Goal: Task Accomplishment & Management: Manage account settings

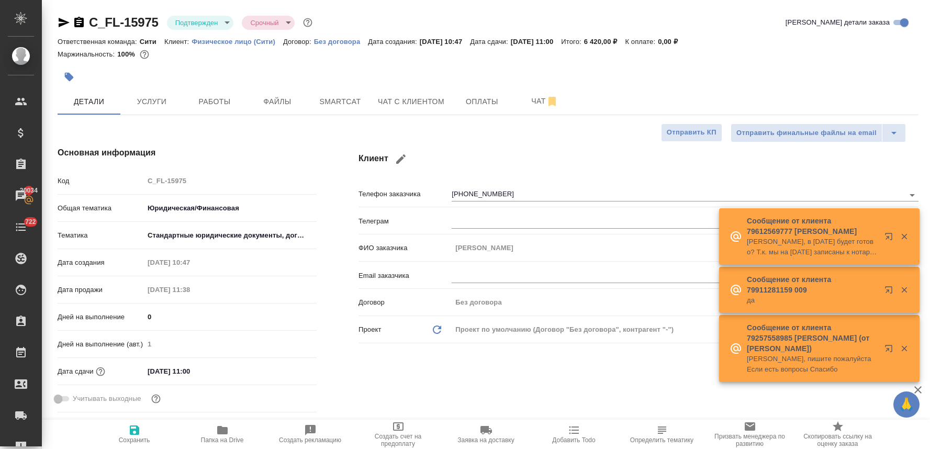
select select "RU"
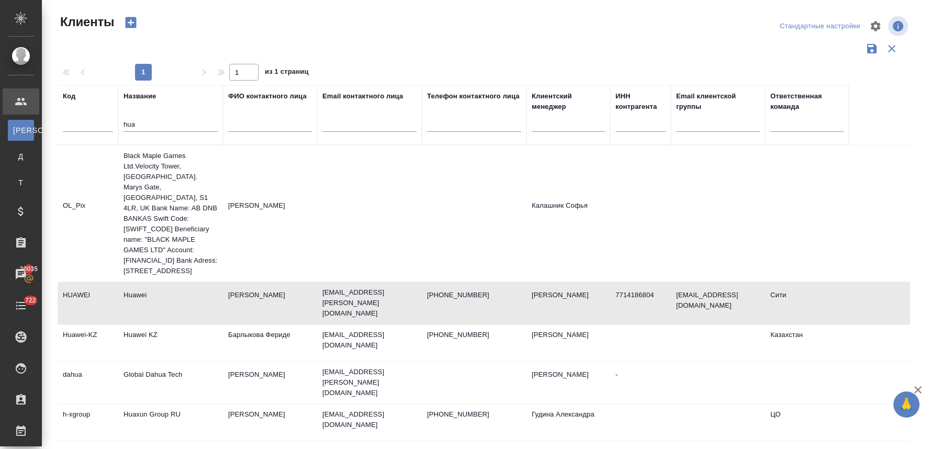
select select "RU"
drag, startPoint x: 151, startPoint y: 121, endPoint x: 111, endPoint y: 125, distance: 39.9
click at [112, 126] on tr "Код Название hua ФИО контактного лица Email контактного лица Телефон контактног…" at bounding box center [453, 115] width 791 height 60
click at [94, 133] on div at bounding box center [88, 127] width 50 height 26
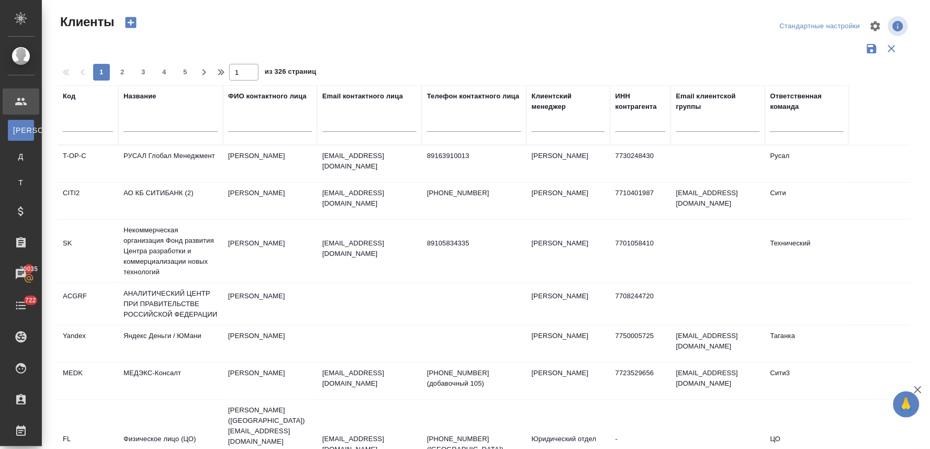
click at [98, 127] on input "text" at bounding box center [88, 125] width 50 height 13
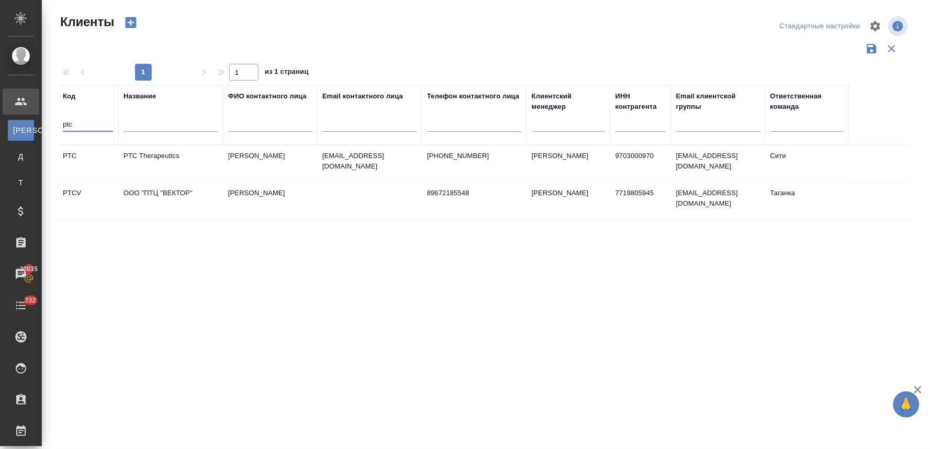
type input "ptc"
click at [158, 163] on td "PTC Therapeutics" at bounding box center [170, 163] width 105 height 37
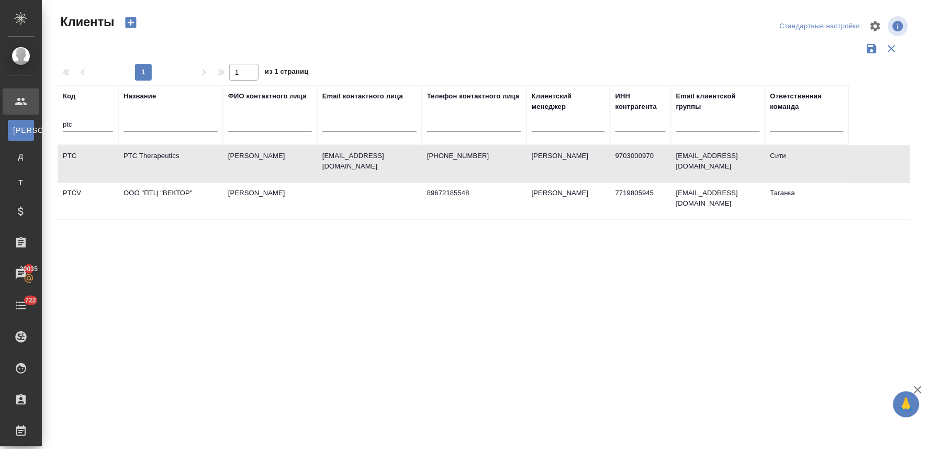
click at [158, 163] on td "PTC Therapeutics" at bounding box center [170, 163] width 105 height 37
drag, startPoint x: 80, startPoint y: 123, endPoint x: 49, endPoint y: 122, distance: 30.3
click at [49, 122] on div "Клиенты Стандартные настройки 1 1 из 1 страниц Код ptc Название ФИО контактного…" at bounding box center [486, 234] width 888 height 468
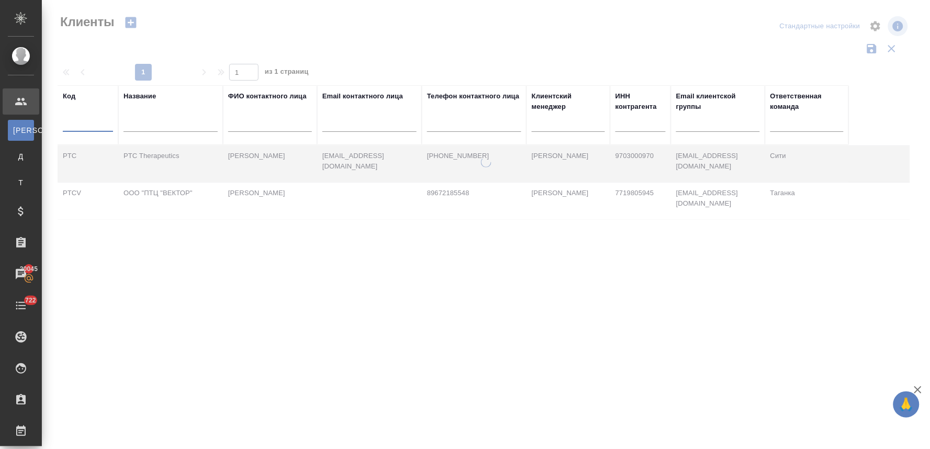
click at [159, 127] on input "text" at bounding box center [170, 125] width 94 height 13
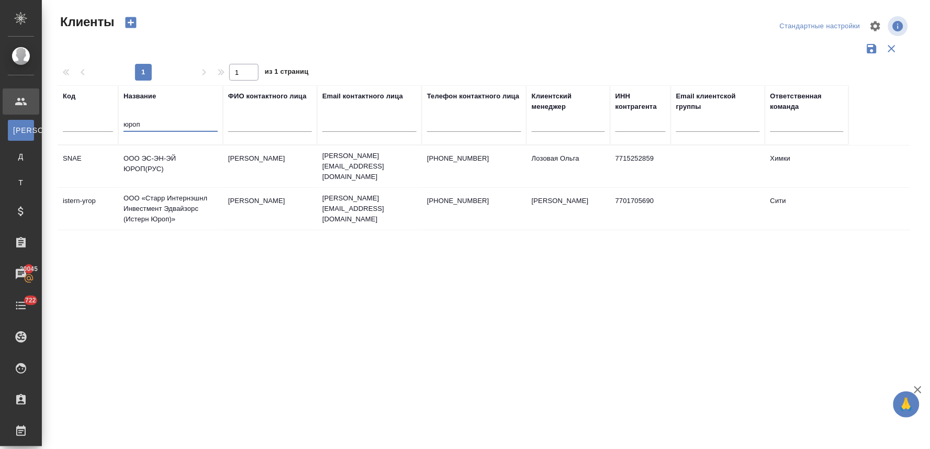
type input "юроп"
click at [171, 207] on td "ООО «Старр Интернэшнл Инвестмент Эдвайзорс (Истерн Юроп)»" at bounding box center [170, 209] width 105 height 42
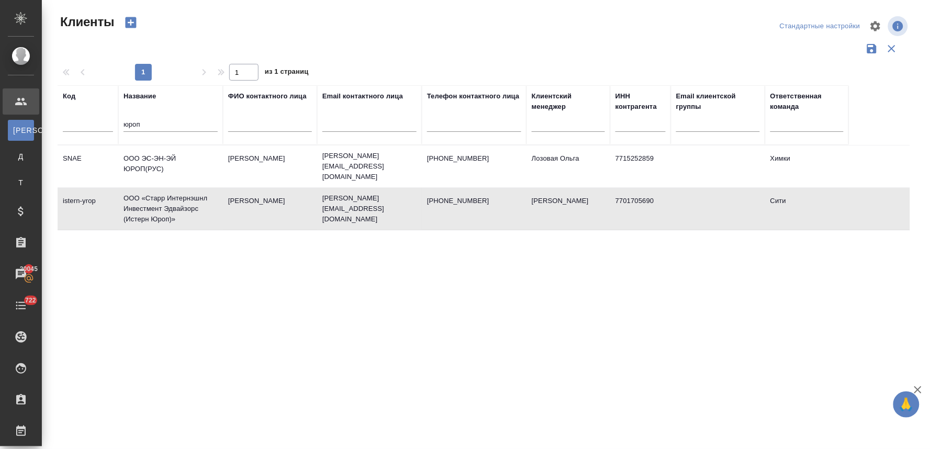
click at [171, 207] on td "ООО «Старр Интернэшнл Инвестмент Эдвайзорс (Истерн Юроп)»" at bounding box center [170, 209] width 105 height 42
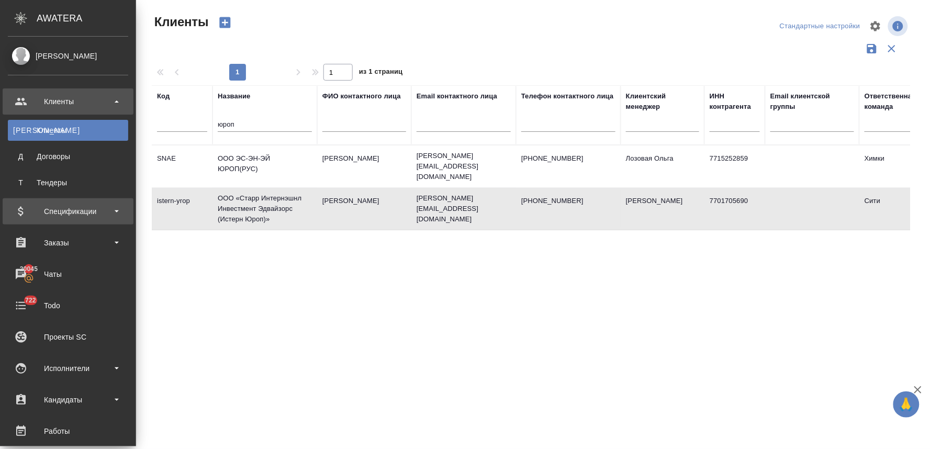
click at [69, 205] on div "Спецификации" at bounding box center [68, 212] width 120 height 16
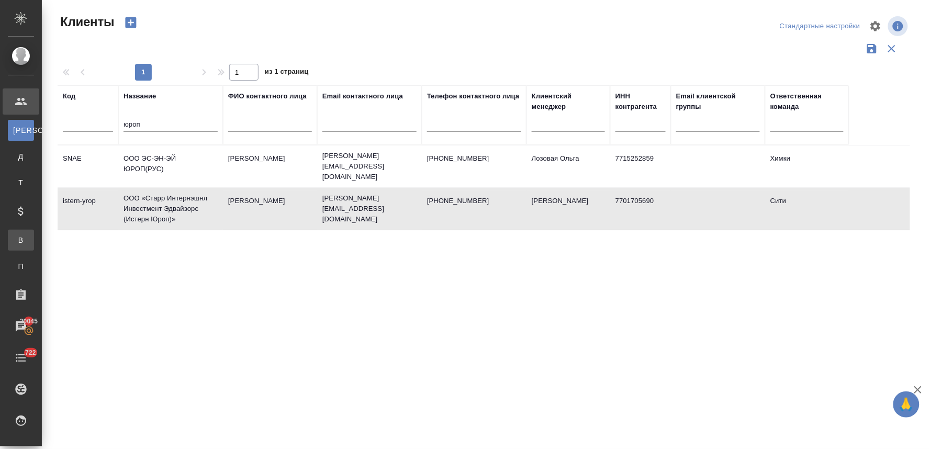
click at [16, 241] on div "Все спецификации" at bounding box center [8, 240] width 16 height 10
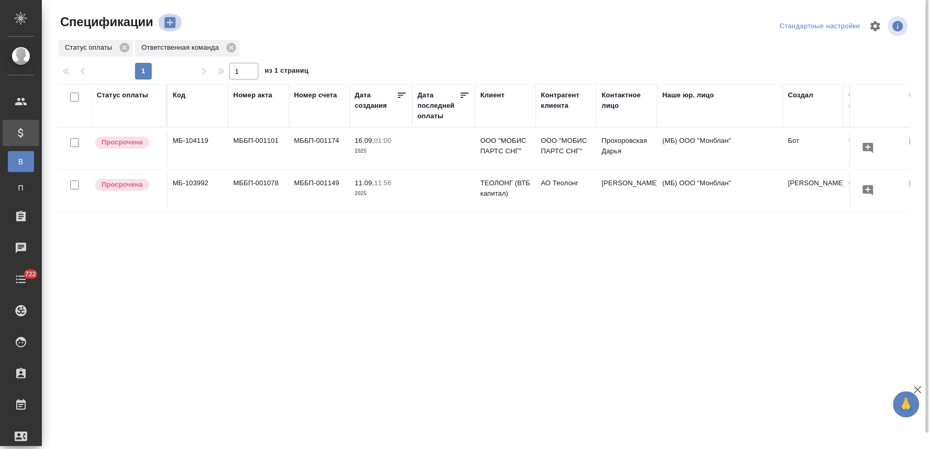
click at [167, 21] on icon "button" at bounding box center [169, 22] width 11 height 11
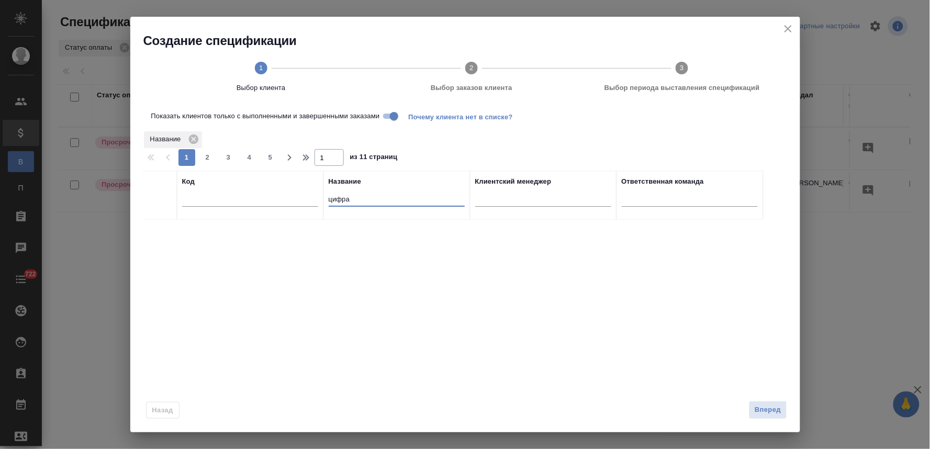
drag, startPoint x: 367, startPoint y: 195, endPoint x: 298, endPoint y: 198, distance: 68.6
click at [301, 198] on tr "Код Название цифра Клиентский менеджер Ответственная команда" at bounding box center [453, 195] width 620 height 49
type input "юроп"
click at [161, 235] on input "checkbox" at bounding box center [159, 232] width 9 height 9
checkbox input "true"
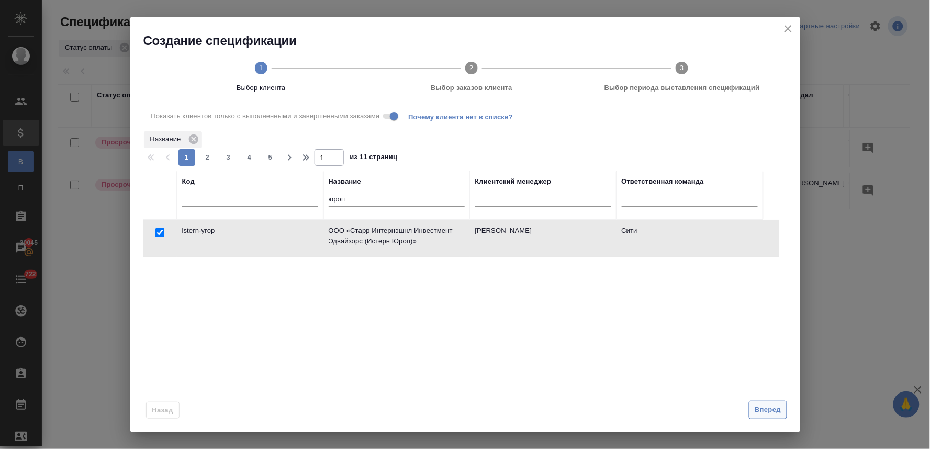
click at [772, 407] on span "Вперед" at bounding box center [767, 410] width 26 height 12
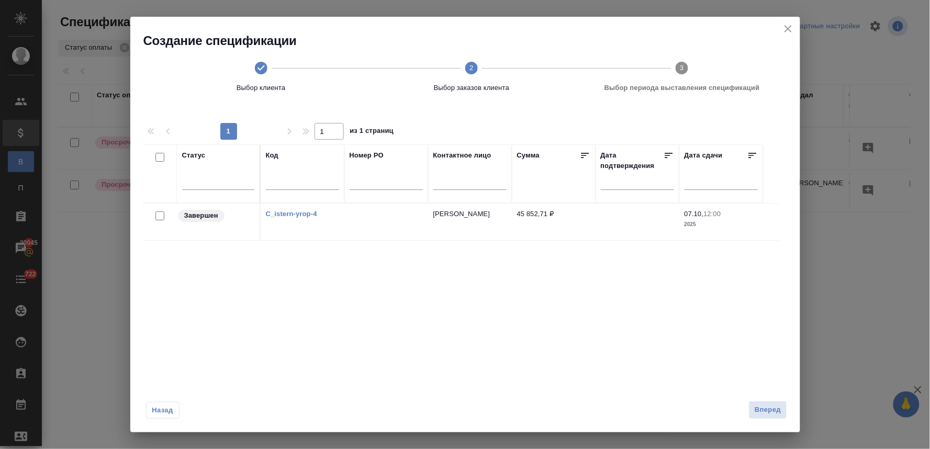
click at [155, 214] on input "checkbox" at bounding box center [159, 215] width 9 height 9
checkbox input "true"
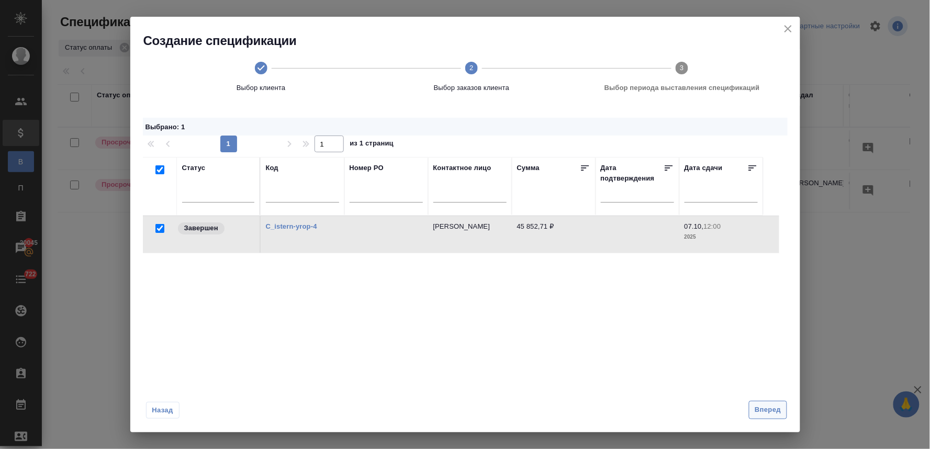
click at [771, 405] on span "Вперед" at bounding box center [767, 410] width 26 height 12
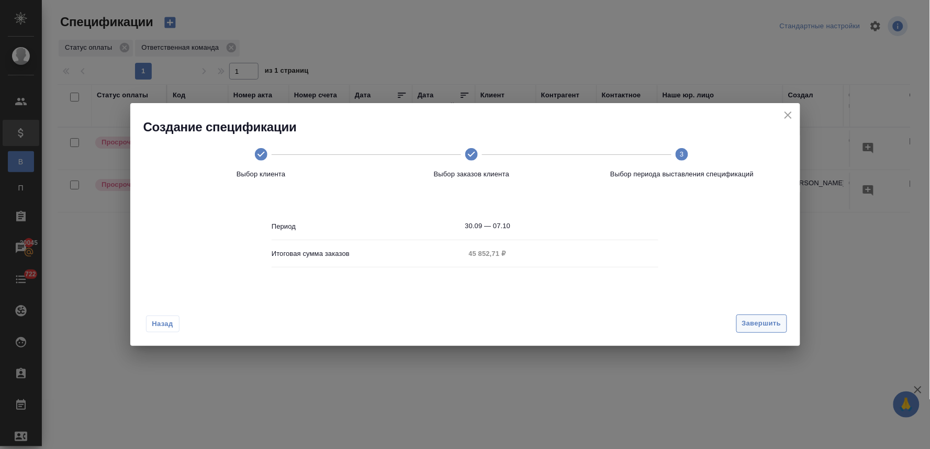
click at [767, 323] on span "Завершить" at bounding box center [761, 324] width 39 height 12
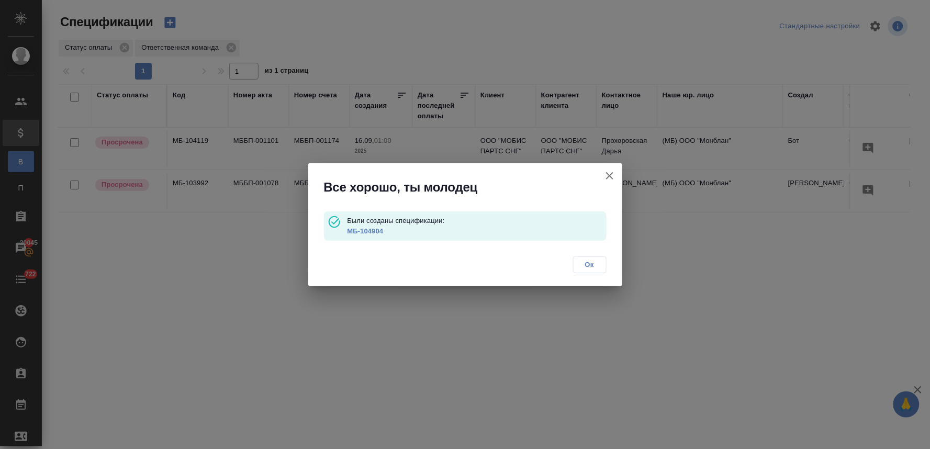
click at [374, 231] on link "МБ-104904" at bounding box center [365, 231] width 36 height 8
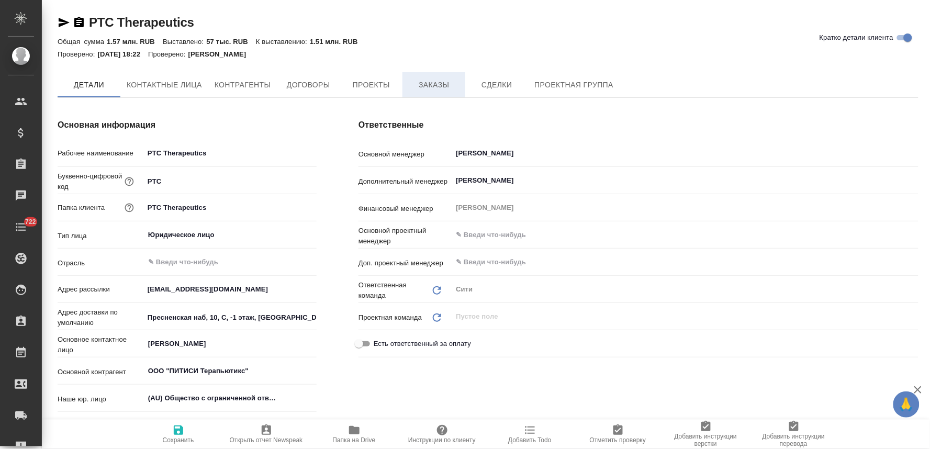
type textarea "x"
click at [436, 85] on span "Заказы" at bounding box center [434, 84] width 50 height 13
type textarea "x"
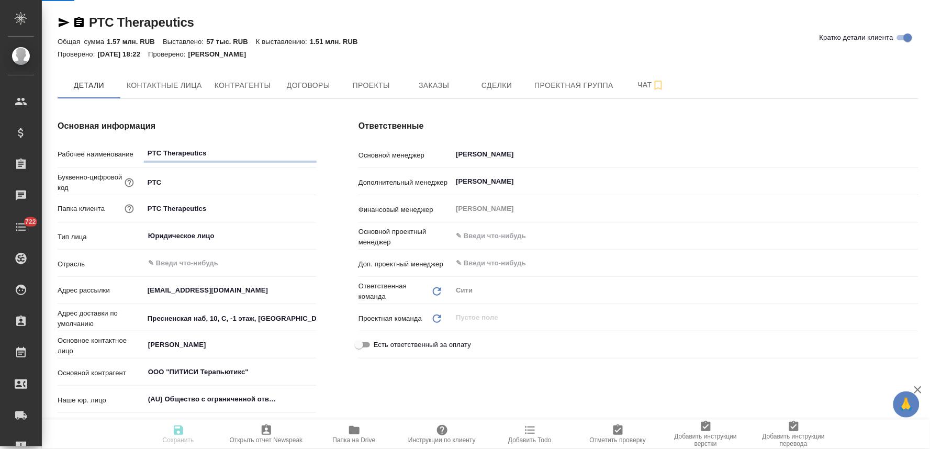
type textarea "x"
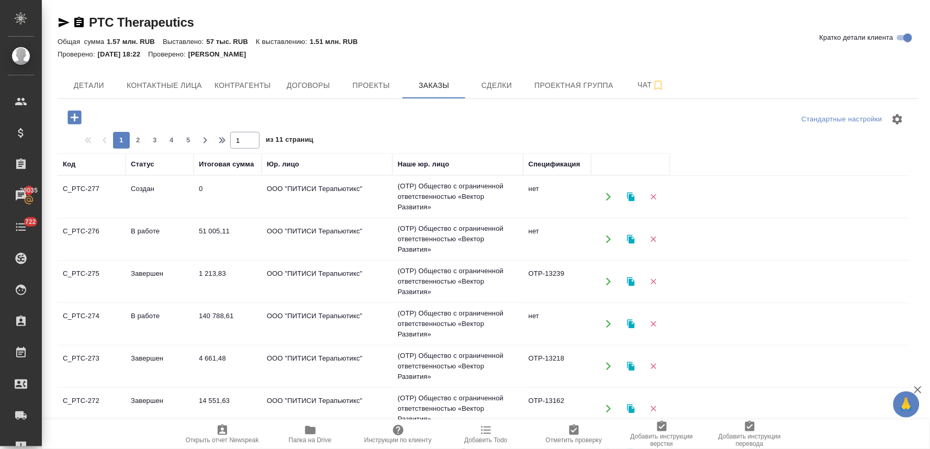
click at [332, 194] on td "ООО "ПИТИСИ Терапьютикс"" at bounding box center [327, 196] width 131 height 37
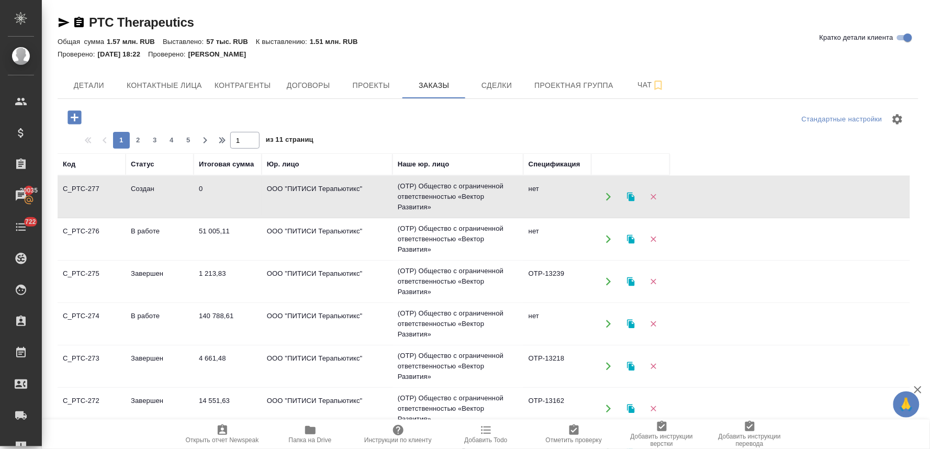
click at [332, 194] on td "ООО "ПИТИСИ Терапьютикс"" at bounding box center [327, 196] width 131 height 37
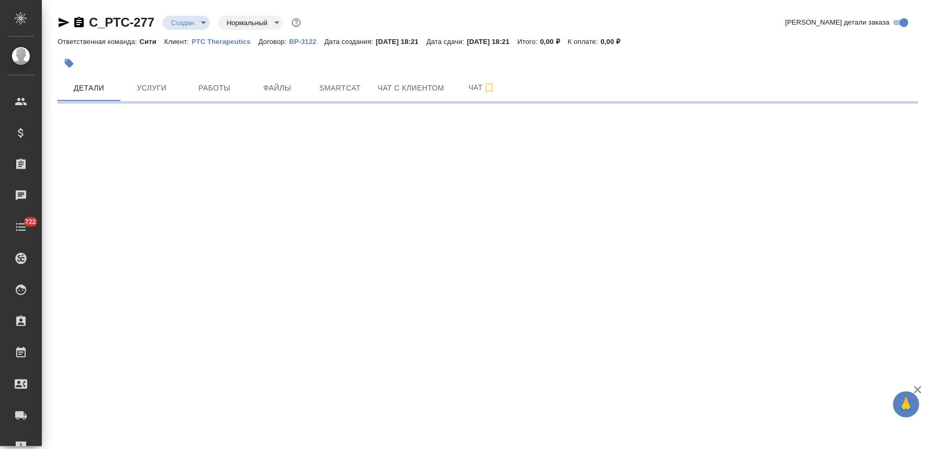
select select "RU"
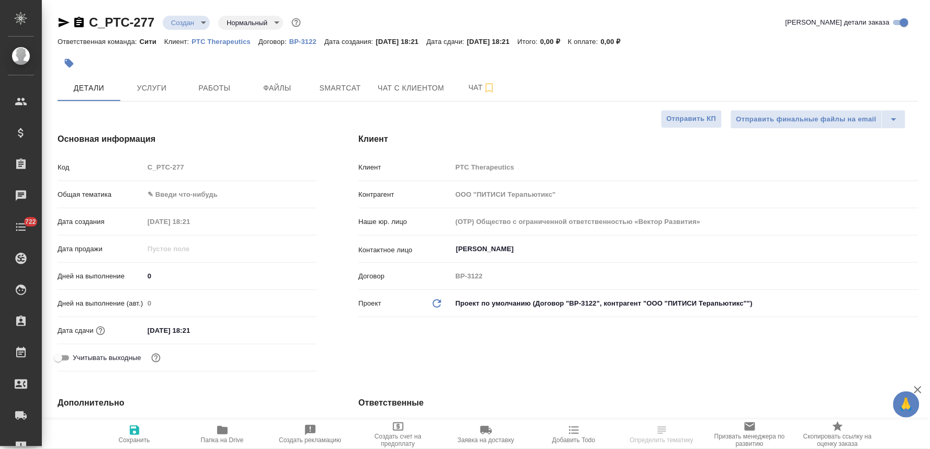
type textarea "x"
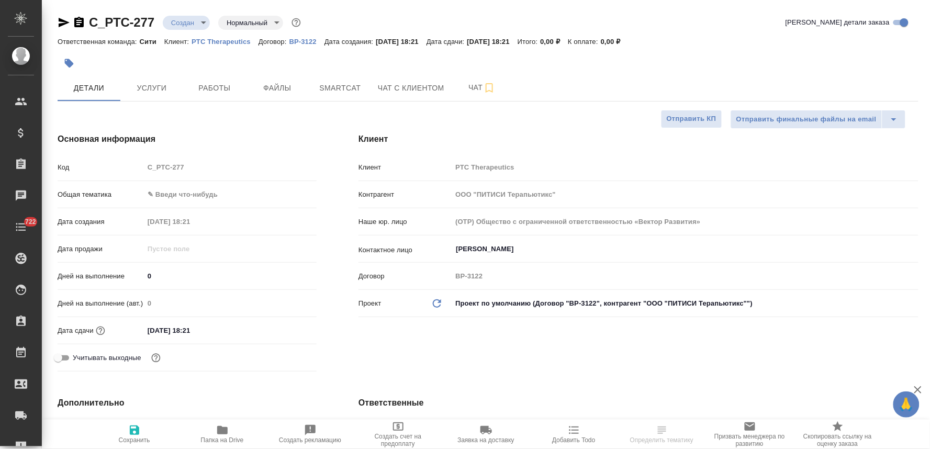
type textarea "x"
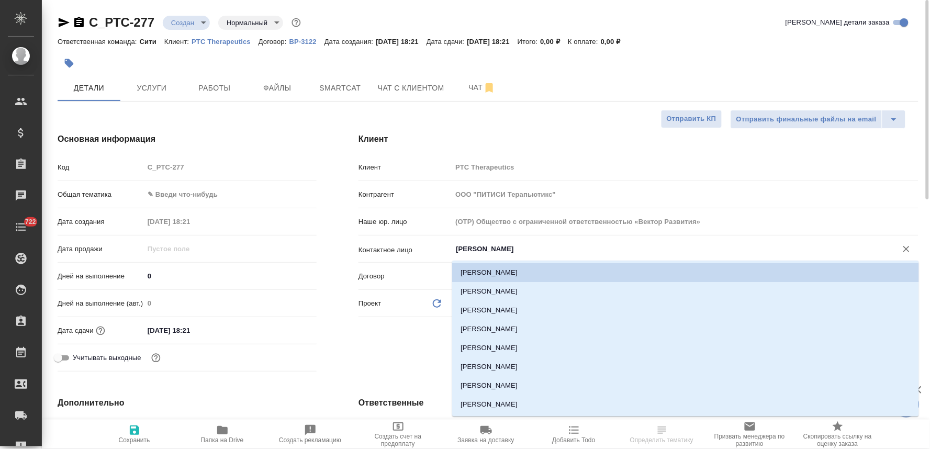
click at [478, 249] on input "Малыгина Екатерина" at bounding box center [667, 249] width 425 height 13
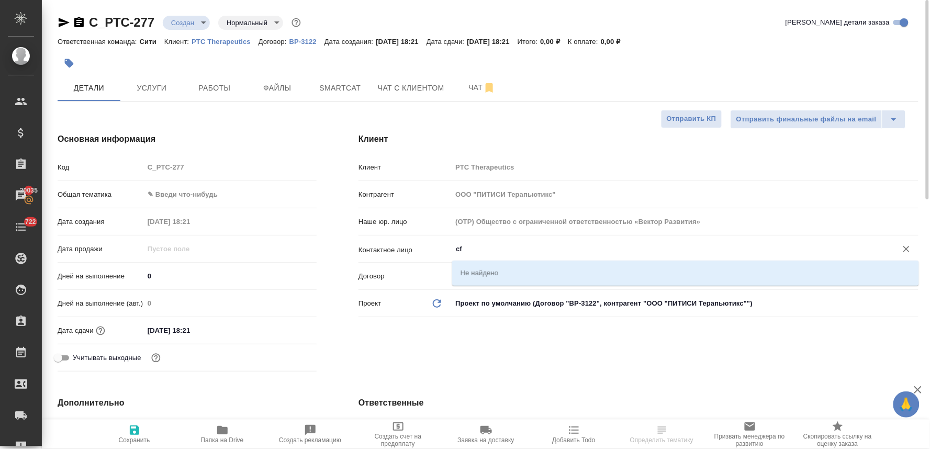
type input "c"
type textarea "x"
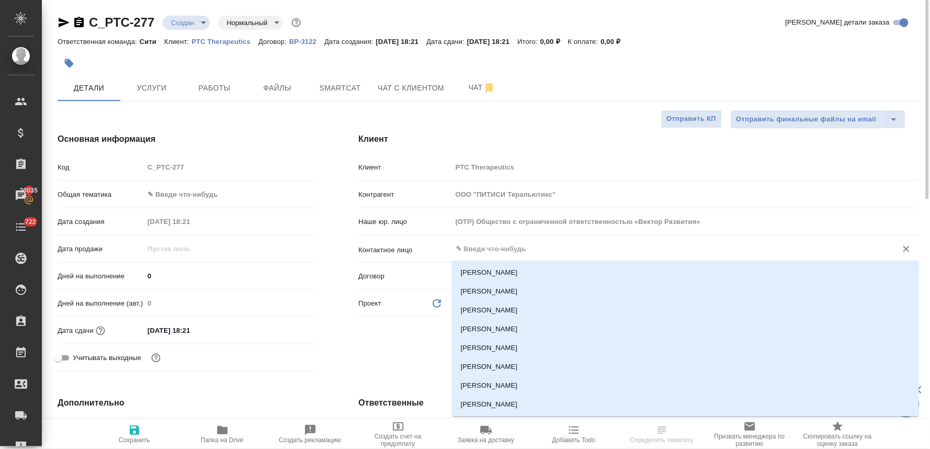
type input "с"
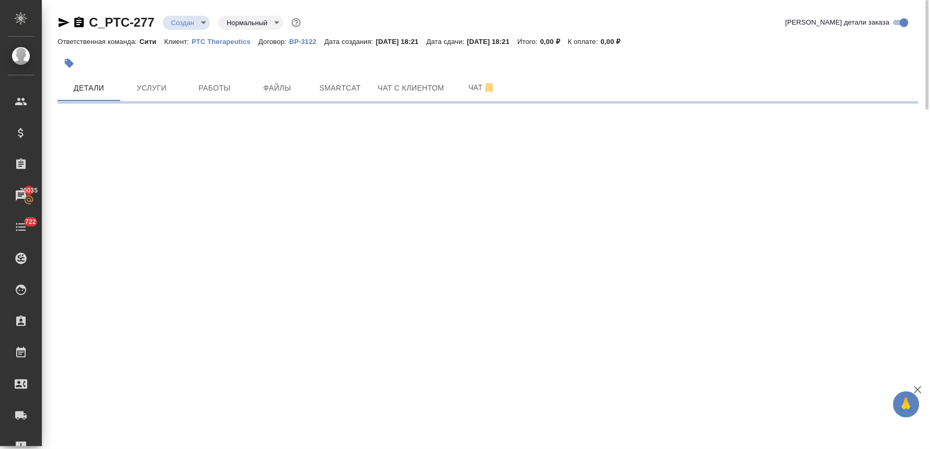
select select "RU"
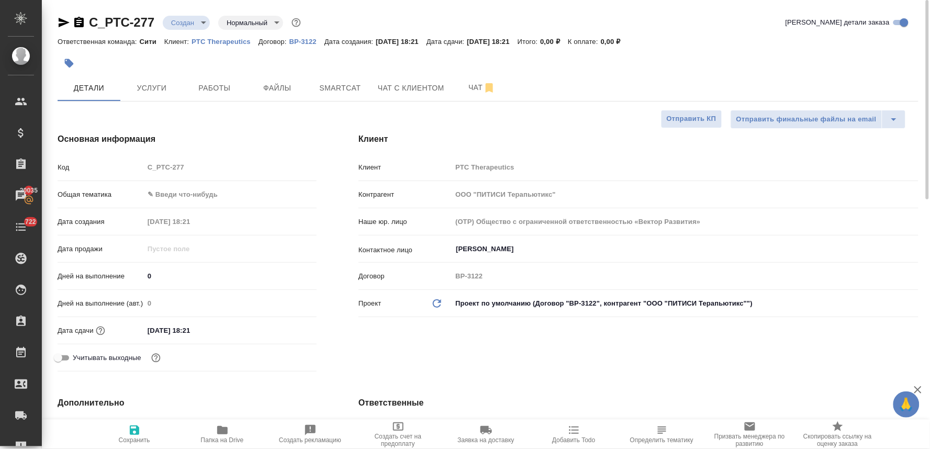
type textarea "x"
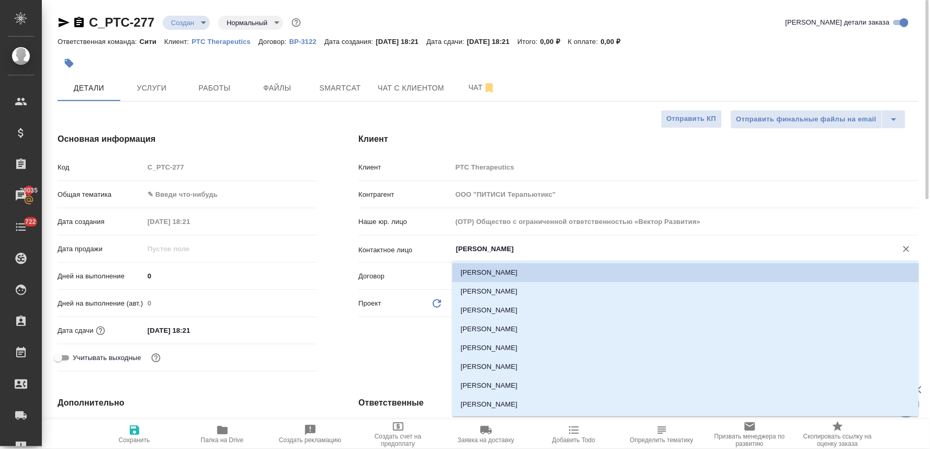
click at [469, 244] on input "Малыгина Екатерина" at bounding box center [667, 249] width 425 height 13
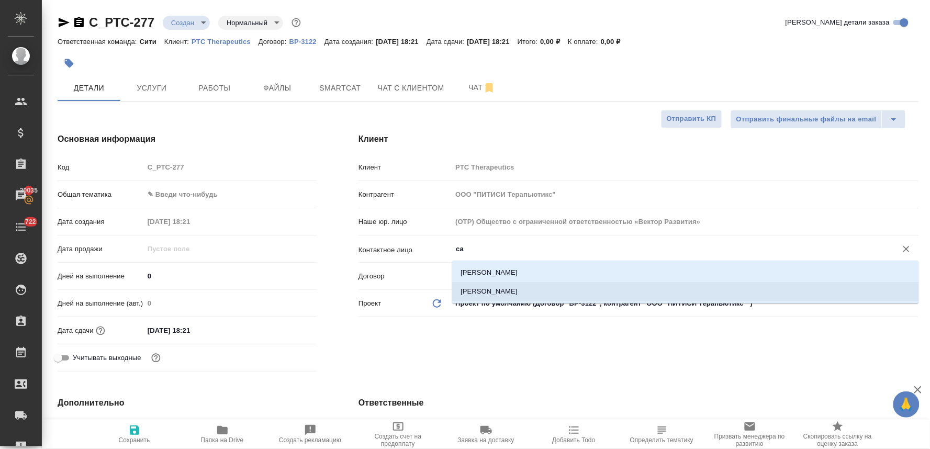
click at [480, 290] on li "Сагитдинова Ирина" at bounding box center [685, 291] width 467 height 19
type input "Сагитдинова Ирина"
type textarea "x"
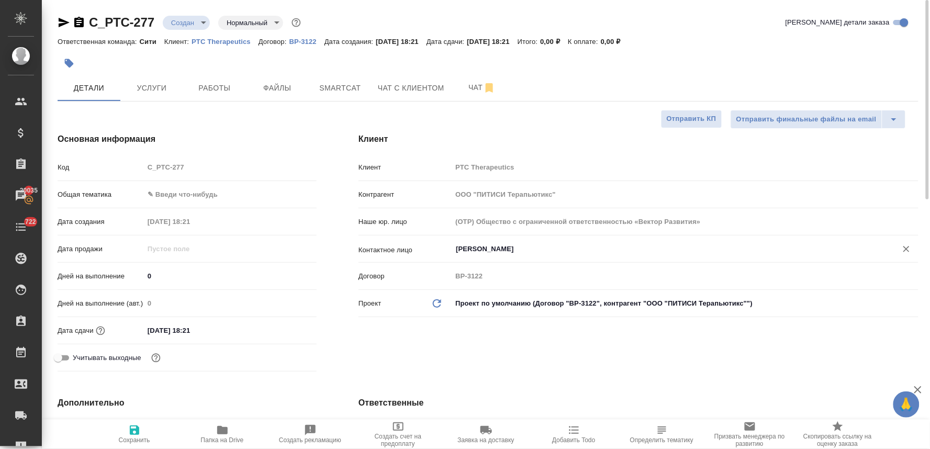
type input "Сагитдинова Ирина"
drag, startPoint x: 458, startPoint y: 331, endPoint x: 445, endPoint y: 334, distance: 12.8
click at [458, 332] on div "Клиент Клиент PTC Therapeutics Контрагент ООО "ПИТИСИ Терапьютикс" Наше юр. лиц…" at bounding box center [638, 254] width 602 height 285
click at [137, 432] on icon "button" at bounding box center [134, 429] width 9 height 9
type textarea "x"
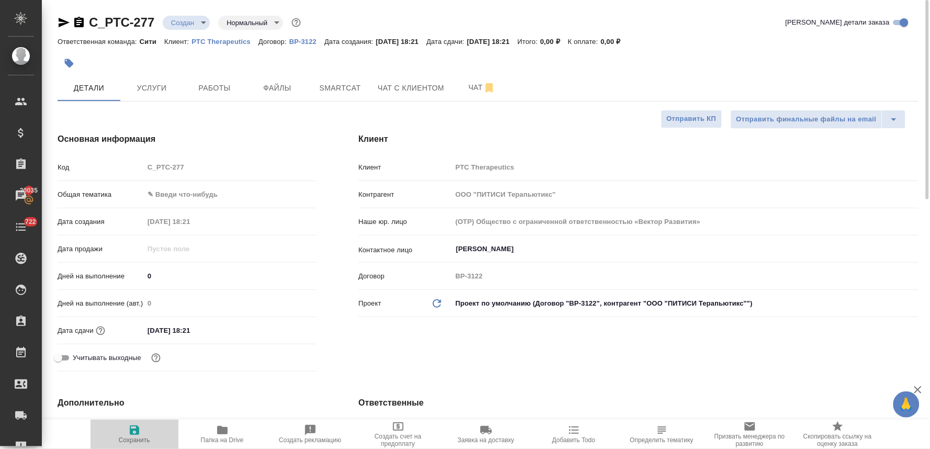
type textarea "x"
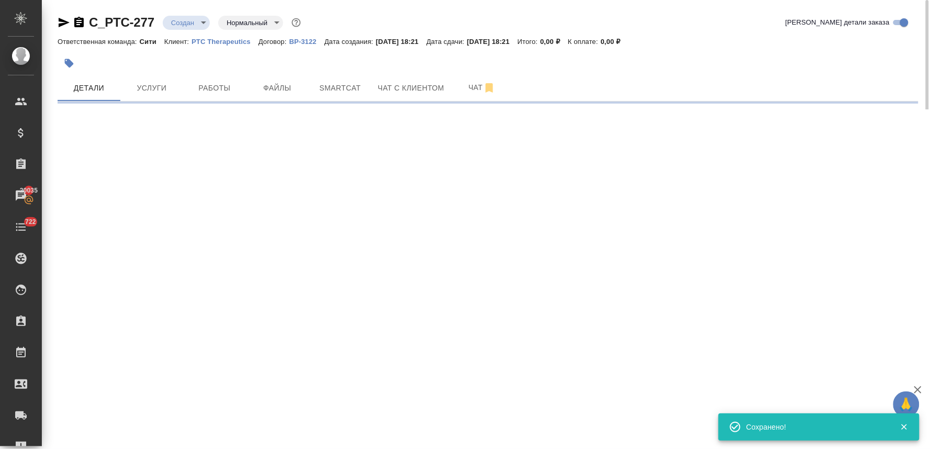
type input "holyTrinity"
select select "RU"
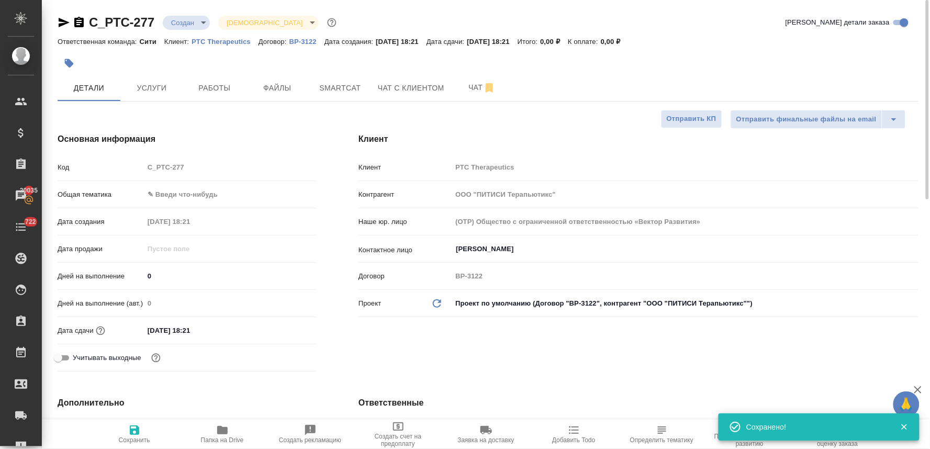
type textarea "x"
click at [222, 431] on icon "button" at bounding box center [222, 430] width 10 height 8
type textarea "x"
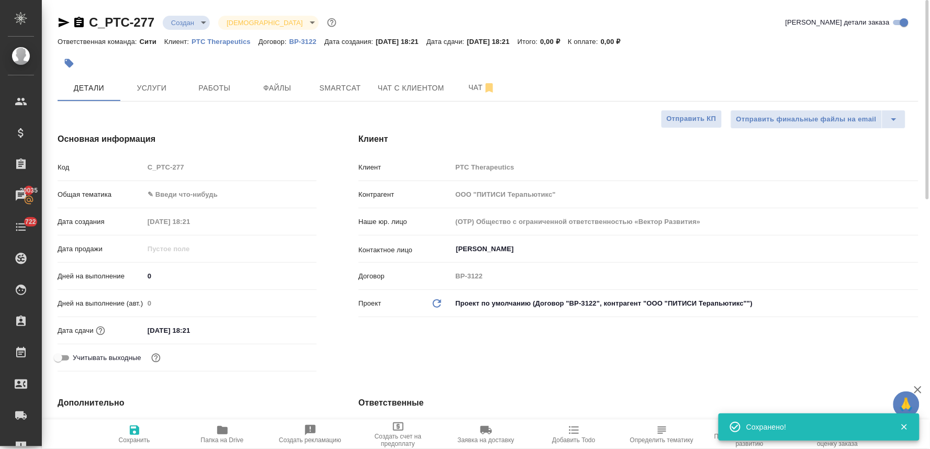
type textarea "x"
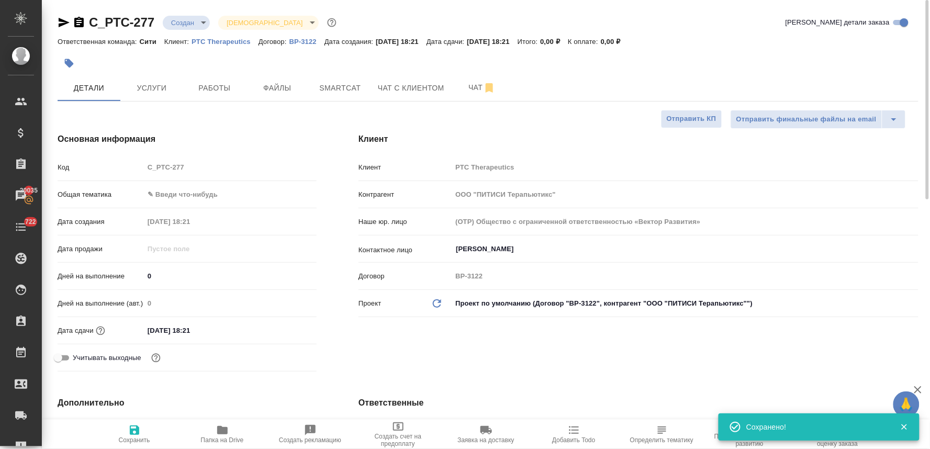
click at [142, 160] on div "Код C_PTC-277" at bounding box center [187, 167] width 259 height 18
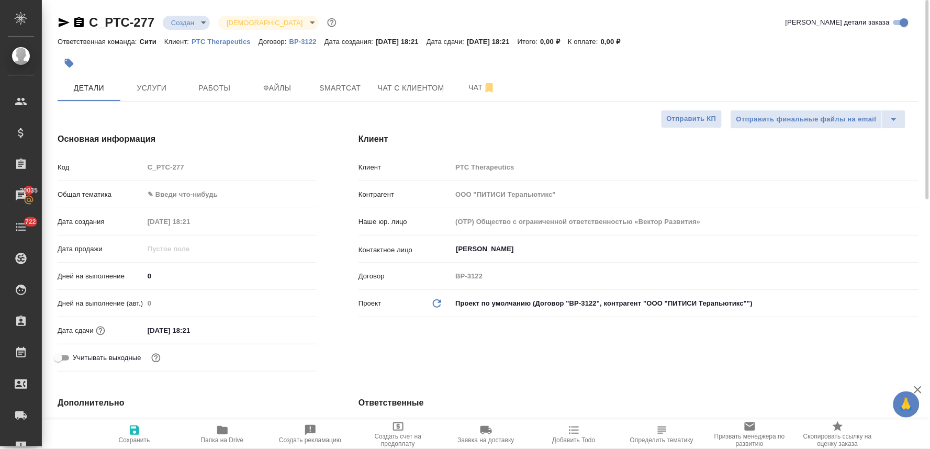
type textarea "x"
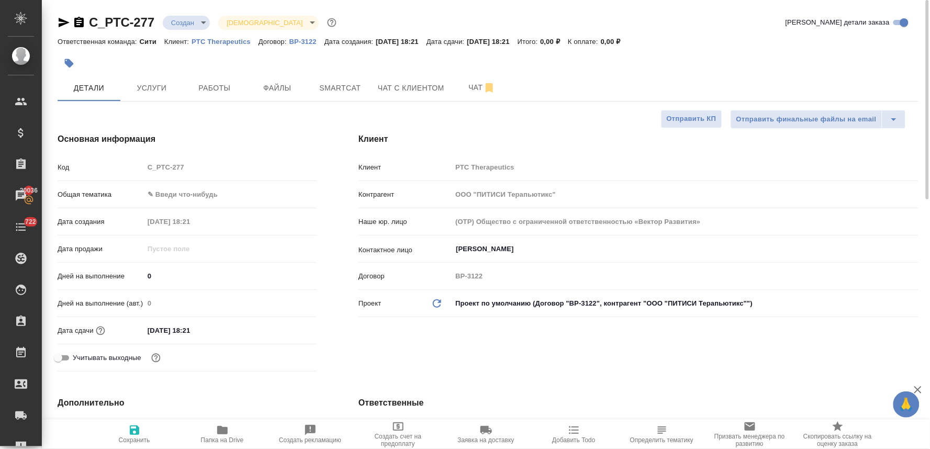
type textarea "x"
click at [218, 39] on p "PTC Therapeutics" at bounding box center [224, 42] width 67 height 8
type textarea "x"
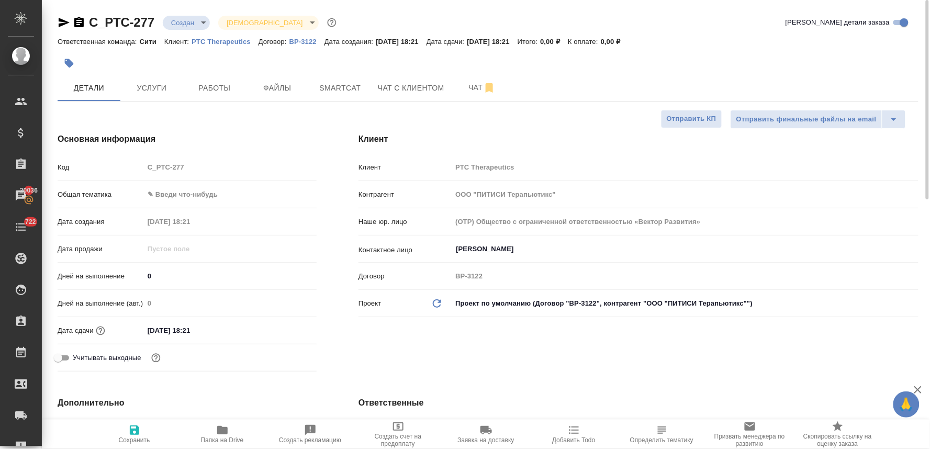
type textarea "x"
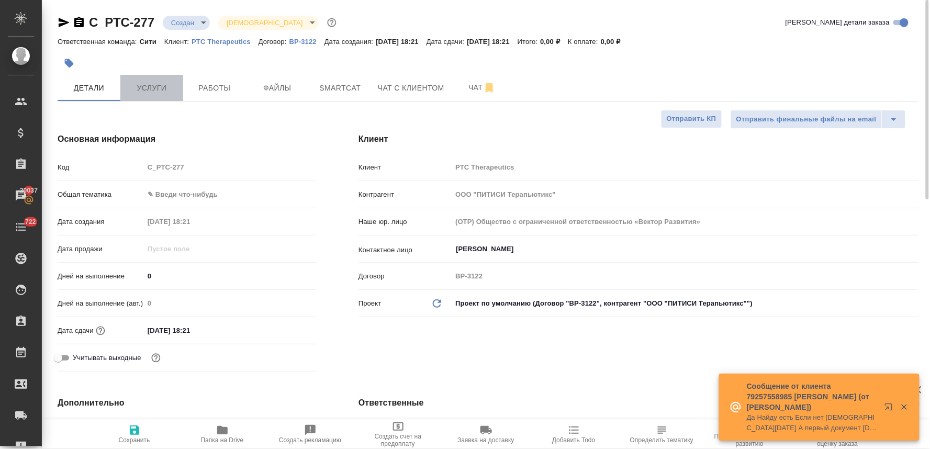
click at [153, 84] on span "Услуги" at bounding box center [152, 88] width 50 height 13
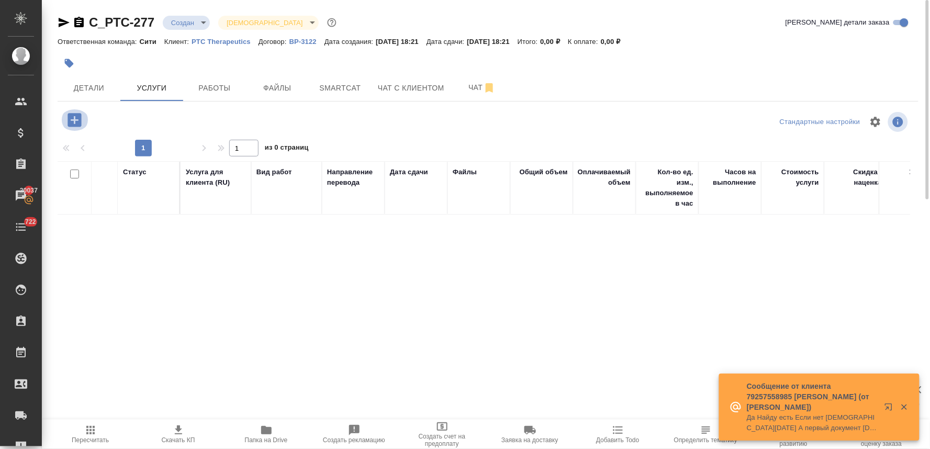
click at [75, 122] on icon "button" at bounding box center [74, 120] width 14 height 14
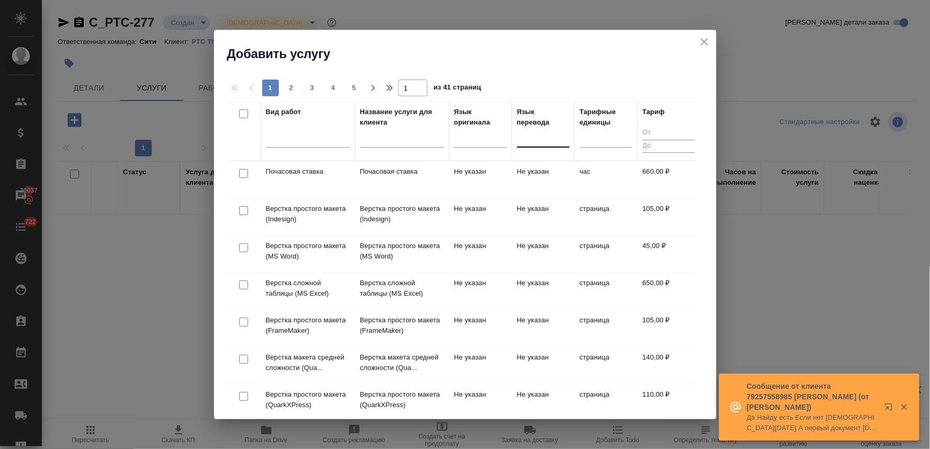
click at [530, 142] on div at bounding box center [543, 136] width 52 height 15
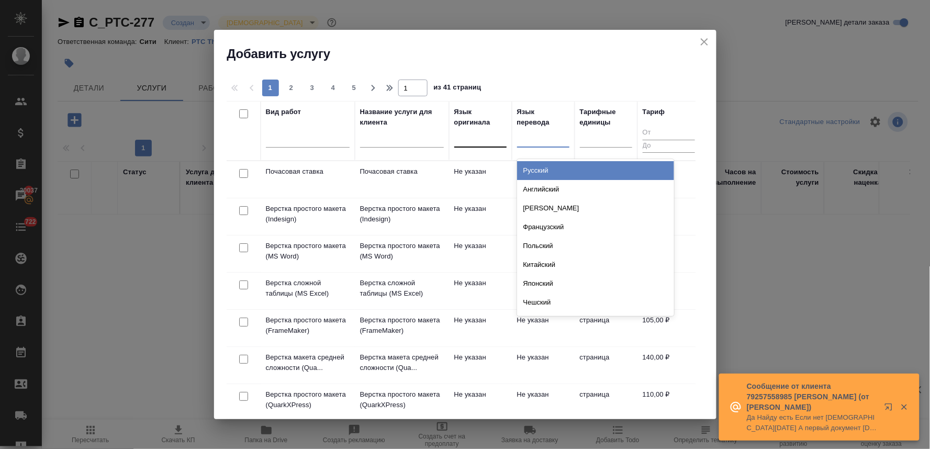
click at [487, 140] on div at bounding box center [480, 136] width 52 height 15
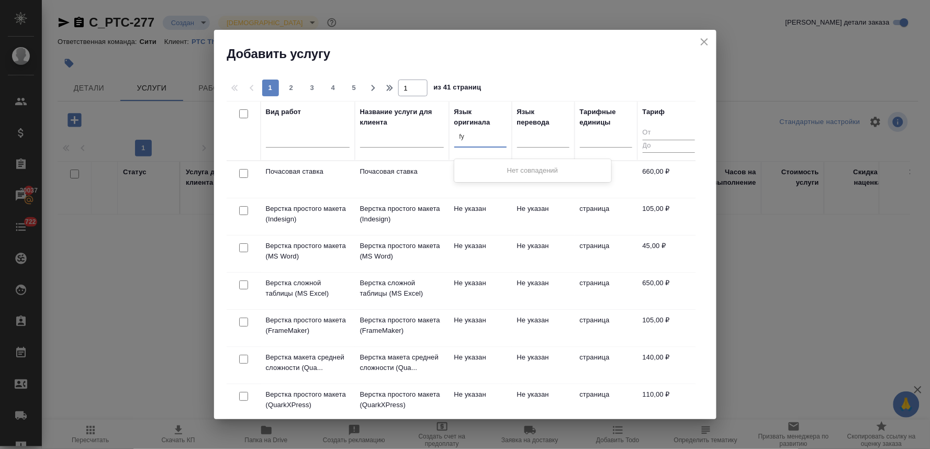
type input "f"
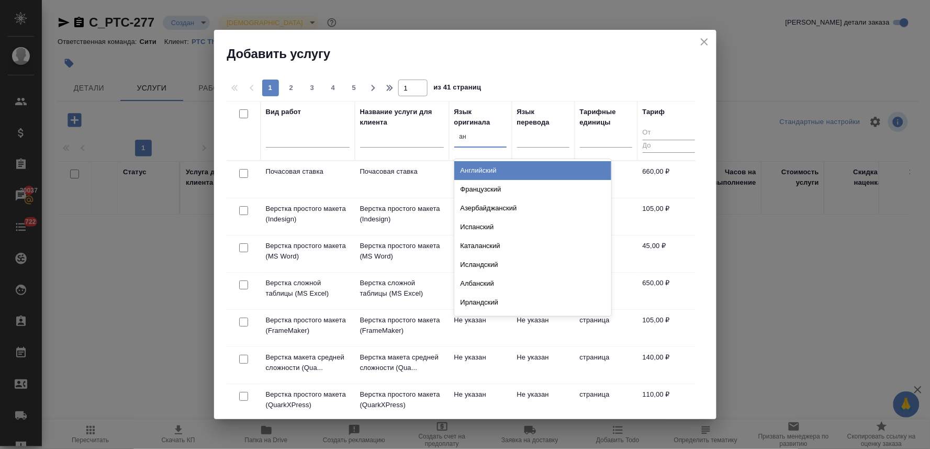
type input "анг"
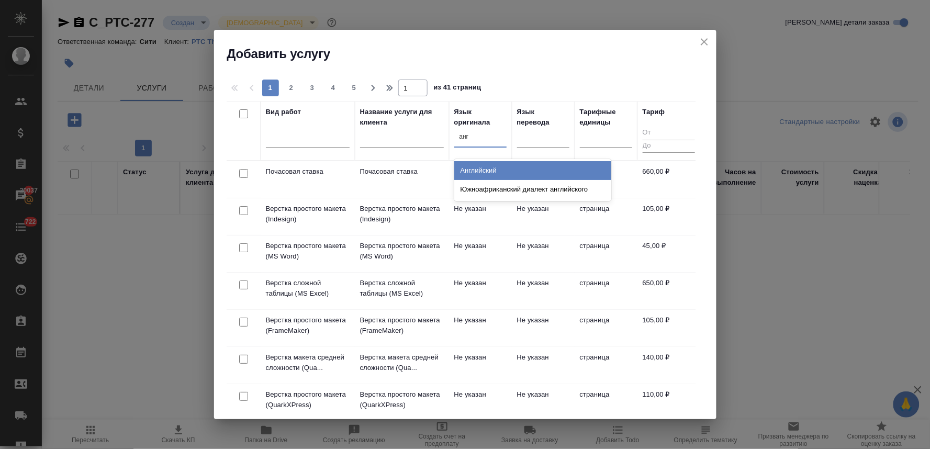
click at [487, 169] on div "Английский" at bounding box center [532, 170] width 157 height 19
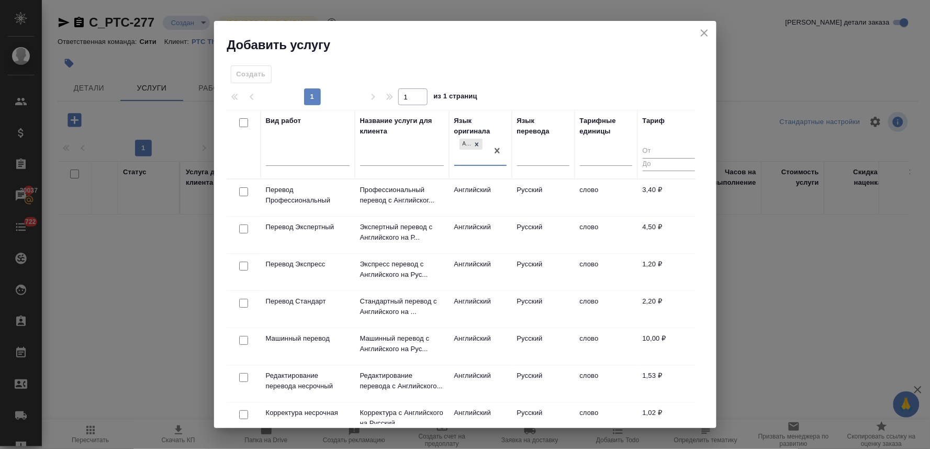
click at [241, 193] on input "checkbox" at bounding box center [243, 191] width 9 height 9
checkbox input "true"
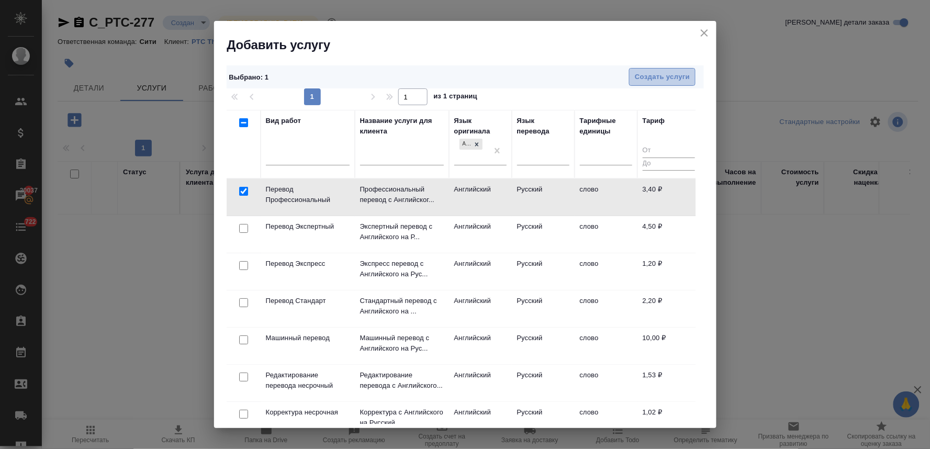
click at [658, 80] on span "Создать услуги" at bounding box center [662, 77] width 55 height 12
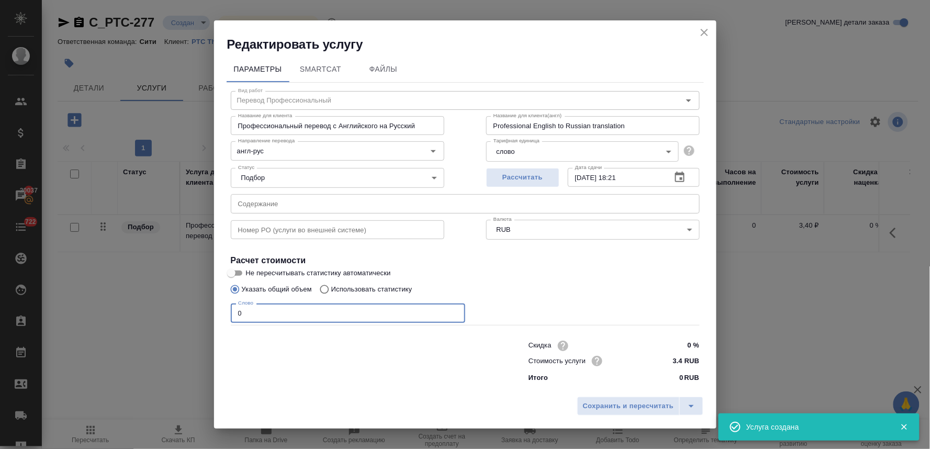
drag, startPoint x: 208, startPoint y: 315, endPoint x: 187, endPoint y: 312, distance: 21.2
click at [189, 312] on div "Редактировать услугу Параметры SmartCat Файлы Вид работ Перевод Профессиональны…" at bounding box center [465, 224] width 930 height 449
click at [368, 289] on p "Использовать статистику" at bounding box center [371, 289] width 81 height 10
click at [331, 289] on input "Использовать статистику" at bounding box center [322, 289] width 17 height 20
radio input "true"
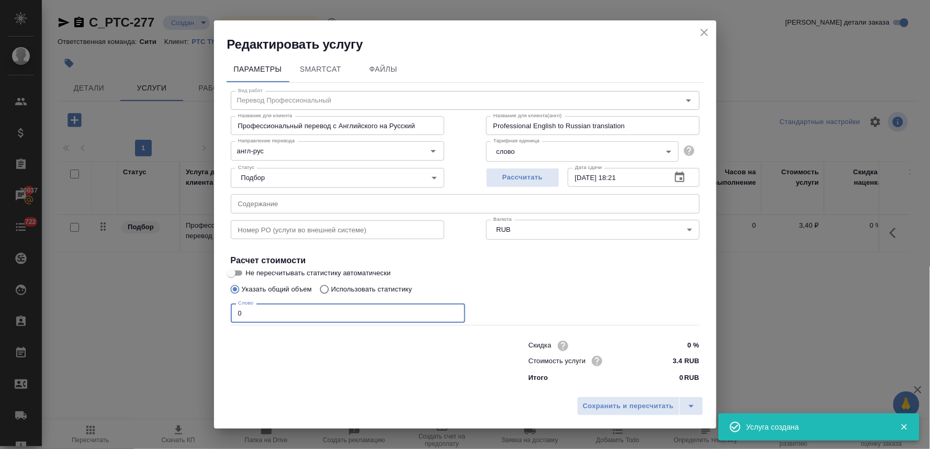
radio input "false"
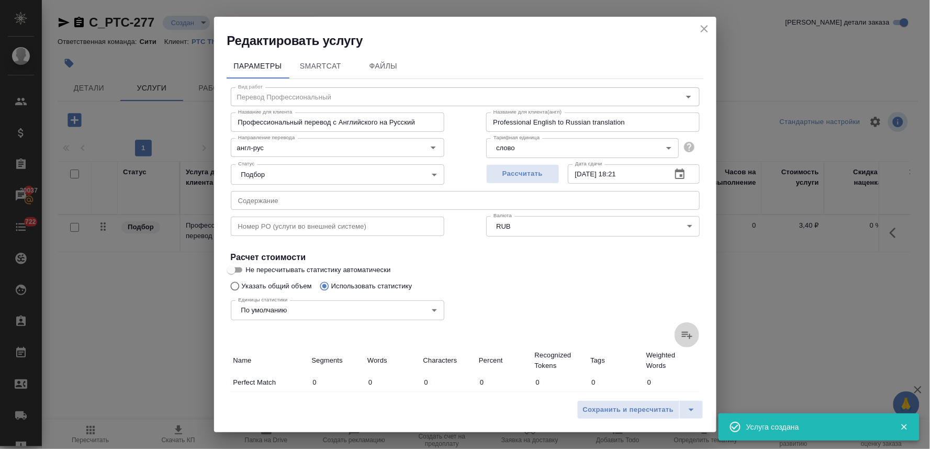
click at [681, 335] on icon at bounding box center [687, 335] width 13 height 13
click at [0, 0] on input "file" at bounding box center [0, 0] width 0 height 0
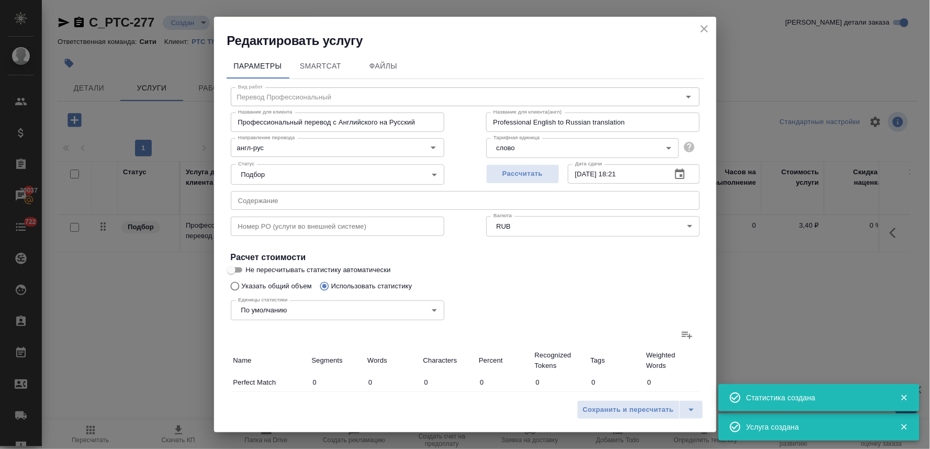
type input "168"
type input "540"
type input "2919"
type input "1130"
type input "7471"
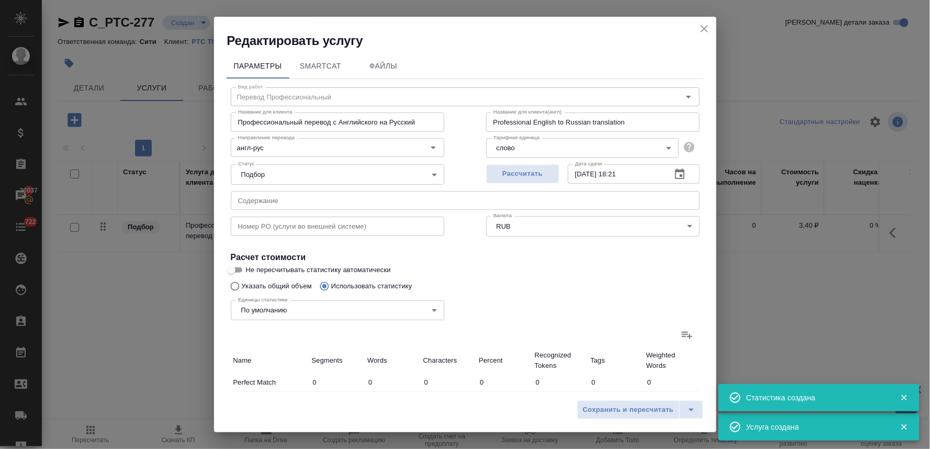
type input "48697"
type input "1304"
type input "6092"
type input "41621"
type input "1822"
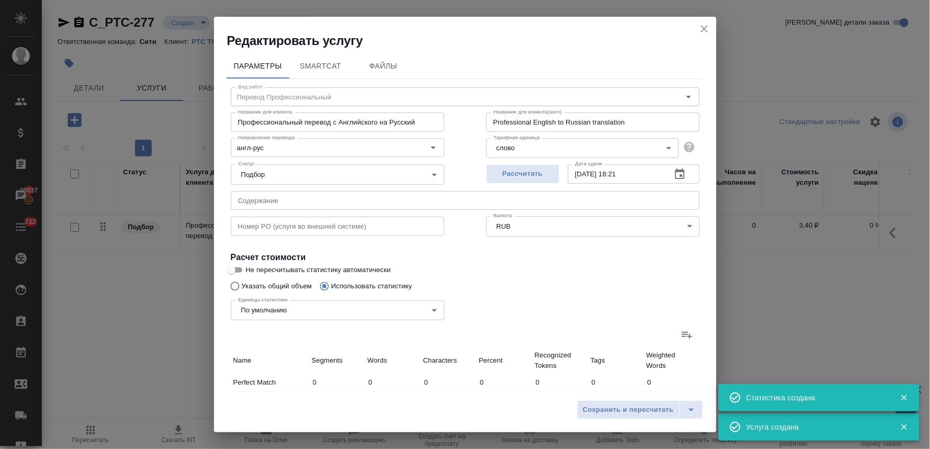
type input "2554"
type input "14027"
type input "231"
type input "455"
type input "2499"
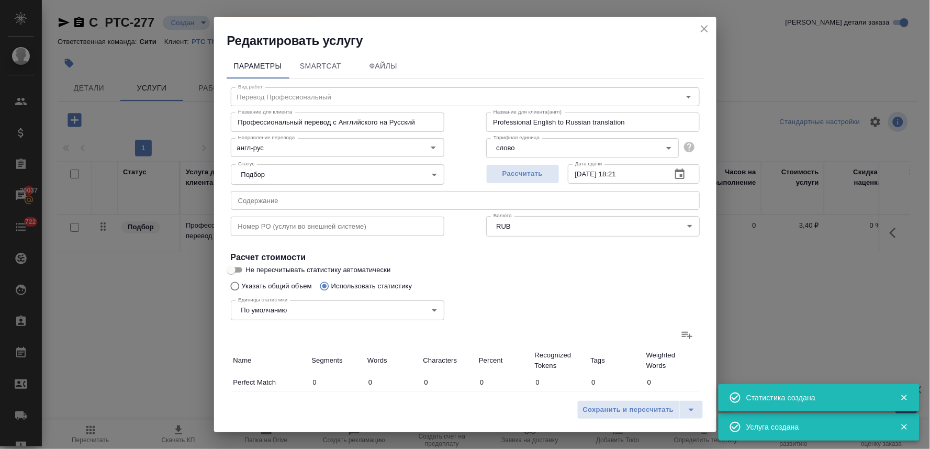
type input "64"
type input "222"
type input "1398"
type input "328"
type input "1168"
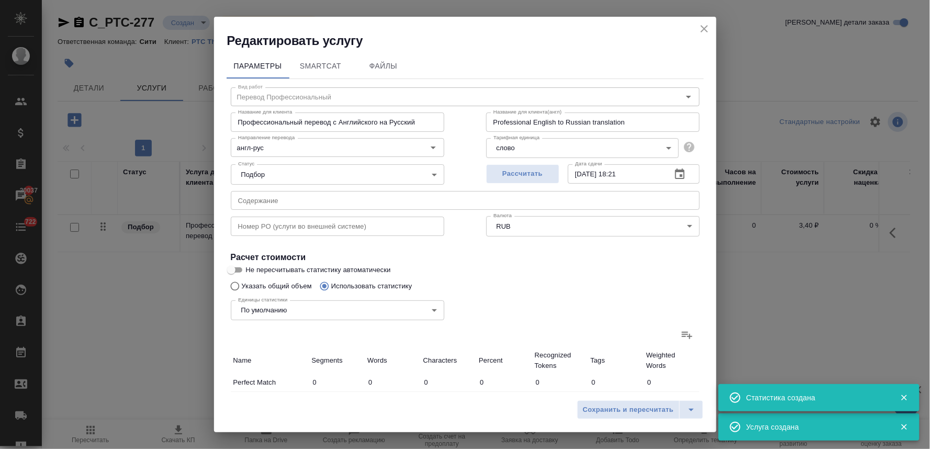
type input "6215"
type input "4132"
type input "62805"
type input "397809"
type input "6745"
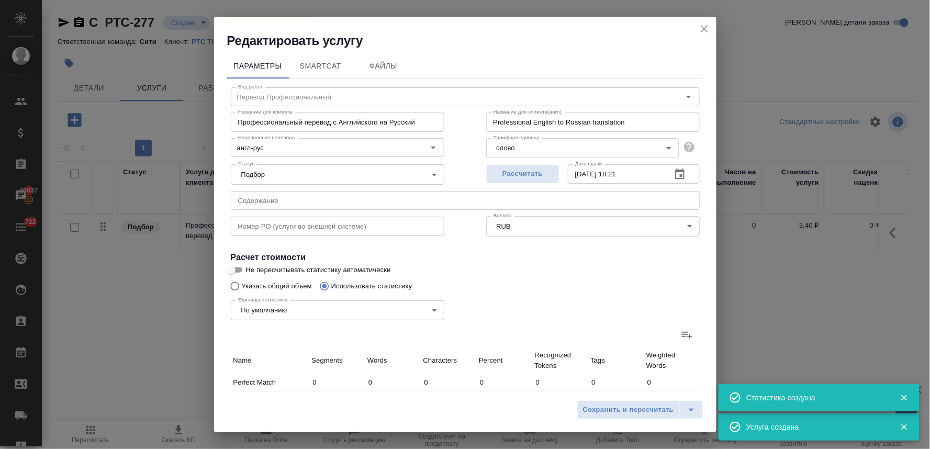
type input "67744"
type input "424867"
type input "9179"
type input "81307"
type input "515185"
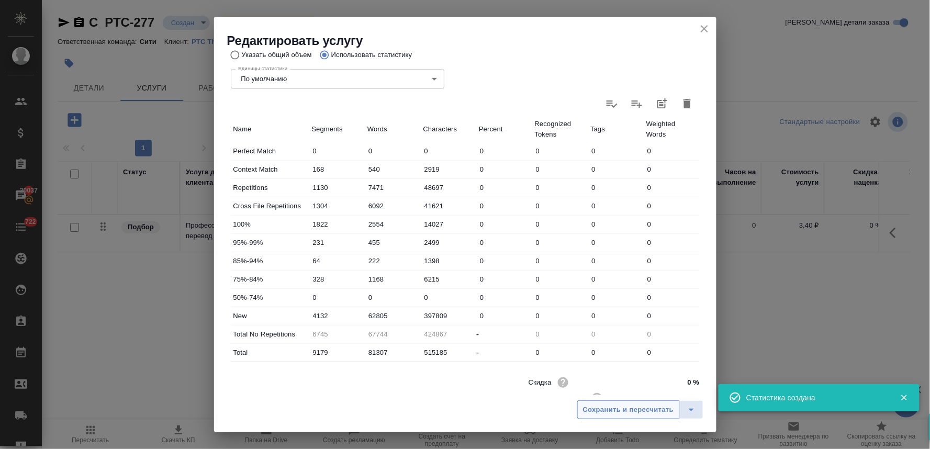
scroll to position [264, 0]
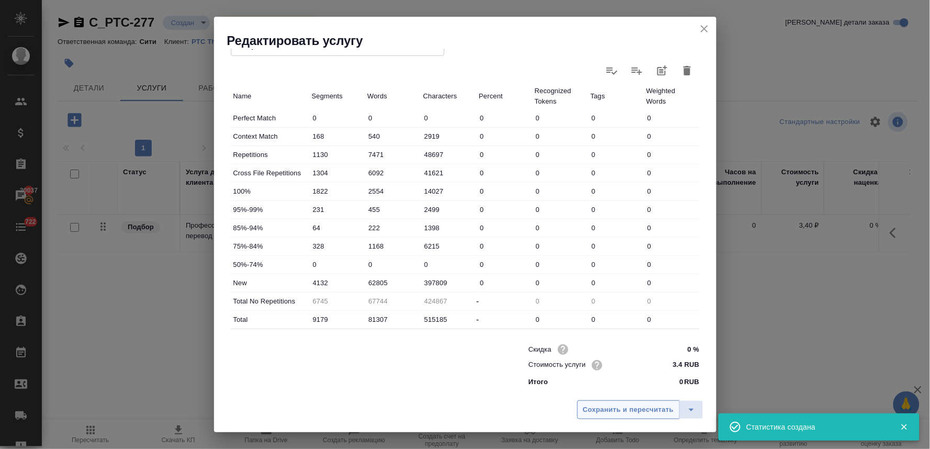
click at [625, 412] on span "Сохранить и пересчитать" at bounding box center [628, 410] width 91 height 12
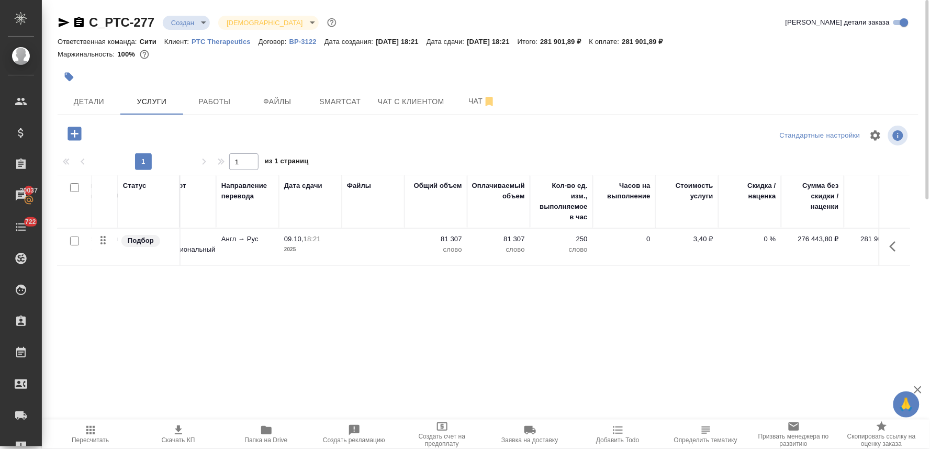
scroll to position [0, 0]
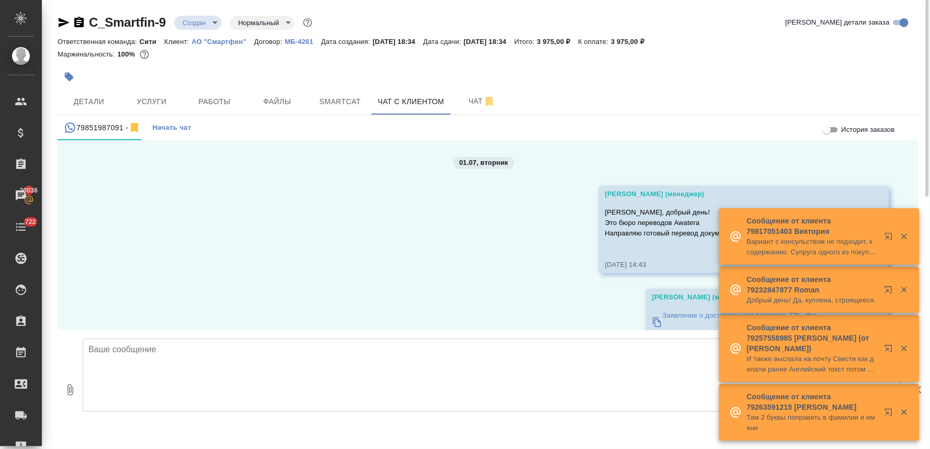
scroll to position [8290, 0]
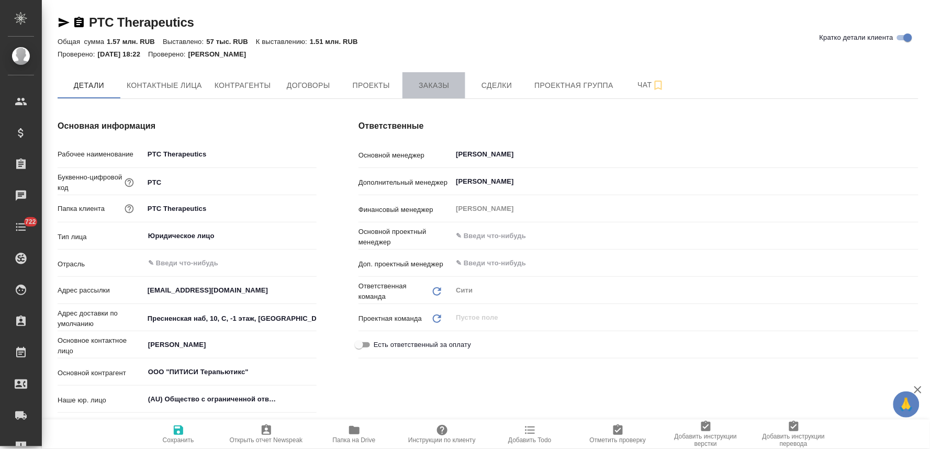
click at [427, 81] on span "Заказы" at bounding box center [434, 85] width 50 height 13
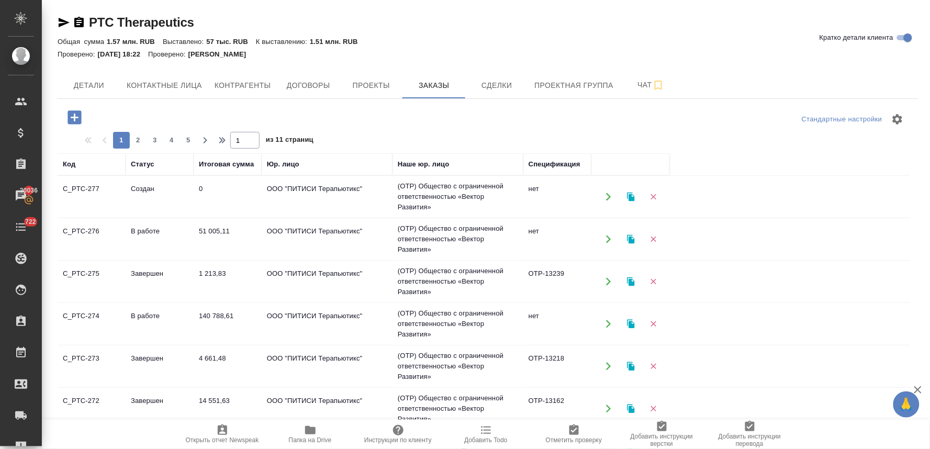
click at [318, 317] on td "ООО "ПИТИСИ Терапьютикс"" at bounding box center [327, 324] width 131 height 37
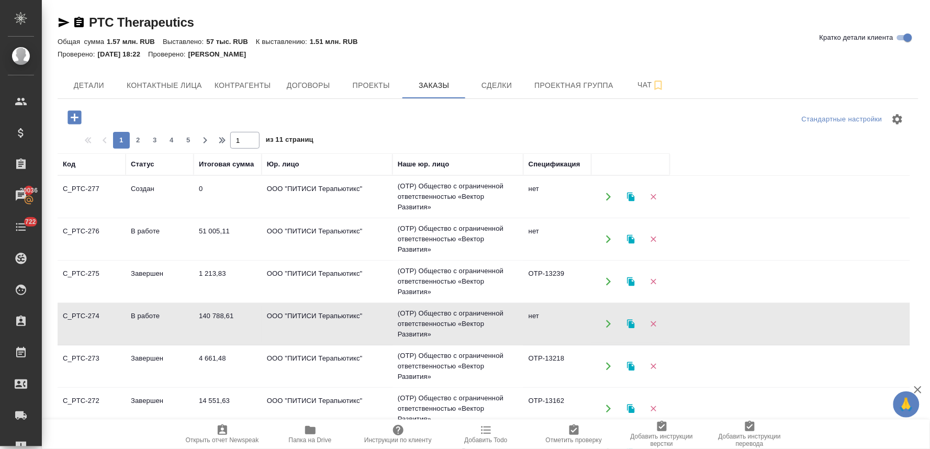
click at [318, 317] on td "ООО "ПИТИСИ Терапьютикс"" at bounding box center [327, 324] width 131 height 37
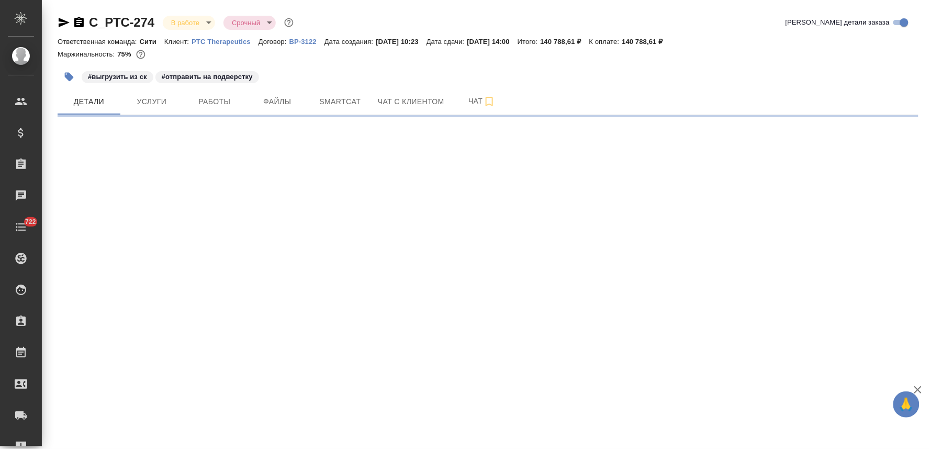
select select "RU"
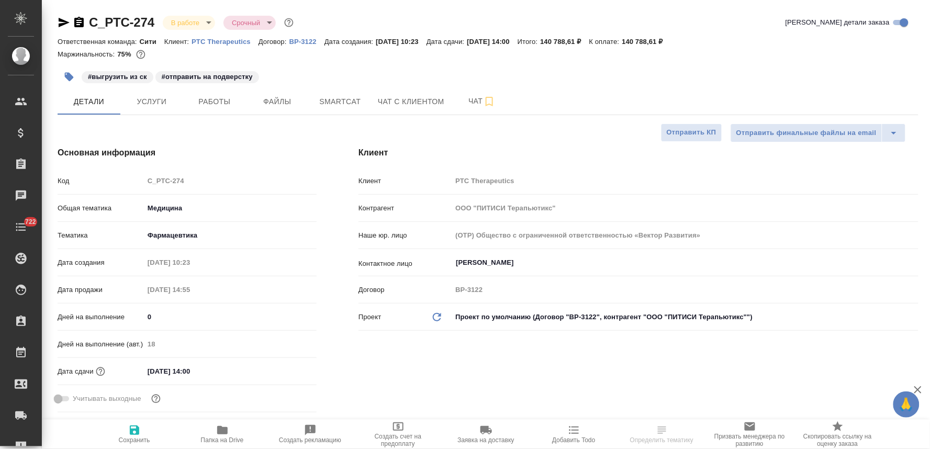
type textarea "x"
click at [159, 106] on span "Услуги" at bounding box center [152, 101] width 50 height 13
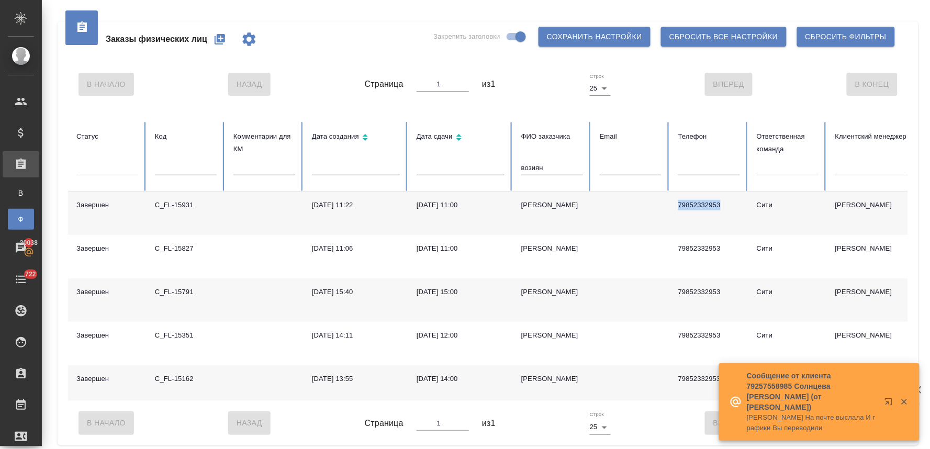
click at [221, 34] on icon "button" at bounding box center [219, 39] width 10 height 10
drag, startPoint x: 560, startPoint y: 170, endPoint x: 470, endPoint y: 157, distance: 91.4
click at [478, 158] on tr "Статус Код Комментарии для КМ Дата создания Дата сдачи ФИО заказчика возиян Ema…" at bounding box center [656, 157] width 1177 height 70
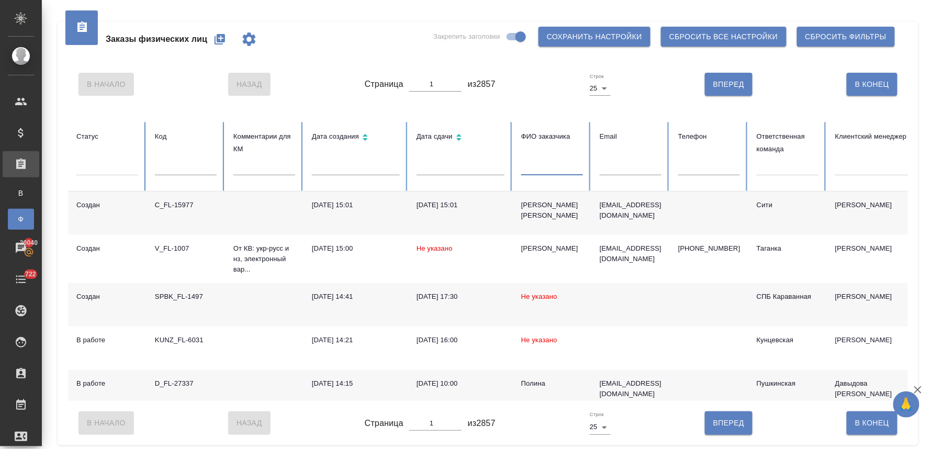
click at [625, 166] on input "text" at bounding box center [631, 168] width 62 height 15
paste input "[PERSON_NAME][EMAIL_ADDRESS][DOMAIN_NAME]"
type input "vadim.osipov@mncap.ru"
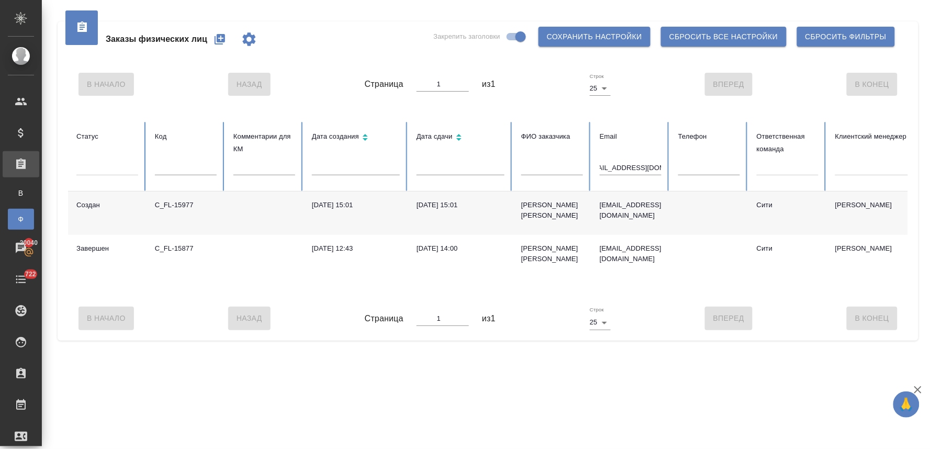
scroll to position [0, 0]
click at [341, 280] on div "Создан C_FL-15977 09.10.2025, 15:01 10.10.2025, 15:01 Осипов Вадим vadim.osipov…" at bounding box center [656, 243] width 1177 height 105
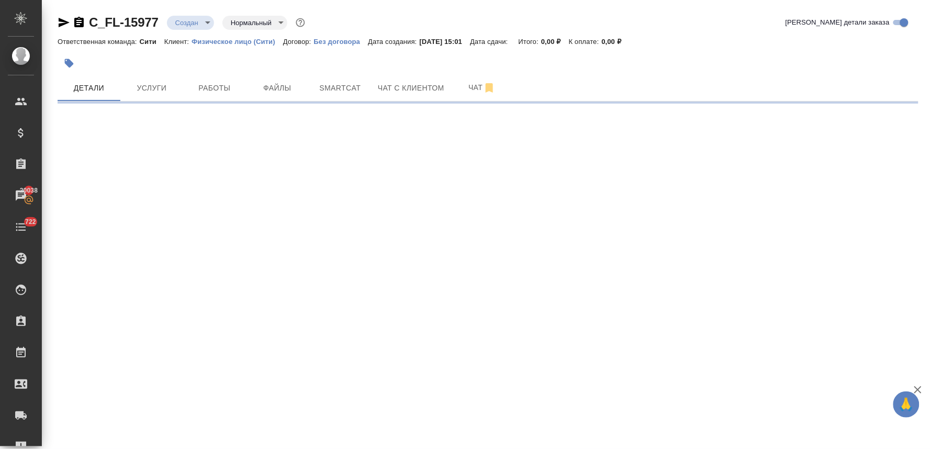
select select "RU"
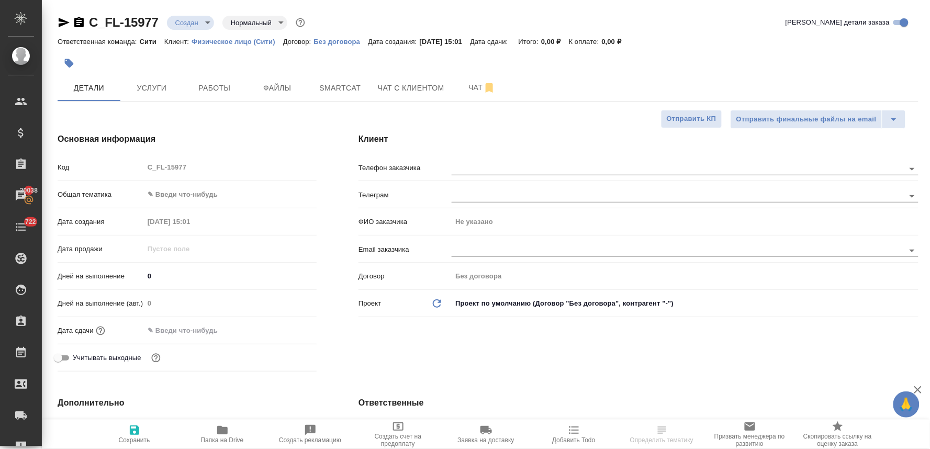
type textarea "x"
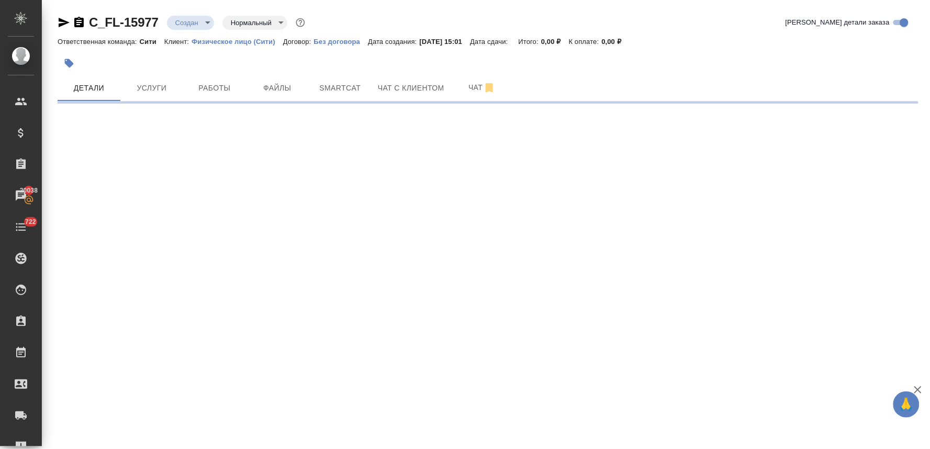
select select "RU"
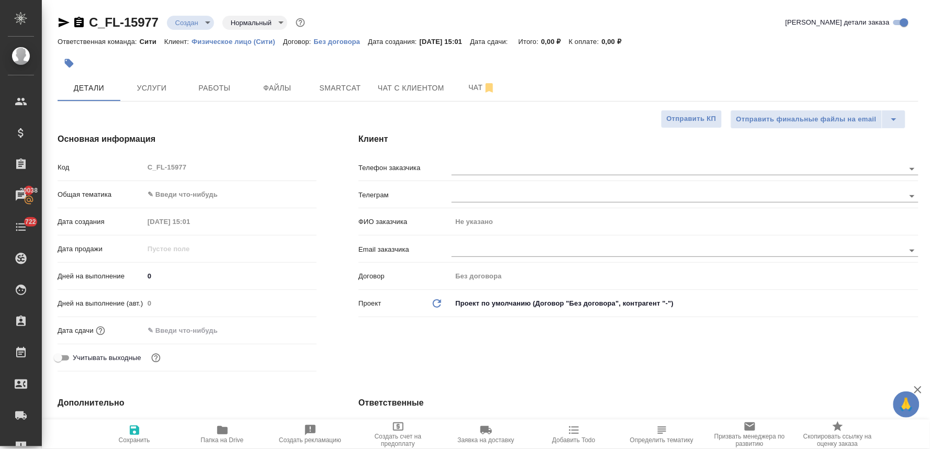
type textarea "x"
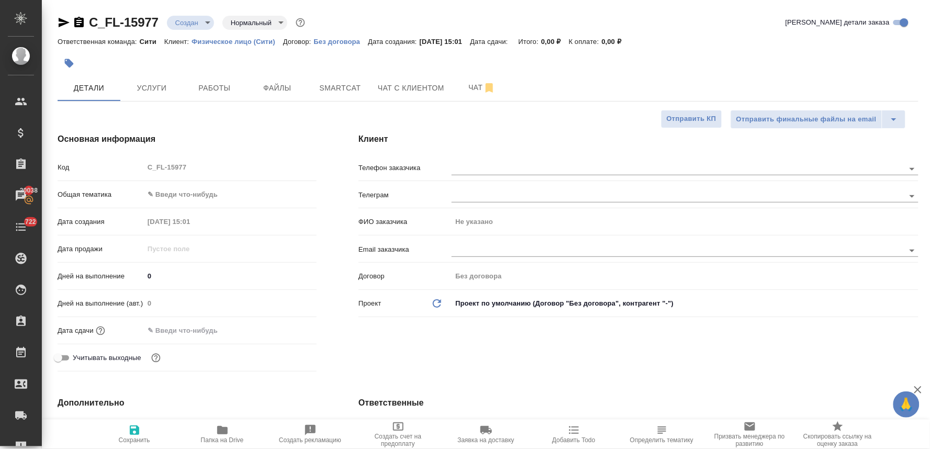
type textarea "x"
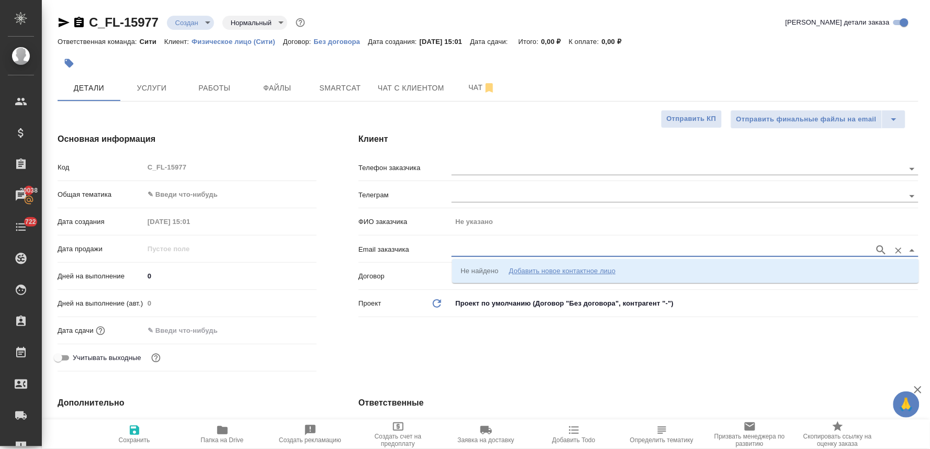
click at [477, 247] on input "text" at bounding box center [659, 250] width 417 height 13
paste input "[PERSON_NAME][EMAIL_ADDRESS][DOMAIN_NAME]"
type input "[PERSON_NAME][EMAIL_ADDRESS][DOMAIN_NAME]"
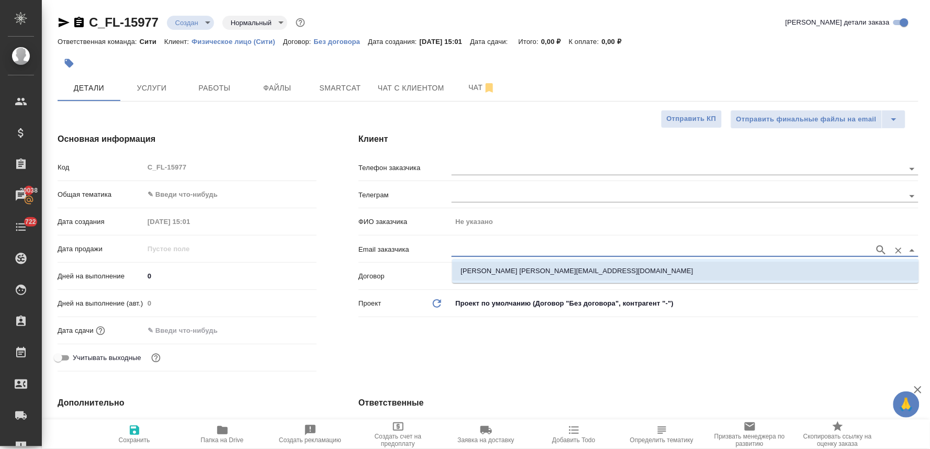
click at [490, 270] on p "Осипов Вадим vadim.osipov@mncap.ru" at bounding box center [576, 271] width 232 height 10
type input "Осипов Вадим"
type input "Осипов Вадим vadim.osipov@mncap.ru"
type textarea "x"
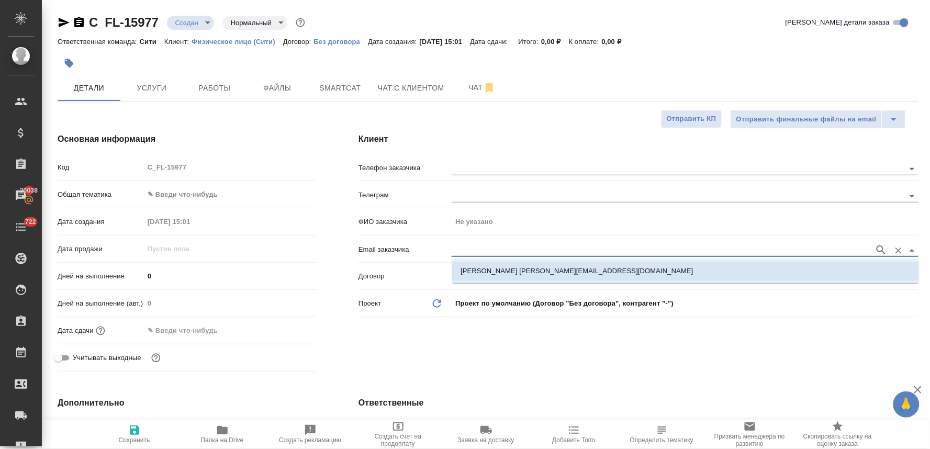
type textarea "x"
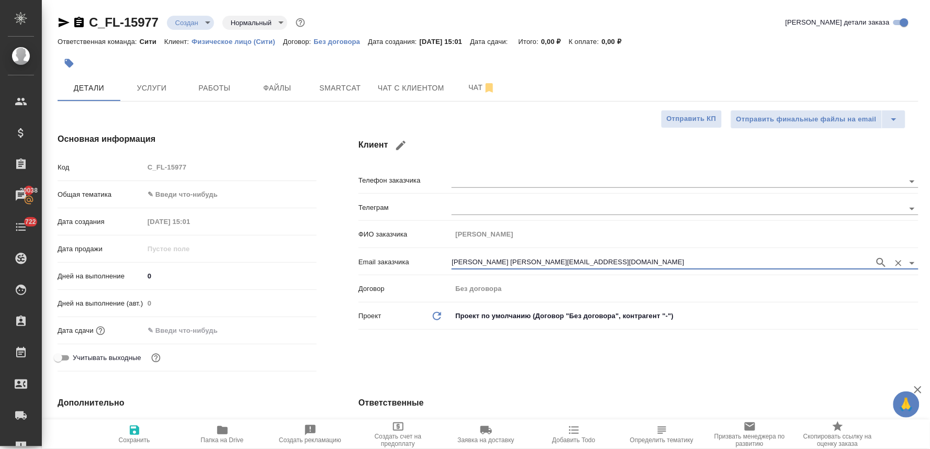
click at [183, 329] on input "text" at bounding box center [190, 330] width 92 height 15
click at [290, 331] on icon "button" at bounding box center [285, 329] width 9 height 10
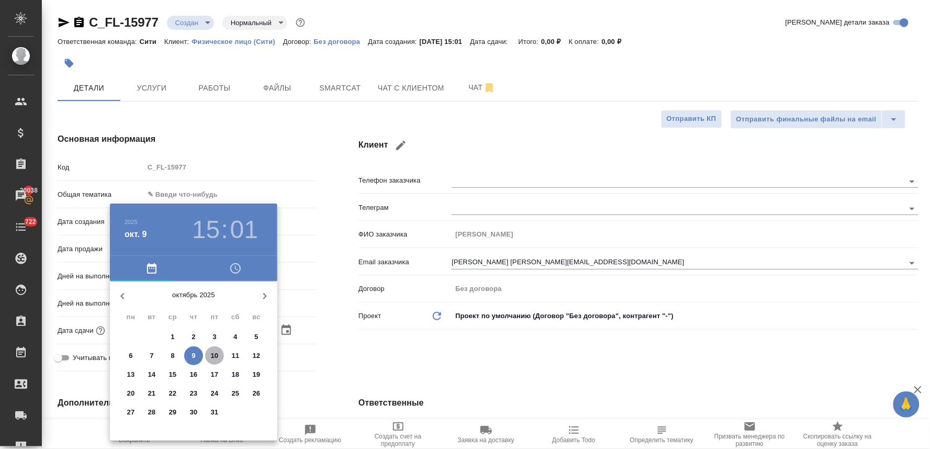
click at [213, 351] on p "10" at bounding box center [215, 356] width 8 height 10
type input "10.10.2025 15:01"
type textarea "x"
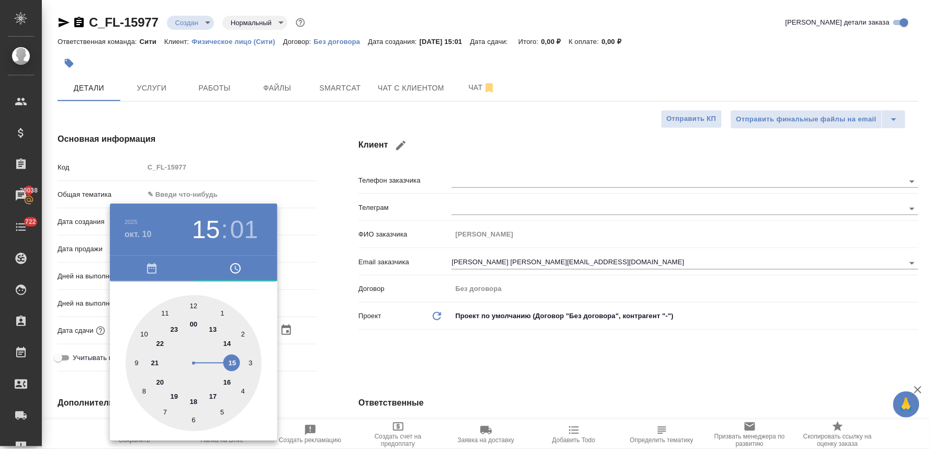
click at [349, 347] on div at bounding box center [465, 224] width 930 height 449
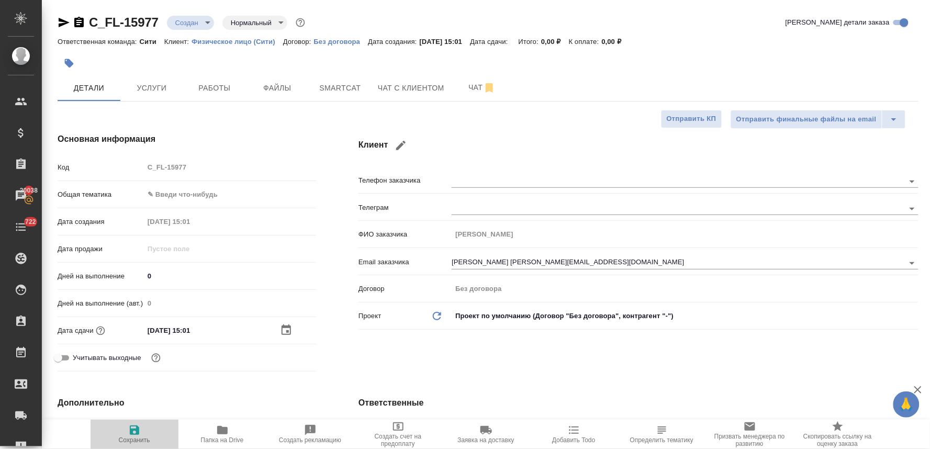
click at [134, 430] on icon "button" at bounding box center [134, 429] width 9 height 9
type textarea "x"
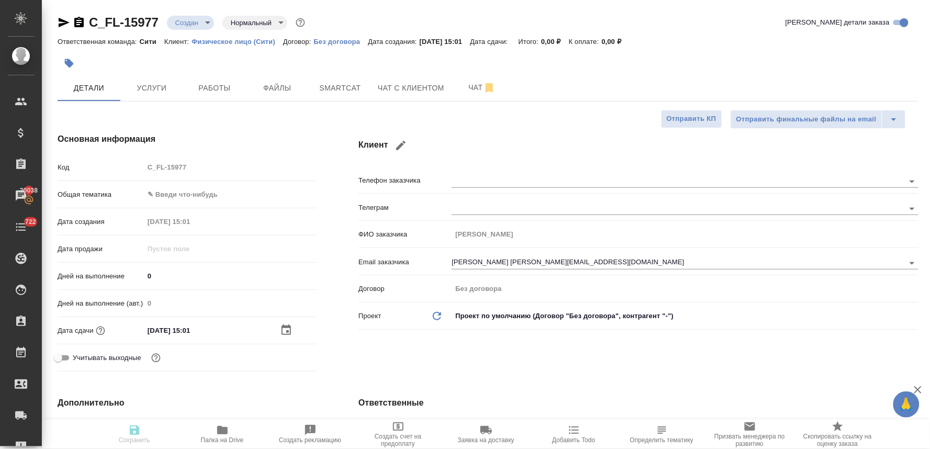
type textarea "x"
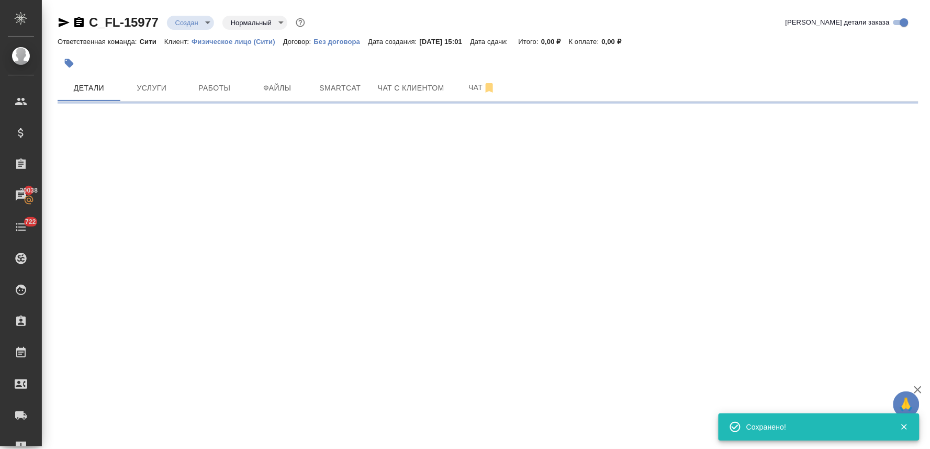
type input "holyTrinity"
select select "RU"
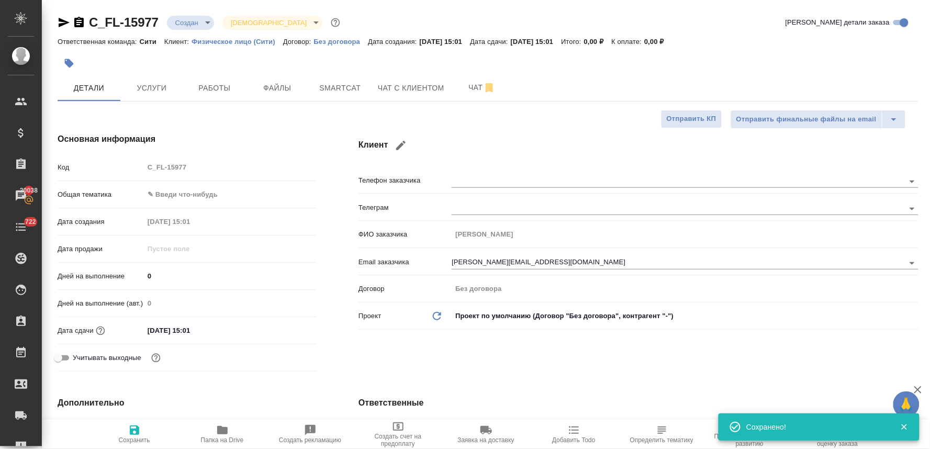
type textarea "x"
click at [144, 169] on div "Код C_FL-15977" at bounding box center [187, 167] width 259 height 18
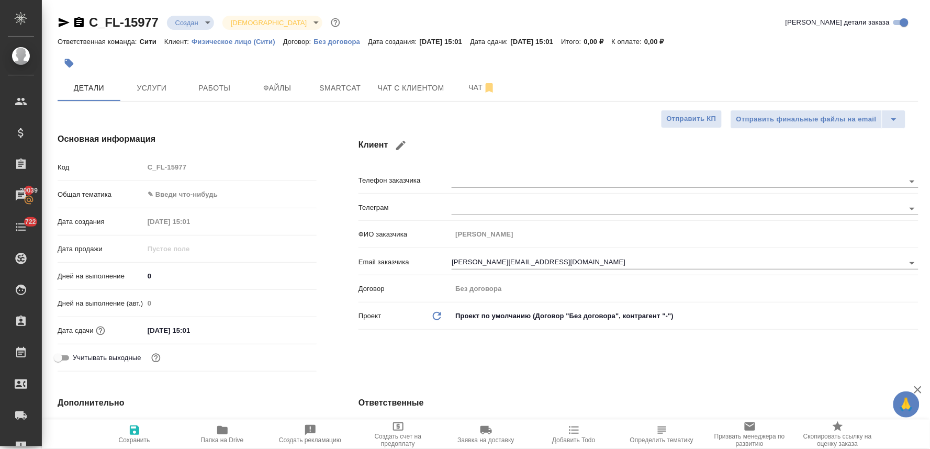
click at [358, 357] on div "Клиент Телефон заказчика Телеграм ФИО заказчика Осипов Вадим Email заказчика va…" at bounding box center [638, 254] width 602 height 285
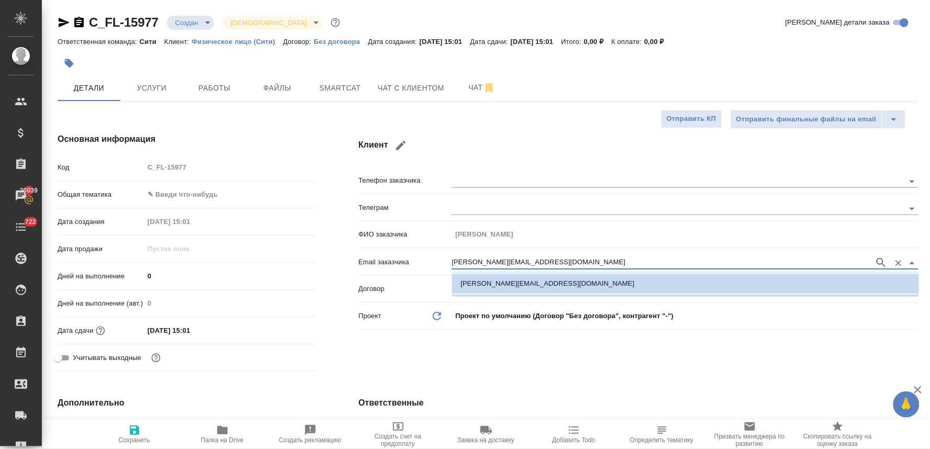
drag, startPoint x: 549, startPoint y: 260, endPoint x: 396, endPoint y: 247, distance: 153.8
click at [399, 247] on div "Телефон заказчика Телеграм ФИО заказчика Осипов Вадим Email заказчика vadim.osi…" at bounding box center [638, 252] width 560 height 163
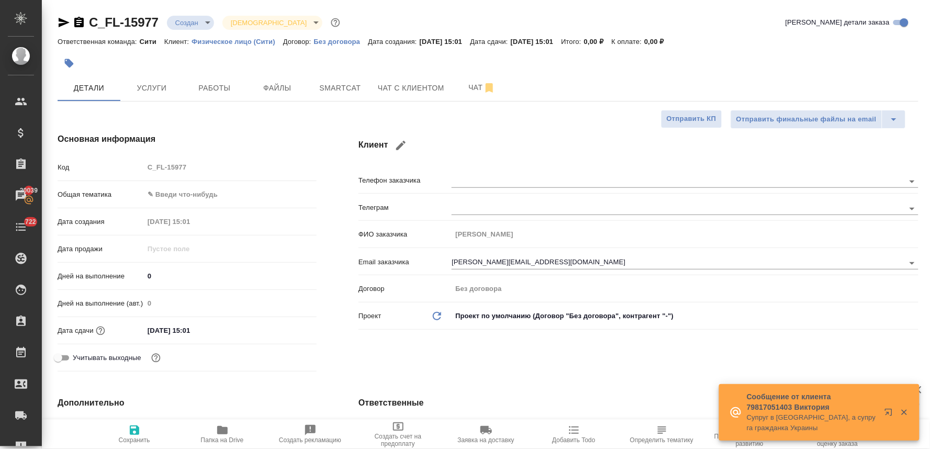
type textarea "x"
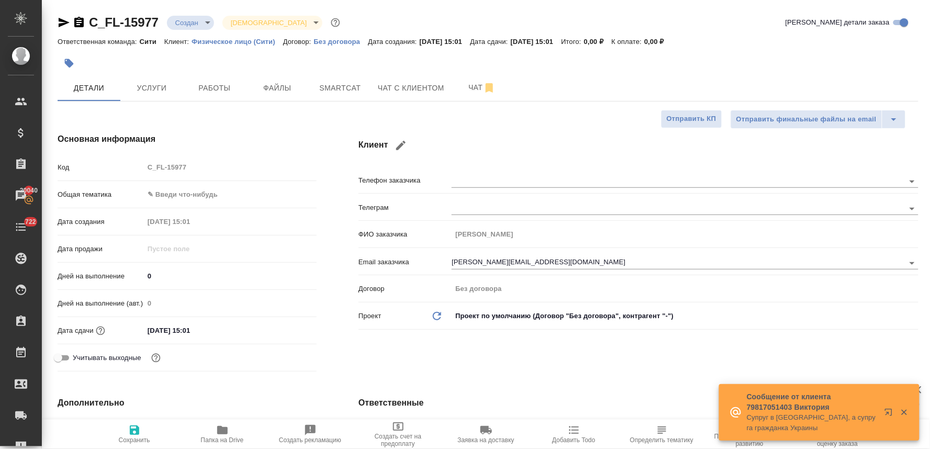
type textarea "x"
click at [140, 165] on div "Код C_FL-15977" at bounding box center [187, 167] width 259 height 18
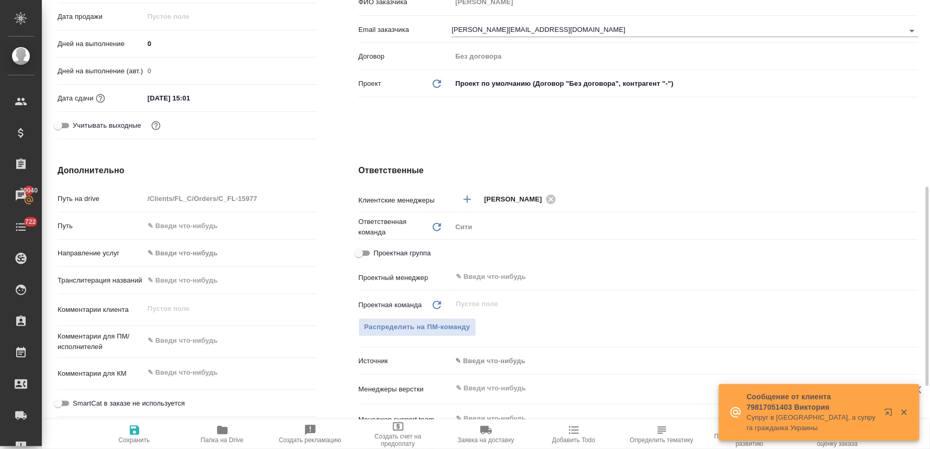
scroll to position [290, 0]
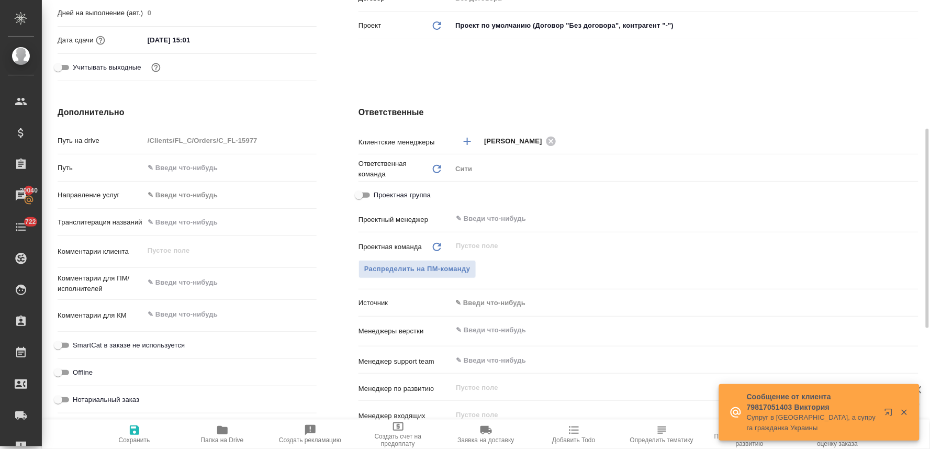
type textarea "x"
click at [179, 285] on textarea at bounding box center [230, 283] width 173 height 18
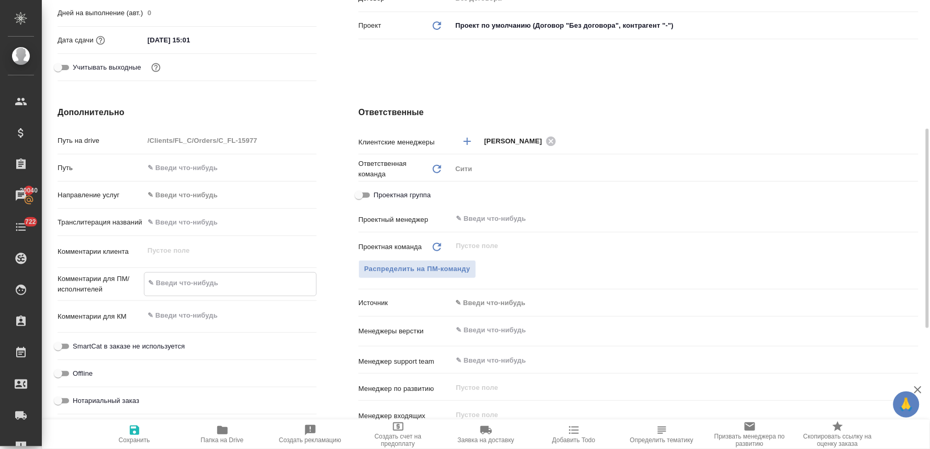
type textarea "x"
type textarea "п"
type textarea "x"
type textarea "по"
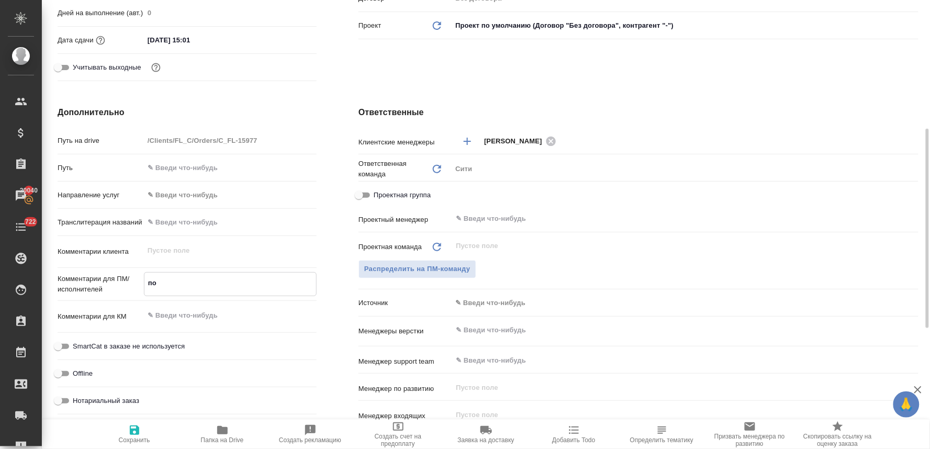
type textarea "x"
type textarea "посм"
type textarea "x"
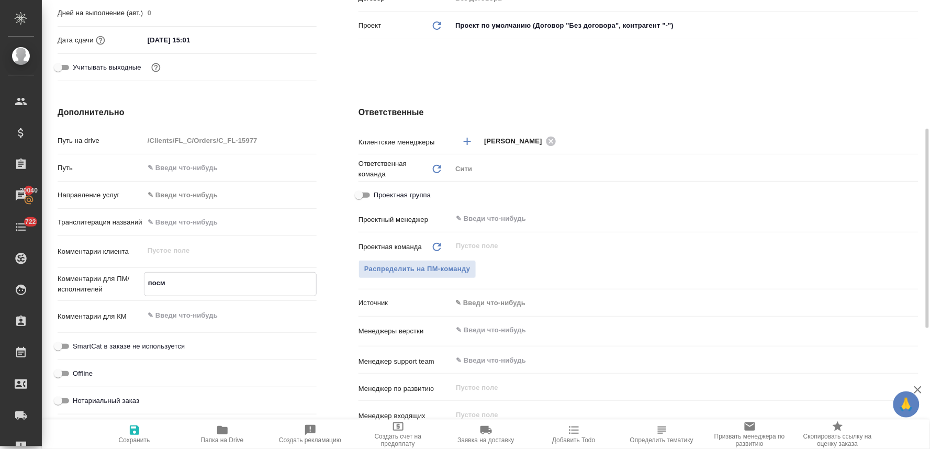
type textarea "x"
type textarea "пос"
type textarea "x"
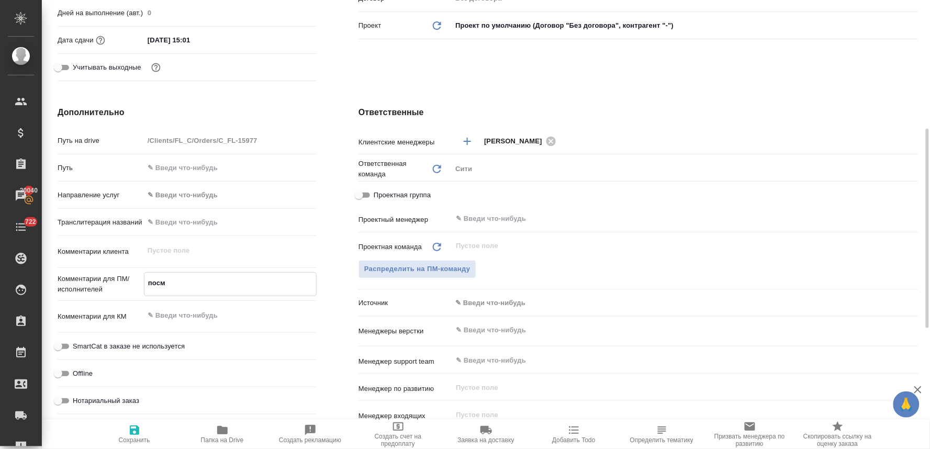
type textarea "x"
type textarea "посч"
type textarea "x"
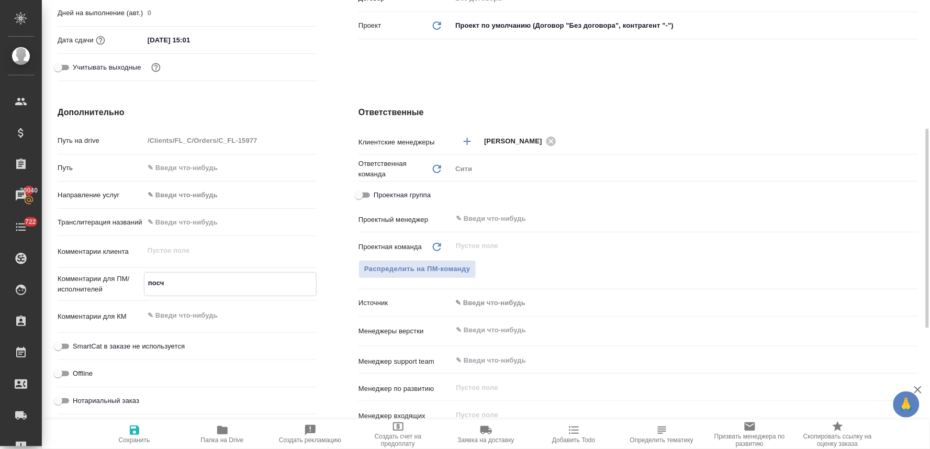
type textarea "x"
type textarea "посчи"
type textarea "x"
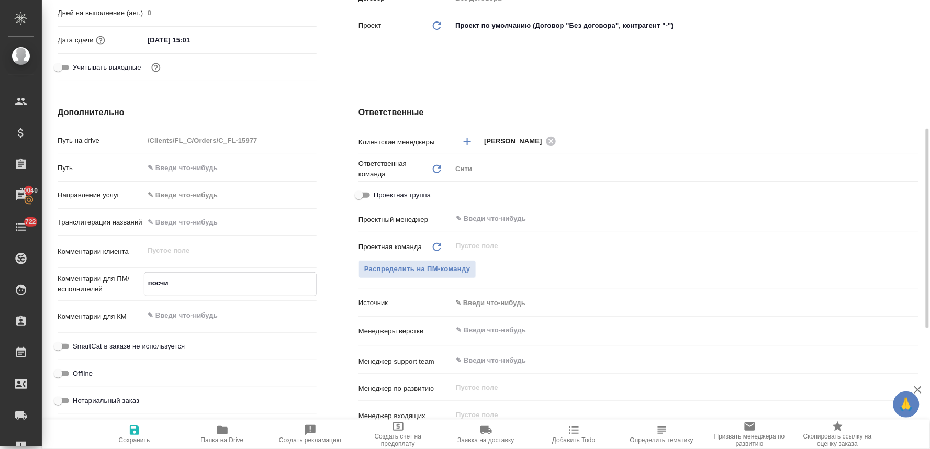
type textarea "посчит"
type textarea "x"
type textarea "посчита"
type textarea "x"
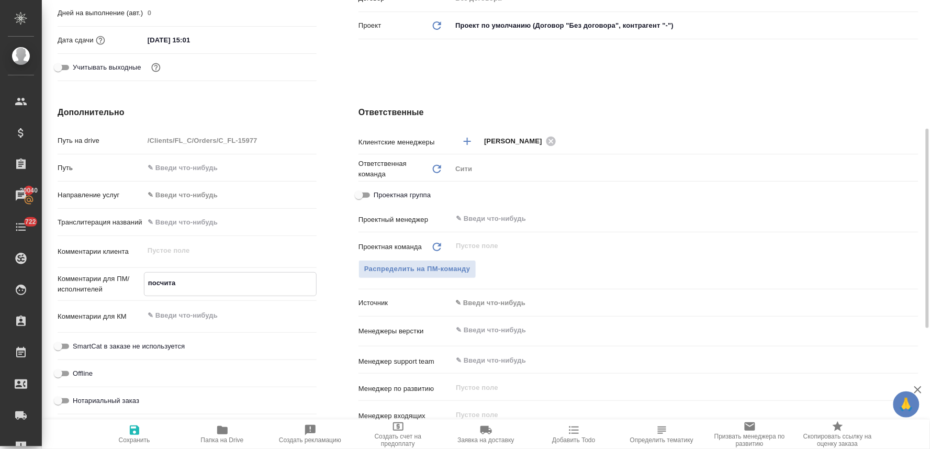
type textarea "x"
type textarea "посчитай"
type textarea "x"
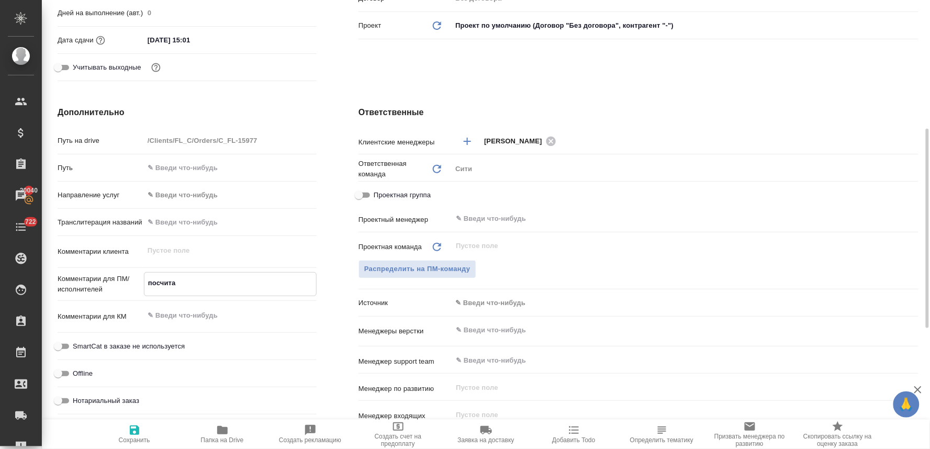
type textarea "x"
type textarea "посчитайт"
type textarea "x"
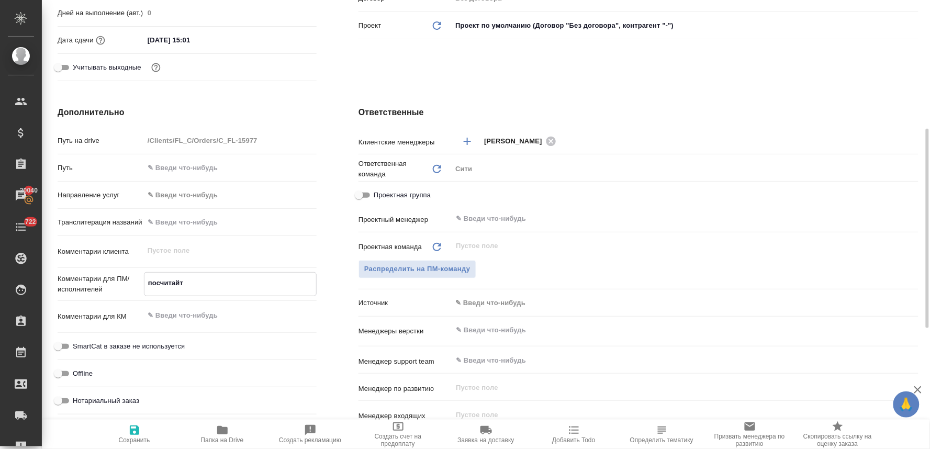
type textarea "x"
type textarea "посчитайте"
type textarea "x"
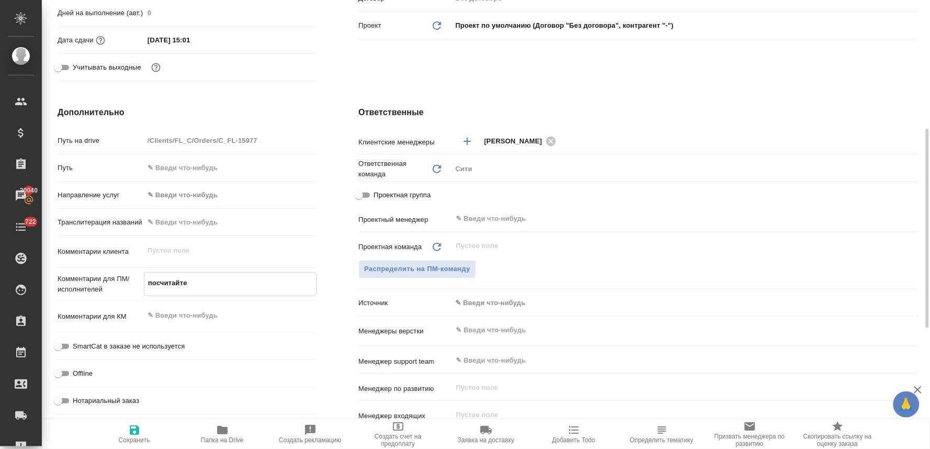
type textarea "посчитайте"
type textarea "x"
type textarea "посчитайте в"
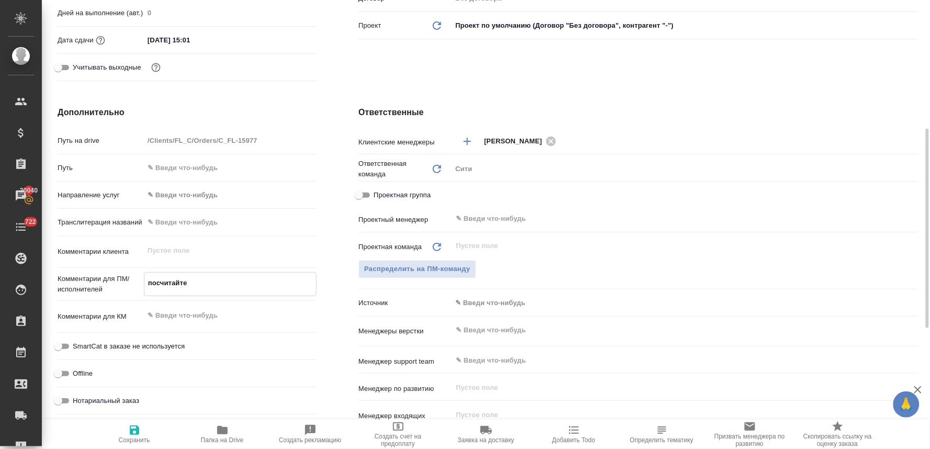
type textarea "x"
type textarea "посчитайте ве"
type textarea "x"
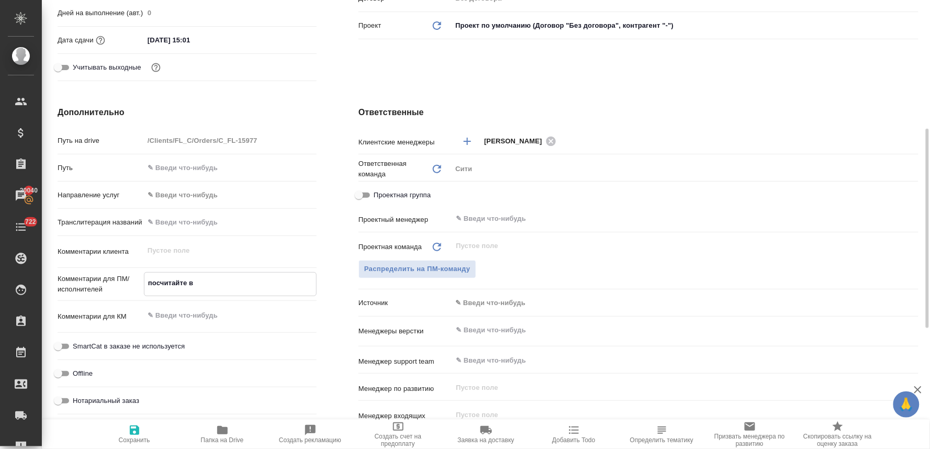
type textarea "x"
type textarea "посчитайте вер"
type textarea "x"
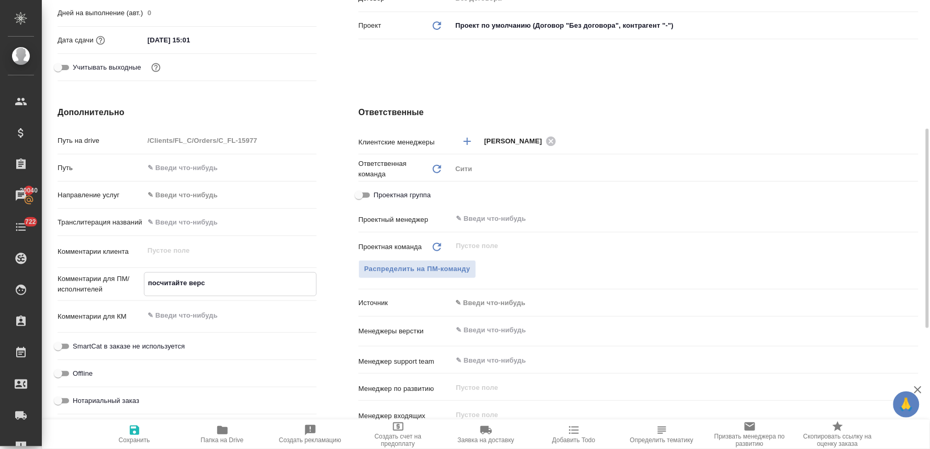
type textarea "посчитайте верст"
type textarea "x"
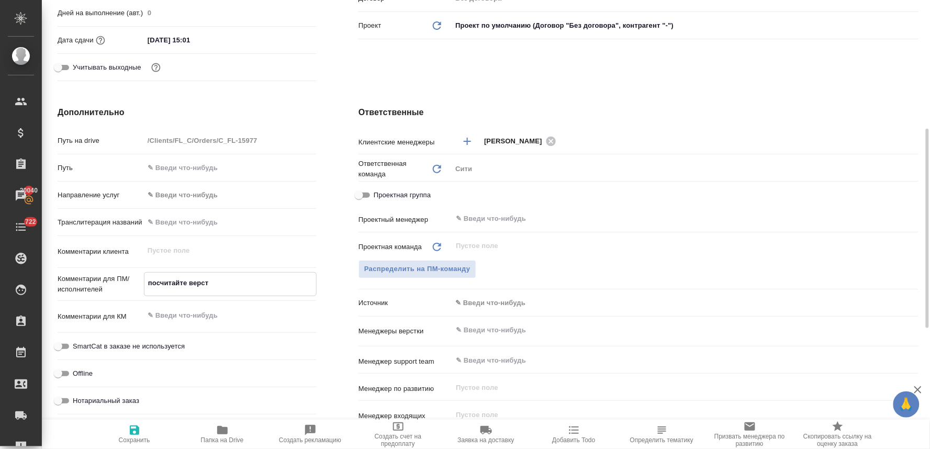
type textarea "посчитайте верстк"
type textarea "x"
type textarea "посчитайте верстку"
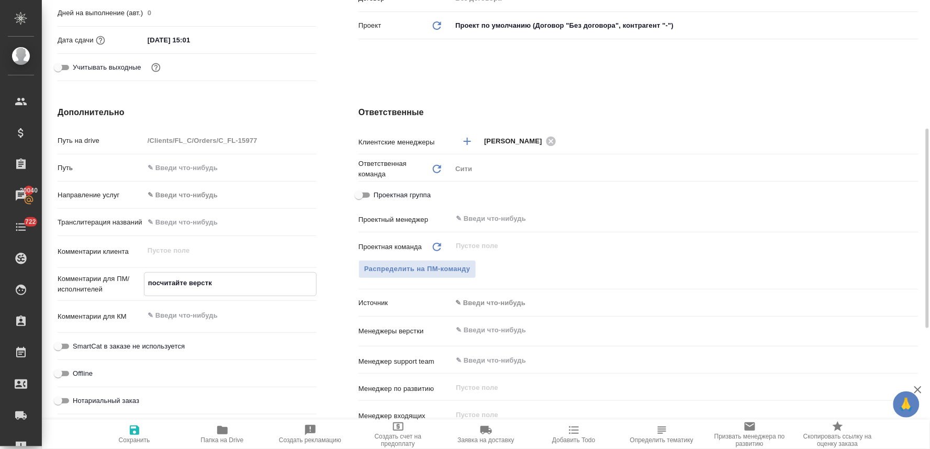
type textarea "x"
type textarea "посчитайте верстку,"
type textarea "x"
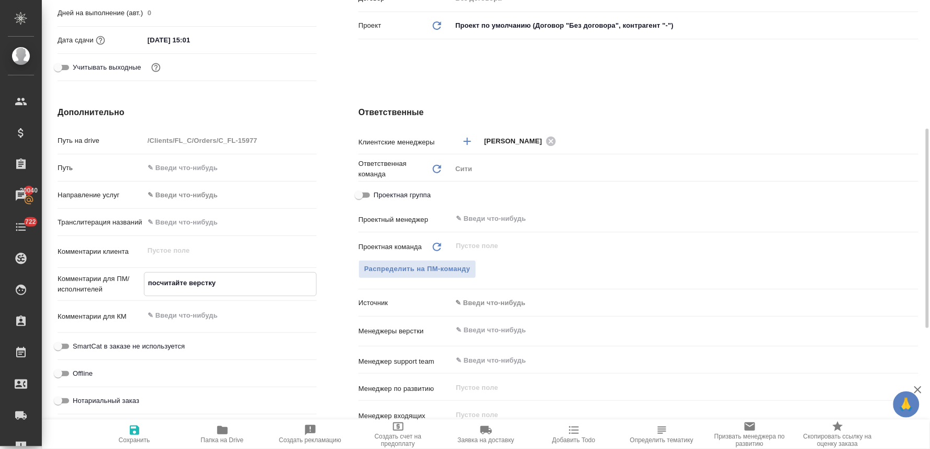
type textarea "x"
type textarea "посчитайте верстку,"
type textarea "x"
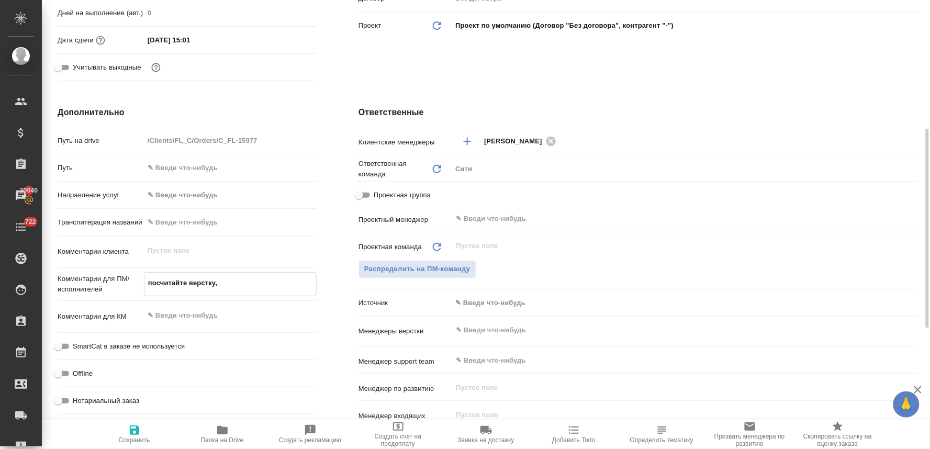
type textarea "x"
type textarea "посчитайте верстку, п"
type textarea "x"
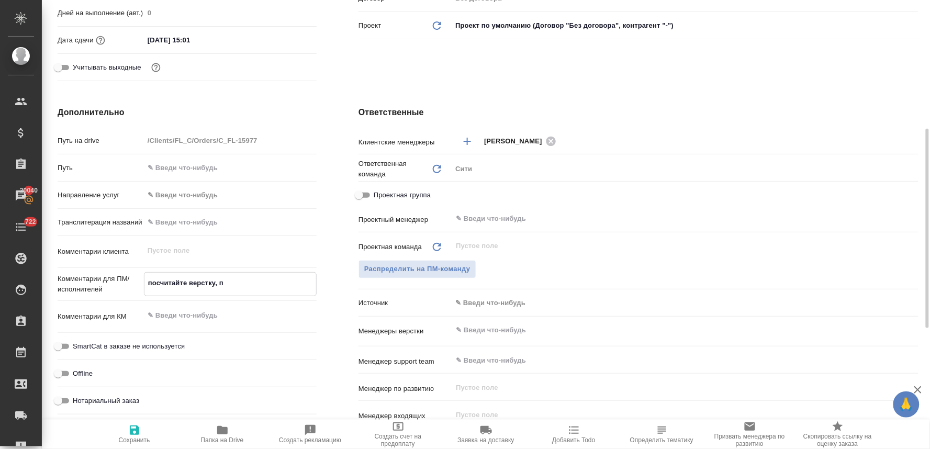
type textarea "посчитайте верстку, пл"
type textarea "x"
type textarea "посчитайте верстку, пли"
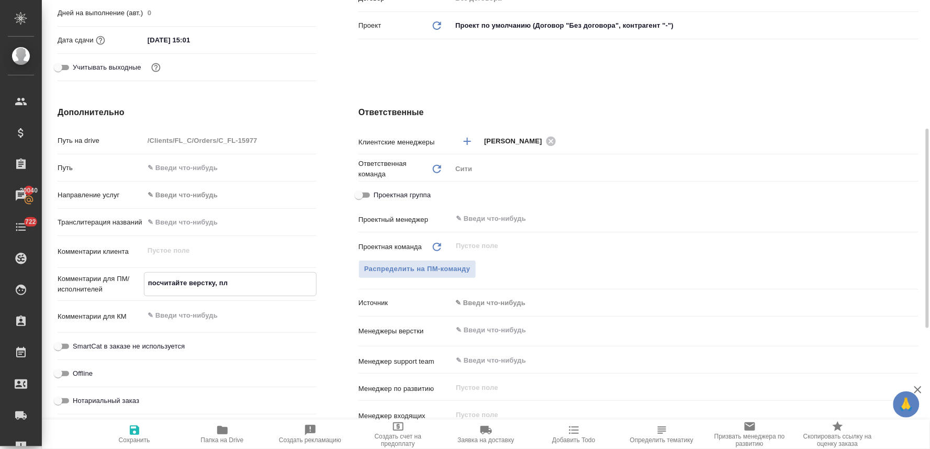
type textarea "x"
type textarea "посчитайте верстку, плиз"
type textarea "x"
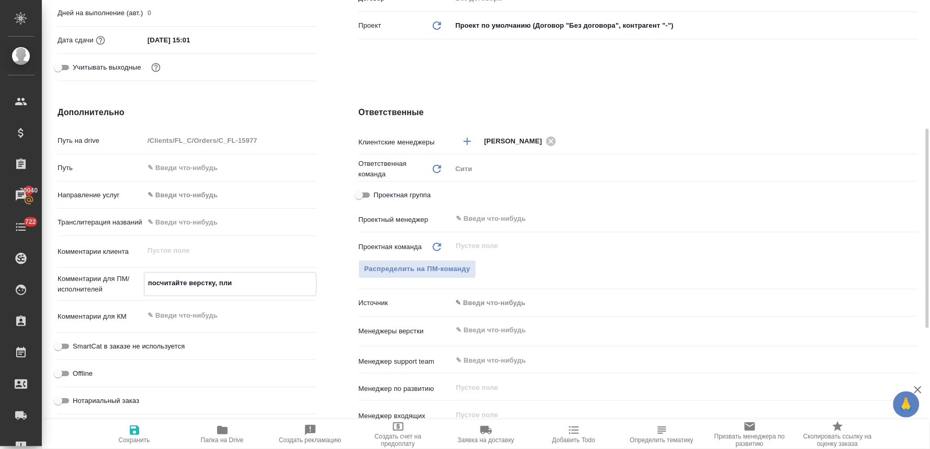
type textarea "x"
type textarea "посчитайте верстку, плиз"
type textarea "x"
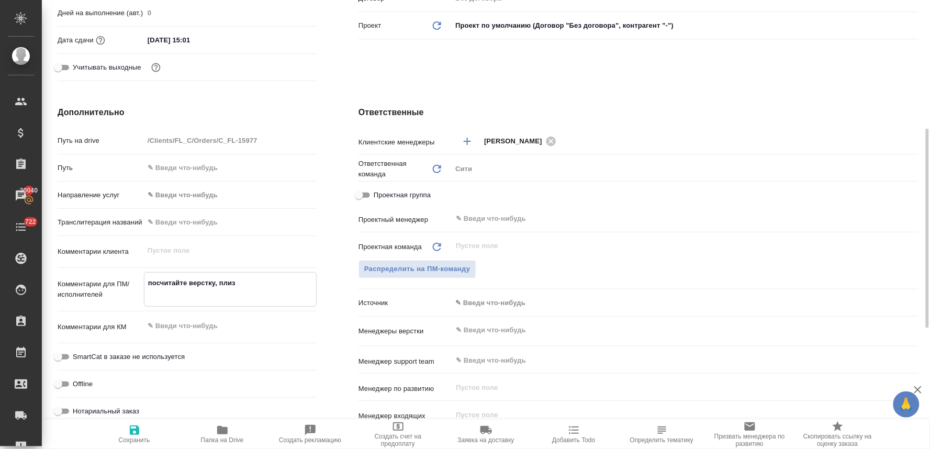
type textarea "x"
type textarea "посчитайте верстку, плиз"
type textarea "x"
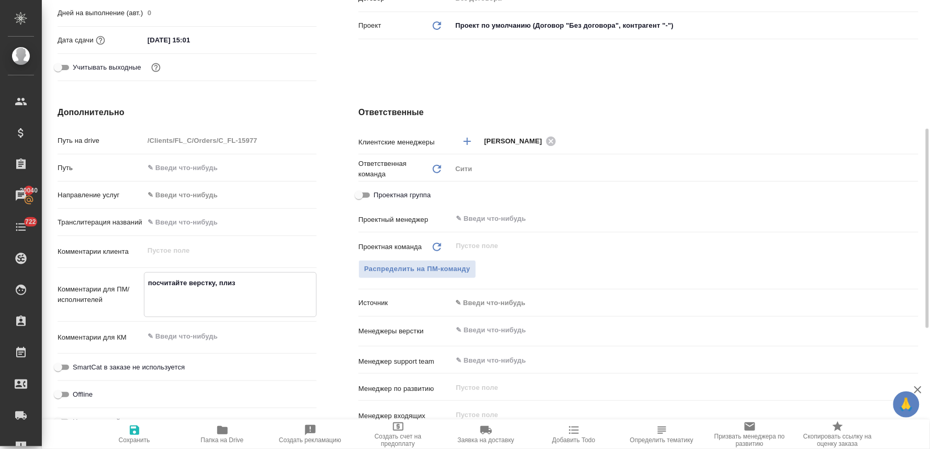
type textarea "x"
type textarea "посчитайте верстку, плиз н"
type textarea "x"
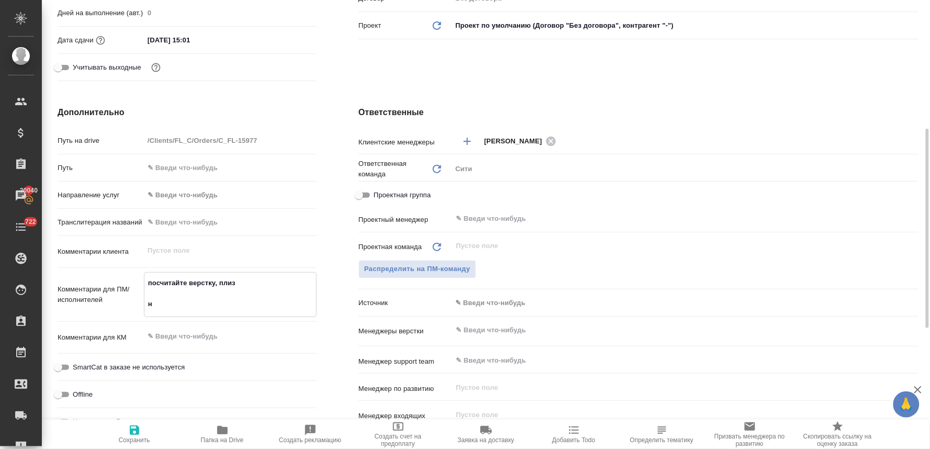
type textarea "посчитайте верстку, плиз но"
type textarea "x"
type textarea "посчитайте верстку, плиз нот"
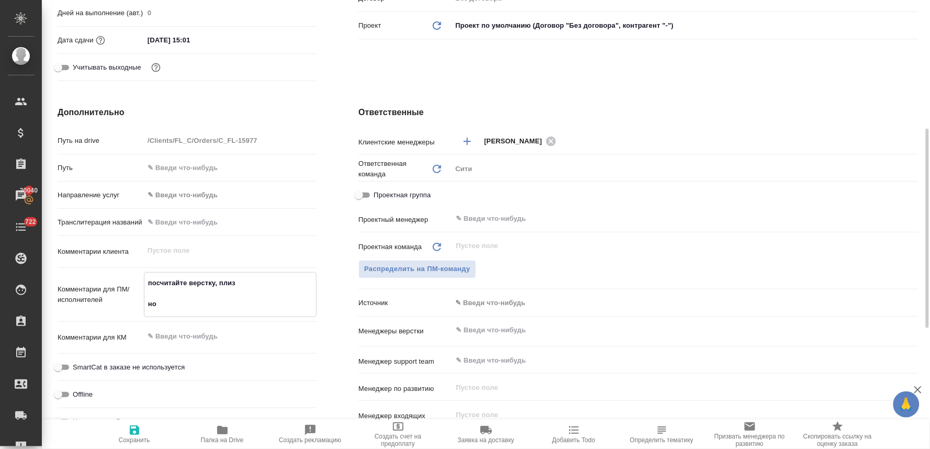
type textarea "x"
type textarea "посчитайте верстку, плиз нот"
type textarea "x"
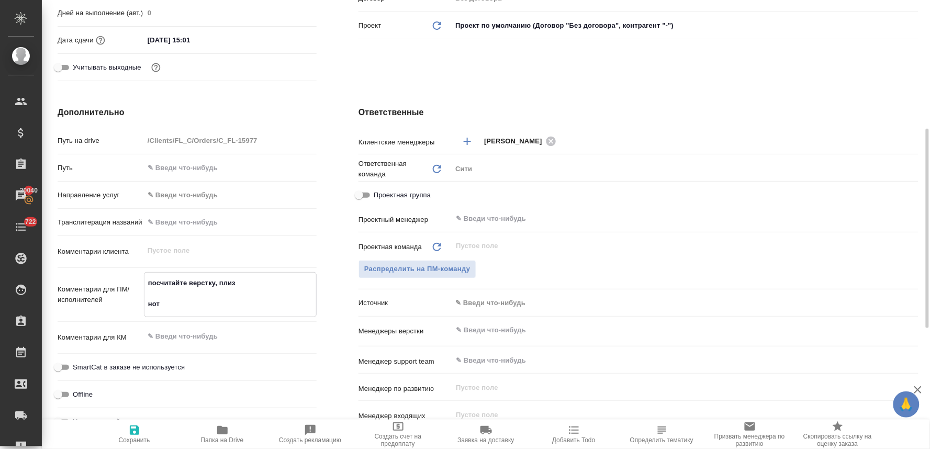
type textarea "x"
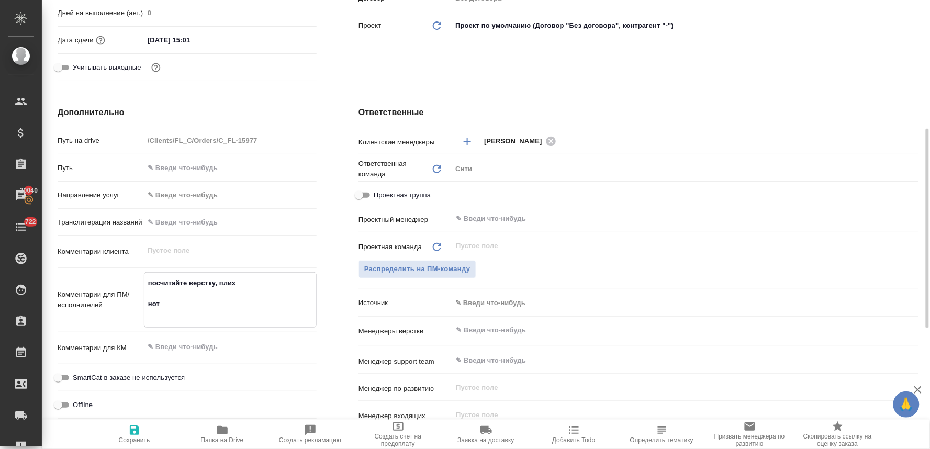
type textarea "посчитайте верстку, плиз нот"
type textarea "x"
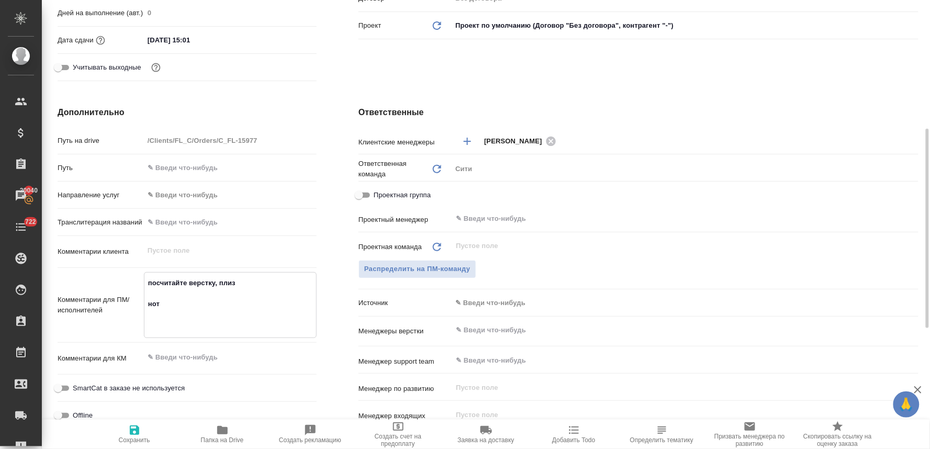
type textarea "x"
type textarea "посчитайте верстку, плиз нот п"
type textarea "x"
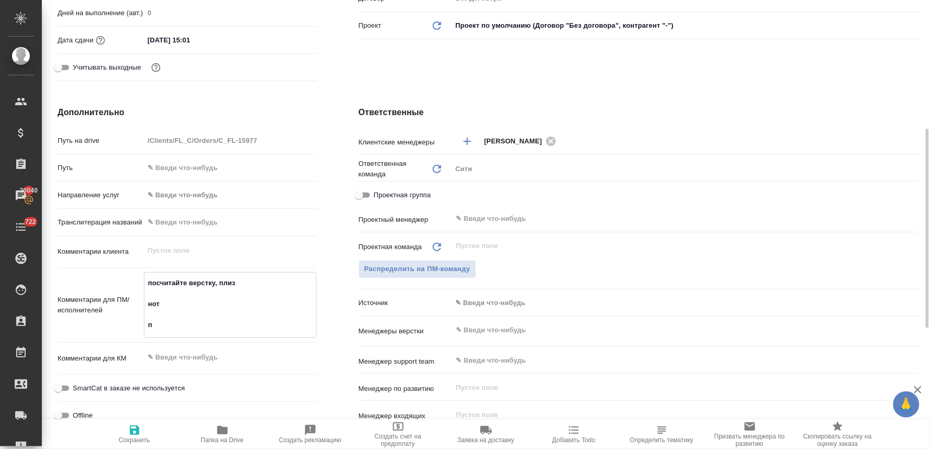
type textarea "посчитайте верстку, плиз нот пе"
type textarea "x"
type textarea "посчитайте верстку, плиз нот пер"
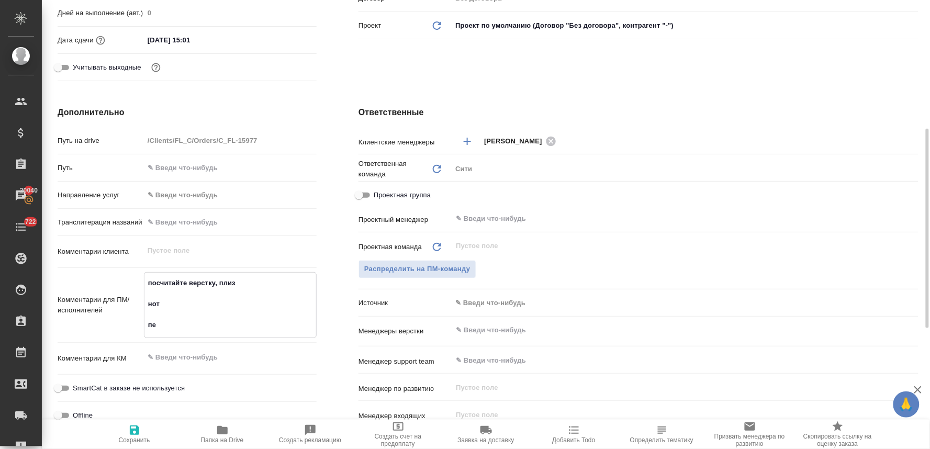
type textarea "x"
type textarea "посчитайте верстку, плиз нот пере"
type textarea "x"
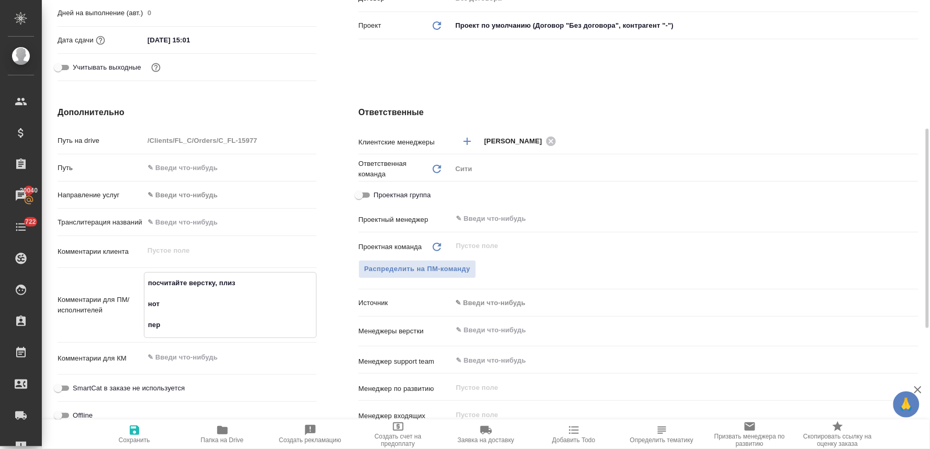
type textarea "x"
type textarea "посчитайте верстку, плиз нот перев"
type textarea "x"
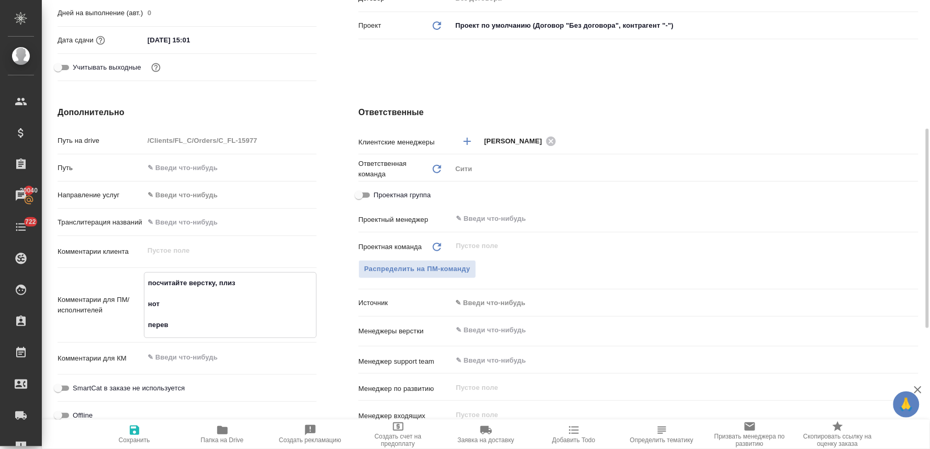
type textarea "x"
type textarea "посчитайте верстку, плиз нот перево"
type textarea "x"
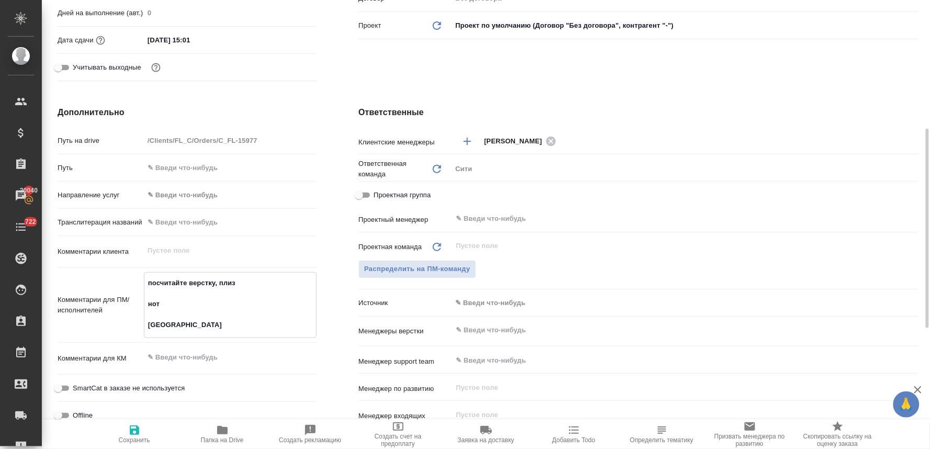
type textarea "посчитайте верстку, плиз нот перевод"
type textarea "x"
type textarea "посчитайте верстку, плиз нот перевод"
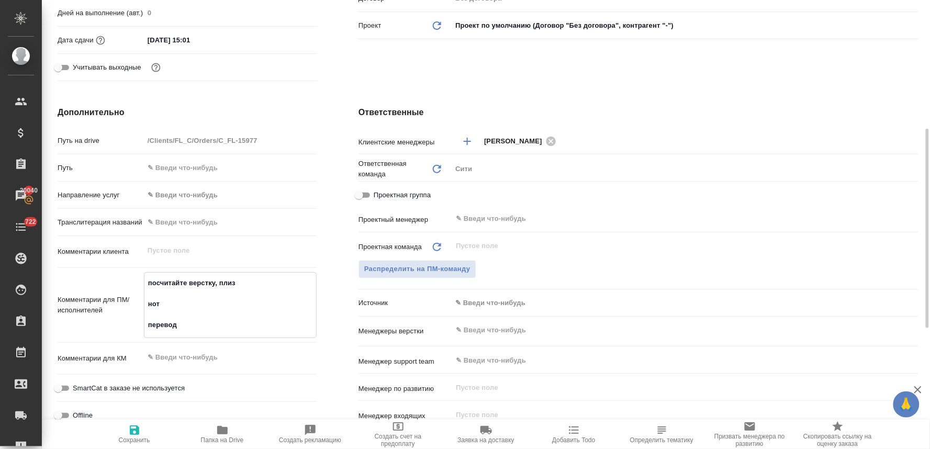
type textarea "x"
type textarea "посчитайте верстку, плиз нот перевод п"
type textarea "x"
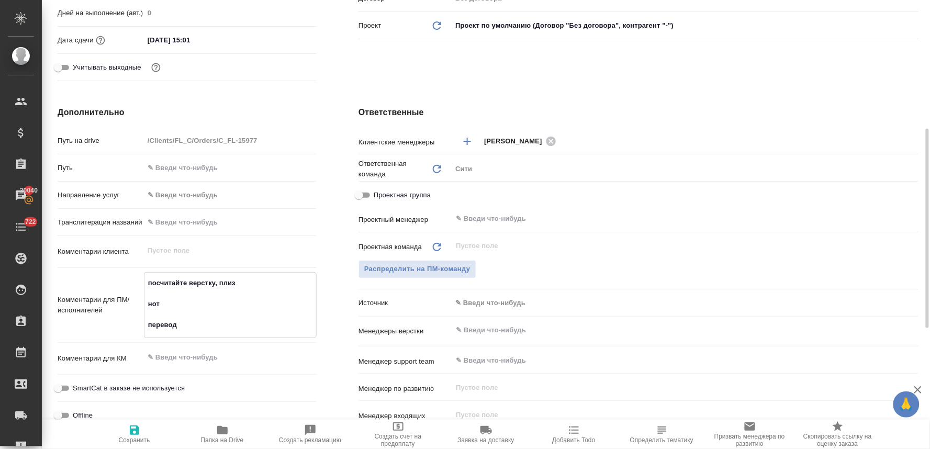
type textarea "x"
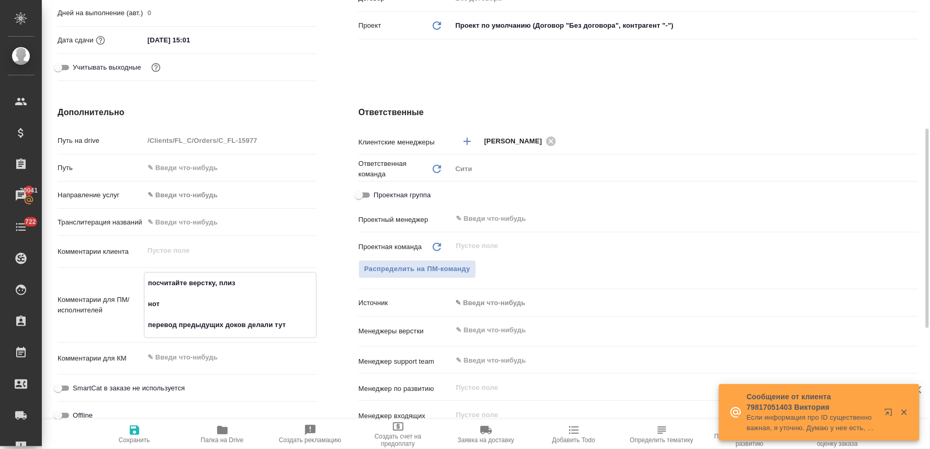
paste textarea "C_FL-15977"
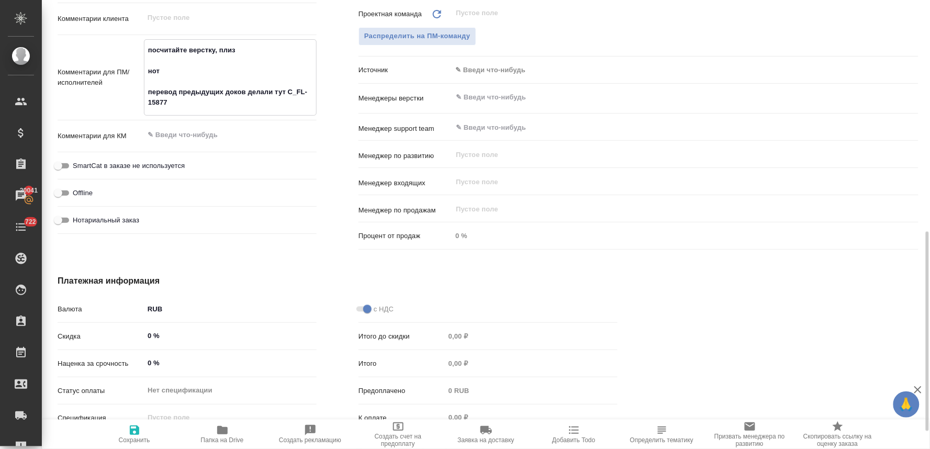
scroll to position [563, 0]
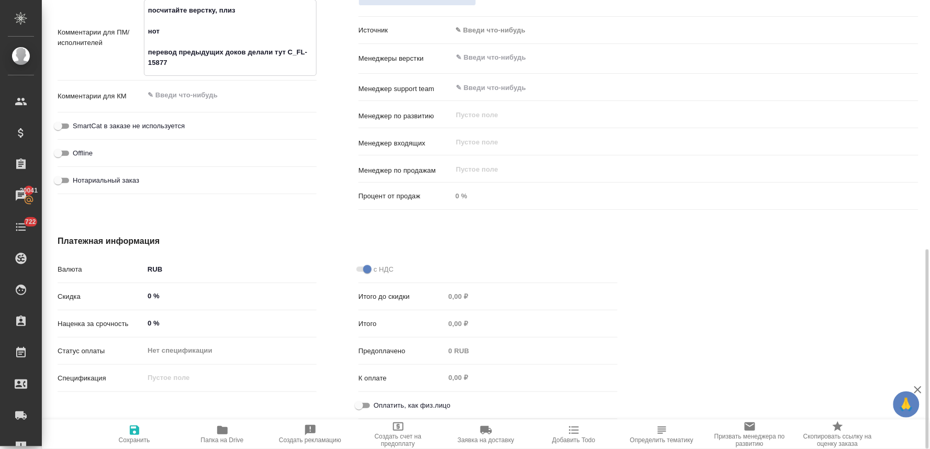
click at [365, 407] on input "Оплатить, как физ.лицо" at bounding box center [359, 405] width 38 height 13
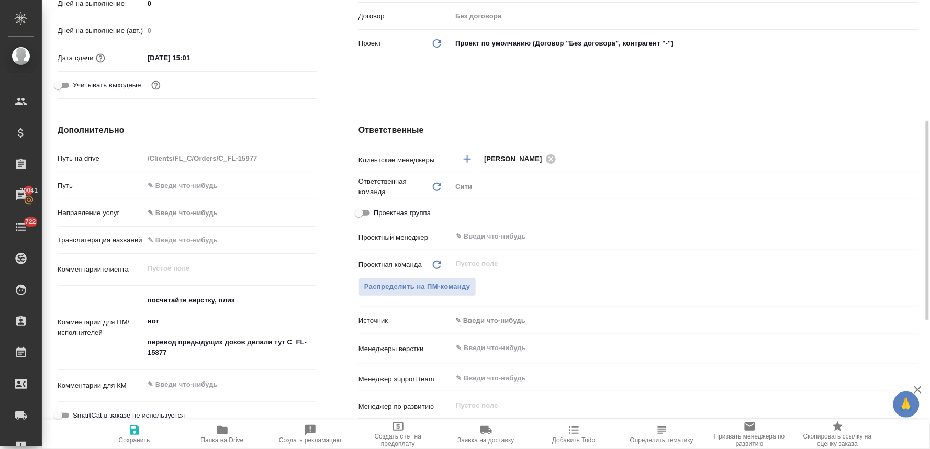
scroll to position [214, 0]
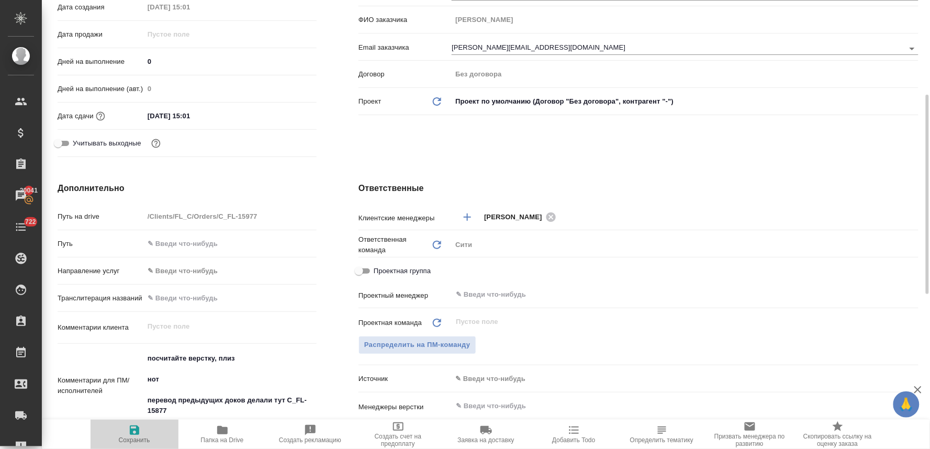
click at [139, 437] on span "Сохранить" at bounding box center [134, 439] width 31 height 7
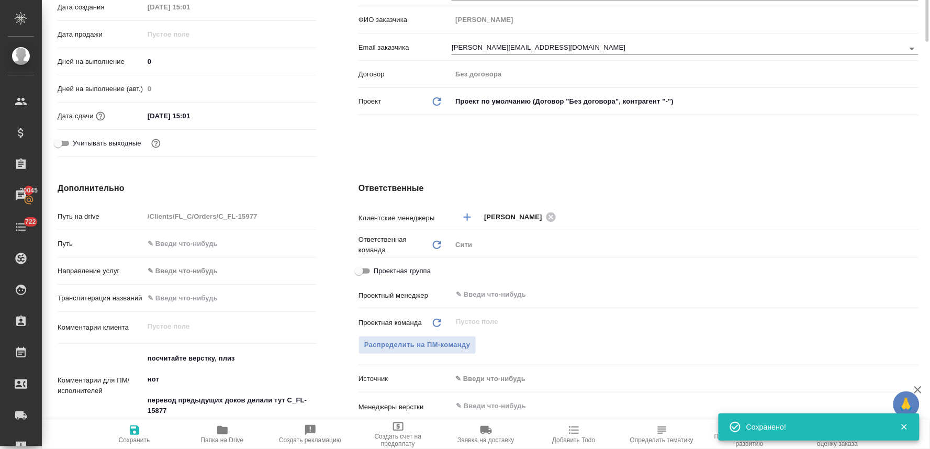
scroll to position [0, 0]
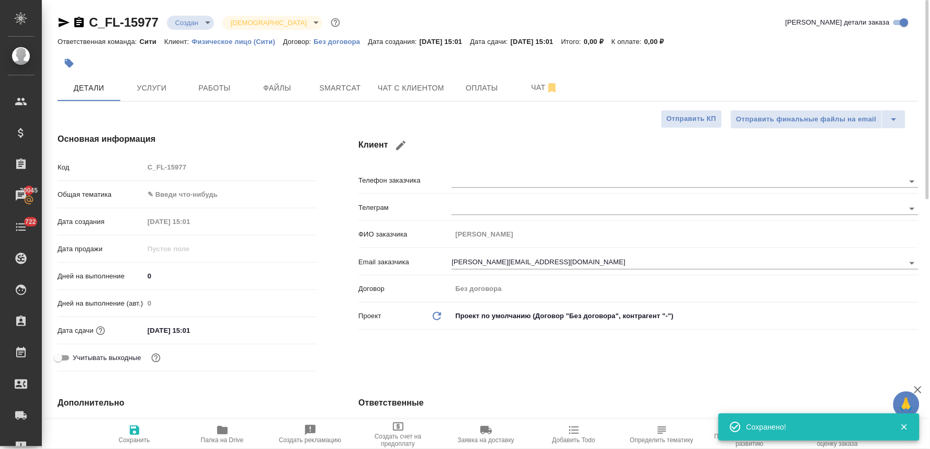
click at [222, 432] on icon "button" at bounding box center [222, 430] width 10 height 8
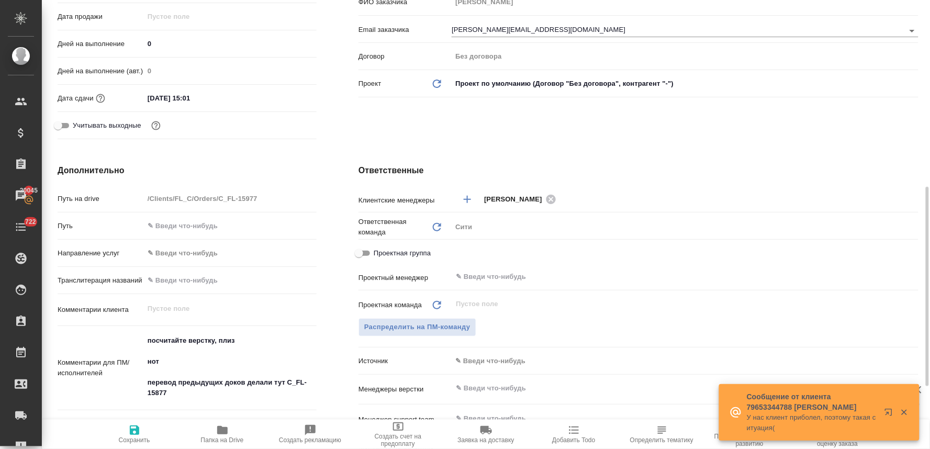
scroll to position [290, 0]
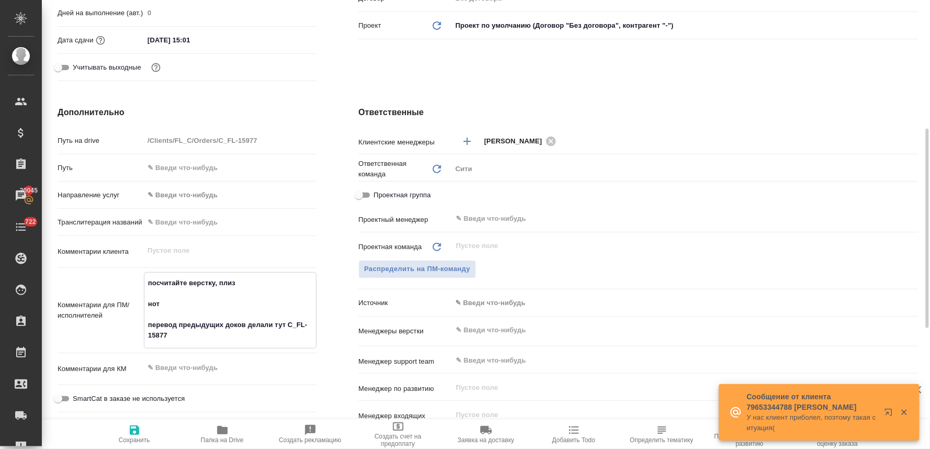
click at [239, 281] on textarea "посчитайте верстку, плиз нот перевод предыдущих доков делали тут C_FL-15877" at bounding box center [230, 309] width 172 height 70
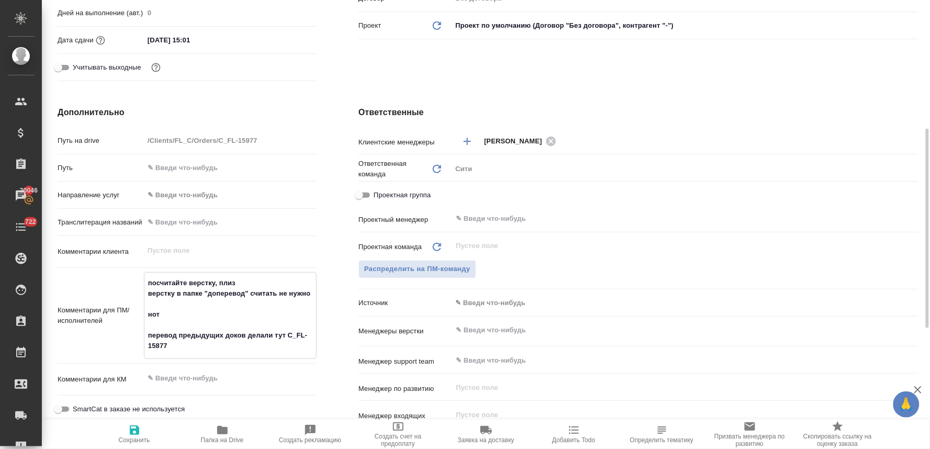
click at [496, 335] on input "text" at bounding box center [667, 330] width 425 height 13
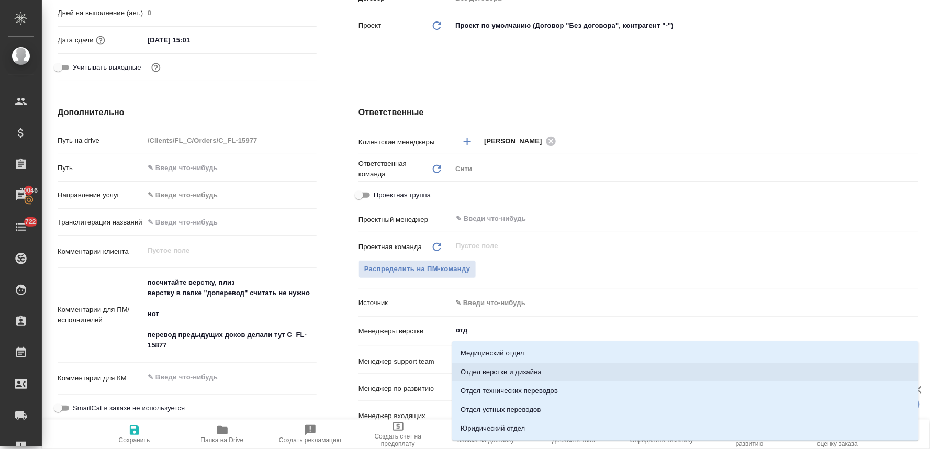
click at [490, 369] on li "Отдел верстки и дизайна" at bounding box center [685, 372] width 467 height 19
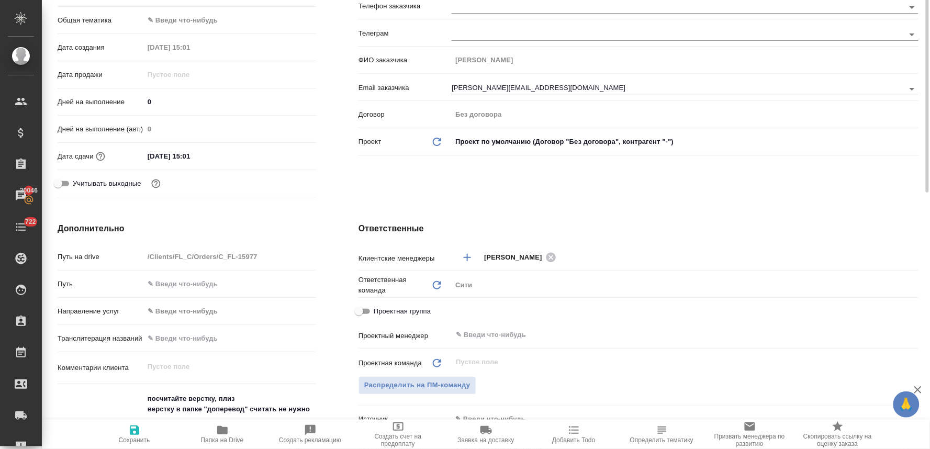
scroll to position [116, 0]
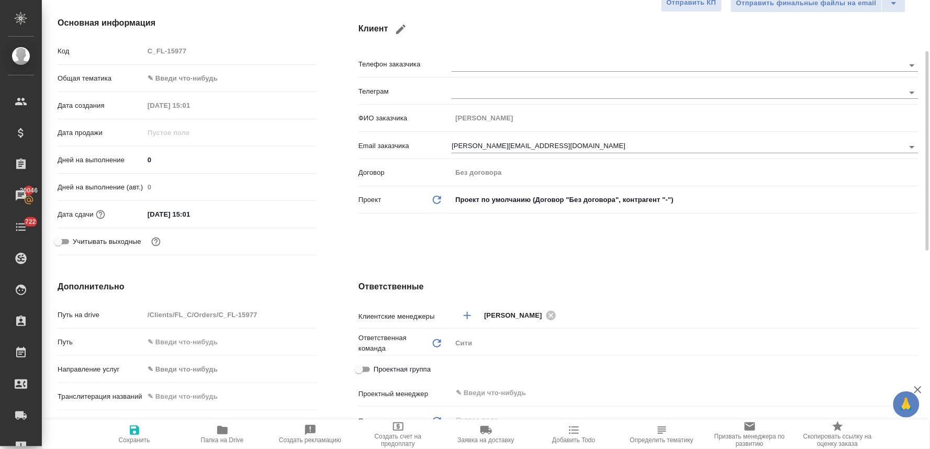
click at [235, 211] on input "10.10.2025 15:01" at bounding box center [190, 214] width 92 height 15
click at [287, 216] on icon "button" at bounding box center [285, 213] width 9 height 10
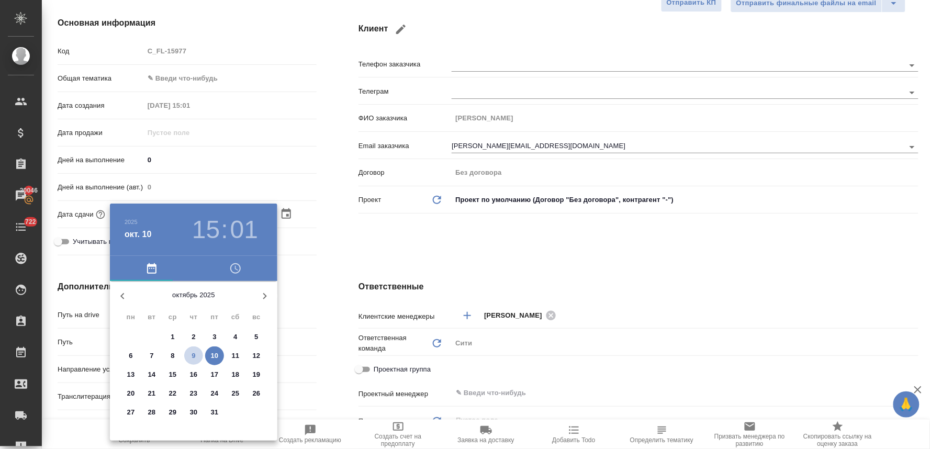
click at [196, 354] on span "9" at bounding box center [193, 356] width 19 height 10
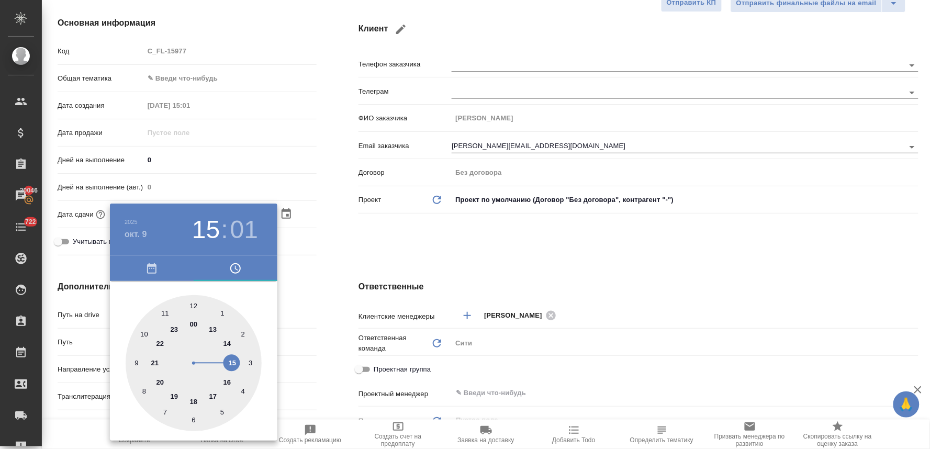
click at [229, 364] on div at bounding box center [194, 363] width 136 height 136
click at [143, 391] on div at bounding box center [194, 363] width 136 height 136
click at [340, 273] on div at bounding box center [465, 224] width 930 height 449
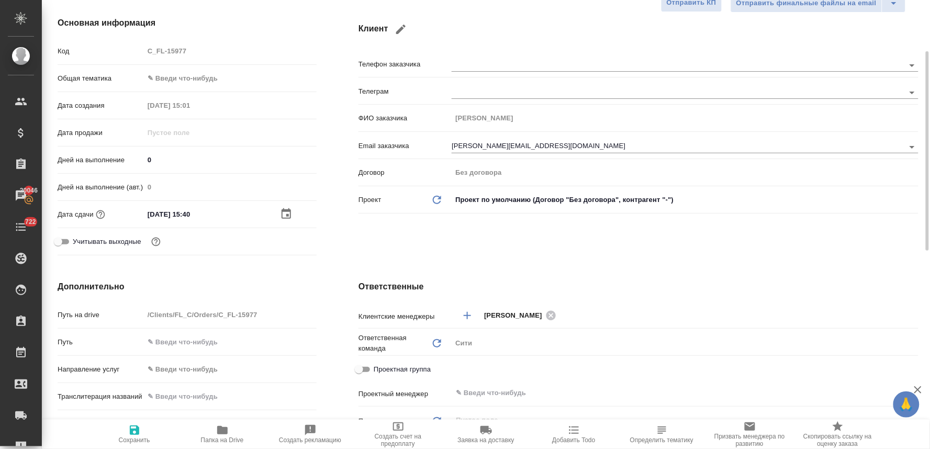
click at [138, 441] on span "Сохранить" at bounding box center [134, 439] width 31 height 7
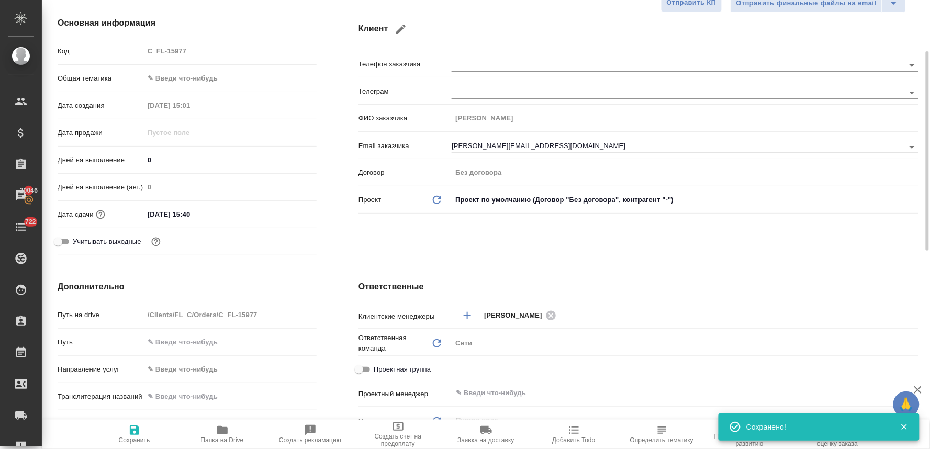
scroll to position [0, 0]
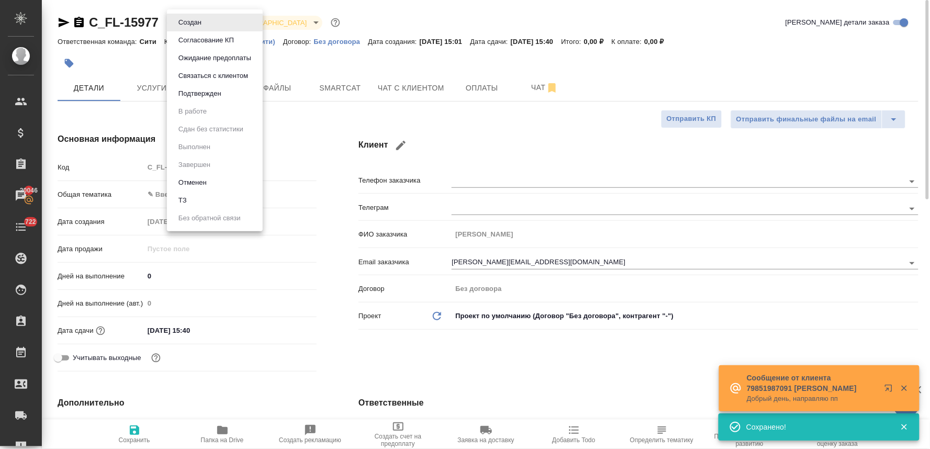
click at [205, 21] on body "🙏 .cls-1 fill:#fff; AWATERA Lyamina Nadezhda Клиенты Спецификации Заказы 20046 …" at bounding box center [465, 224] width 930 height 449
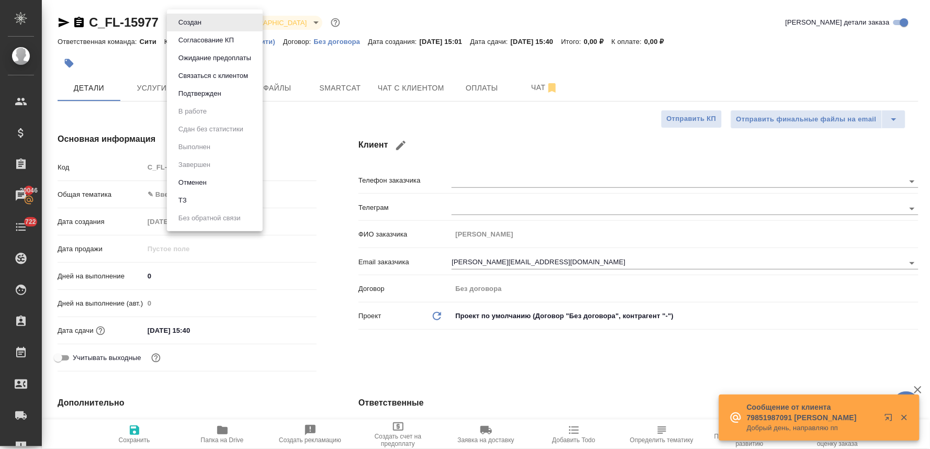
click at [209, 201] on li "ТЗ" at bounding box center [215, 200] width 96 height 18
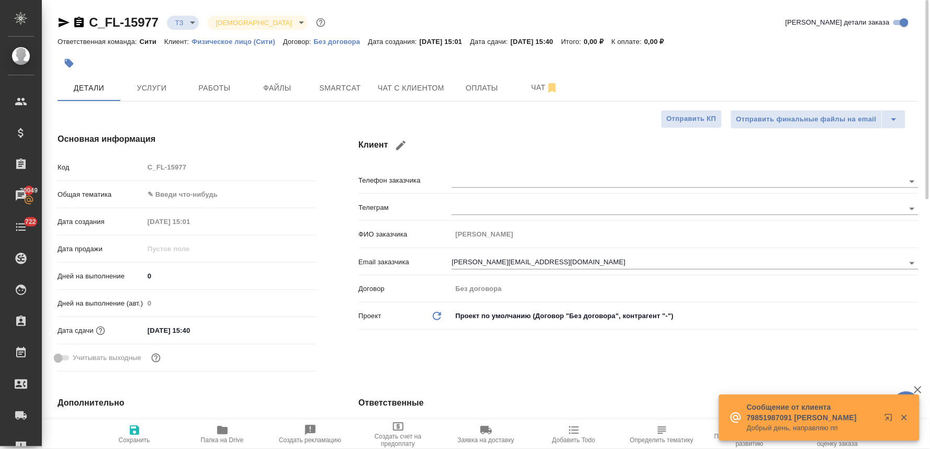
click at [272, 397] on h4 "Дополнительно" at bounding box center [187, 403] width 259 height 13
click at [188, 198] on body "🙏 .cls-1 fill:#fff; AWATERA Lyamina Nadezhda Клиенты Спецификации Заказы 20049 …" at bounding box center [465, 224] width 930 height 449
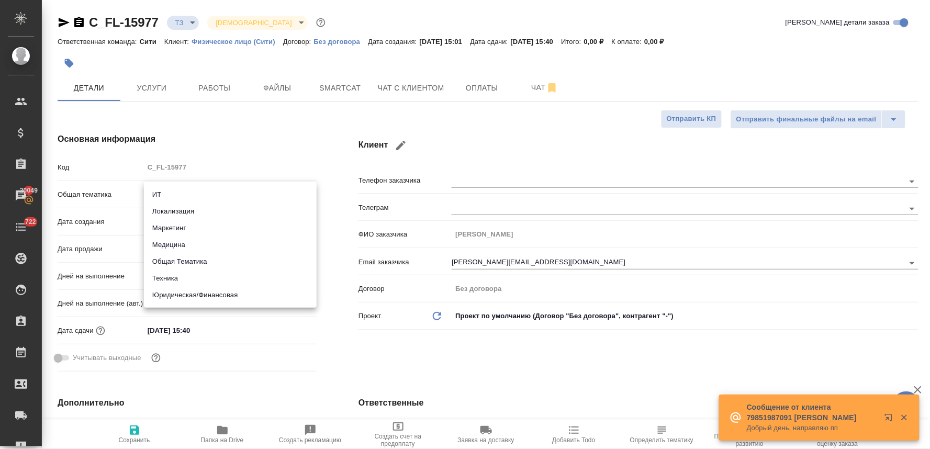
click at [224, 292] on li "Юридическая/Финансовая" at bounding box center [230, 295] width 173 height 17
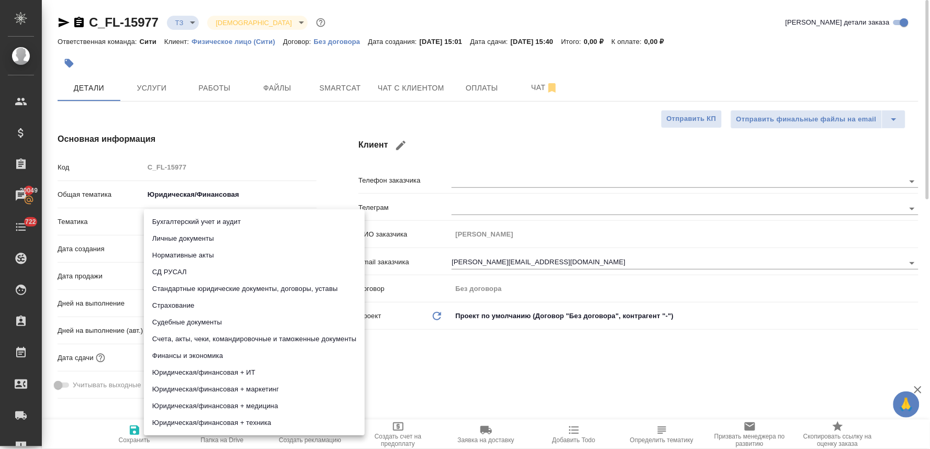
click at [206, 227] on body "🙏 .cls-1 fill:#fff; AWATERA Lyamina Nadezhda Клиенты Спецификации Заказы 20049 …" at bounding box center [465, 224] width 930 height 449
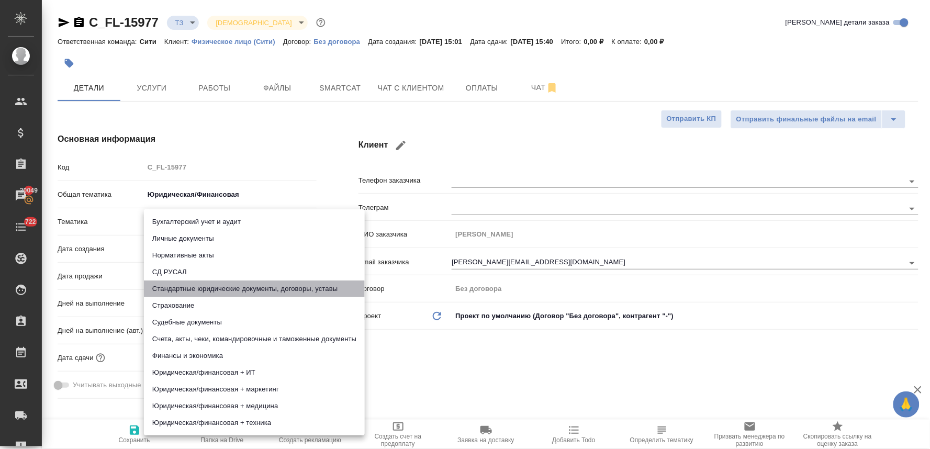
click at [221, 286] on li "Стандартные юридические документы, договоры, уставы" at bounding box center [254, 288] width 221 height 17
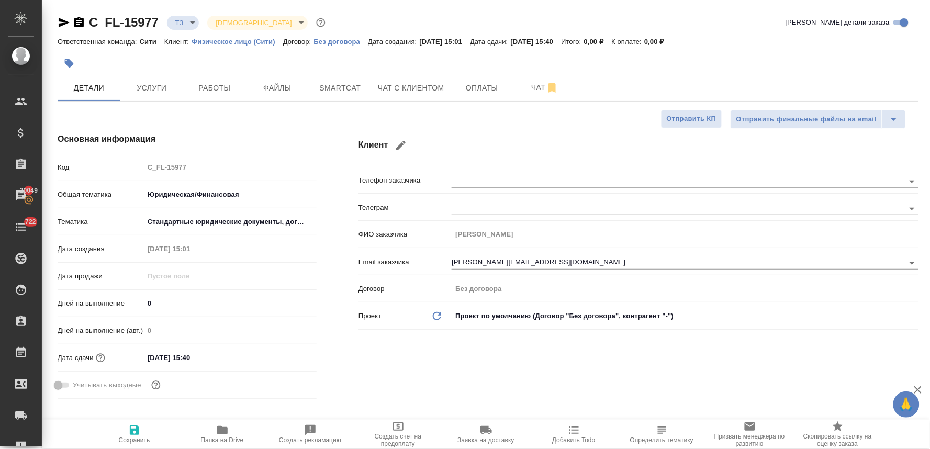
click at [365, 344] on div "Бухгалтерский учет и аудит Личные документы Нормативные акты СД РУСАЛ Стандартн…" at bounding box center [465, 224] width 930 height 449
click at [129, 434] on icon "button" at bounding box center [134, 430] width 13 height 13
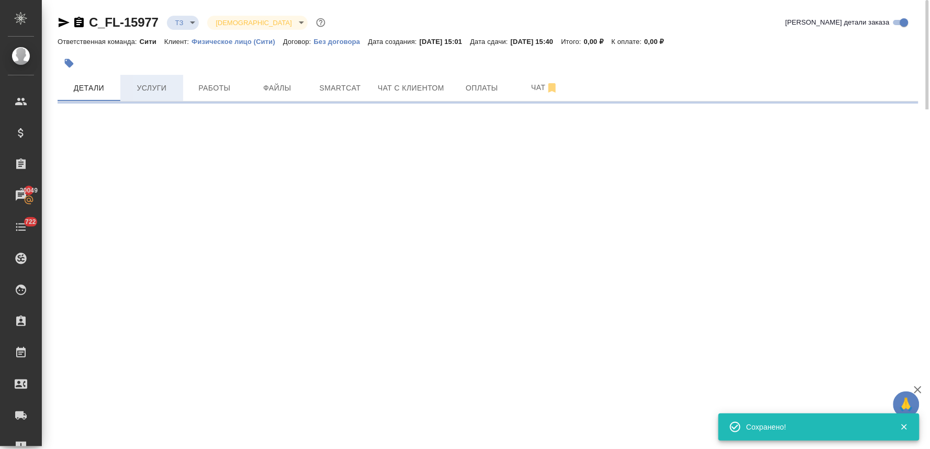
click at [151, 82] on span "Услуги" at bounding box center [152, 88] width 50 height 13
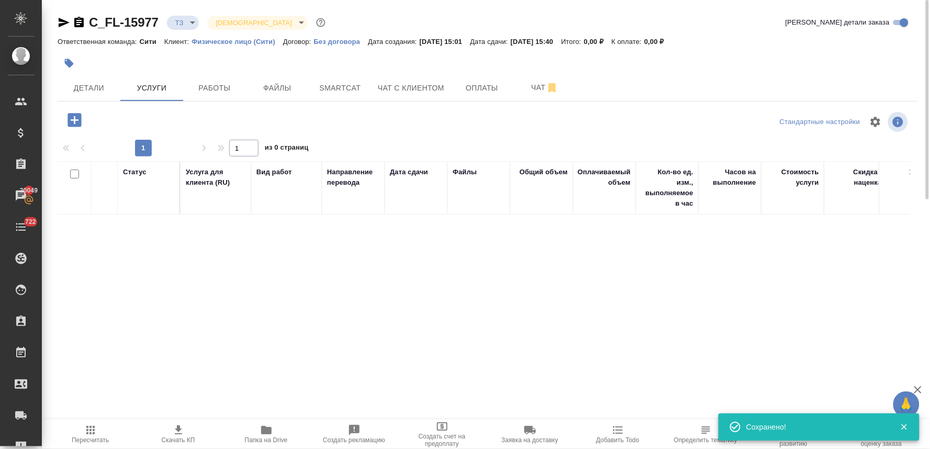
click at [856, 73] on div at bounding box center [488, 63] width 861 height 23
click at [73, 120] on icon "button" at bounding box center [74, 120] width 18 height 18
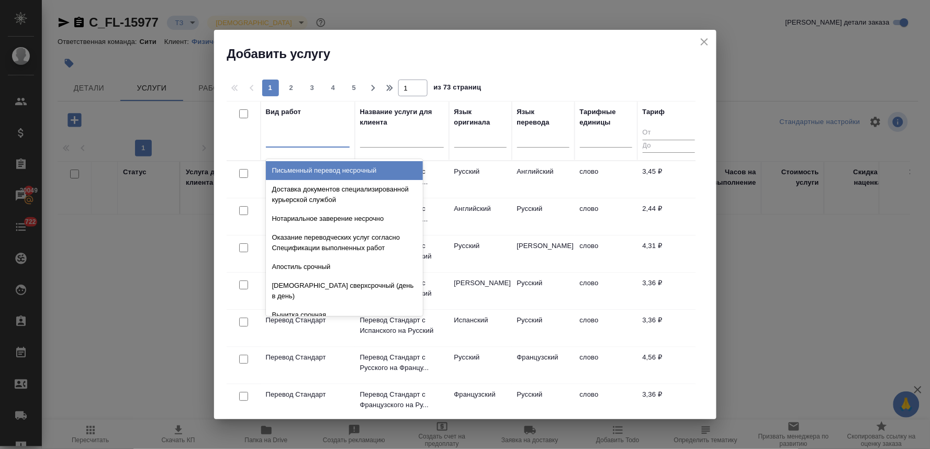
click at [302, 137] on div at bounding box center [308, 136] width 84 height 15
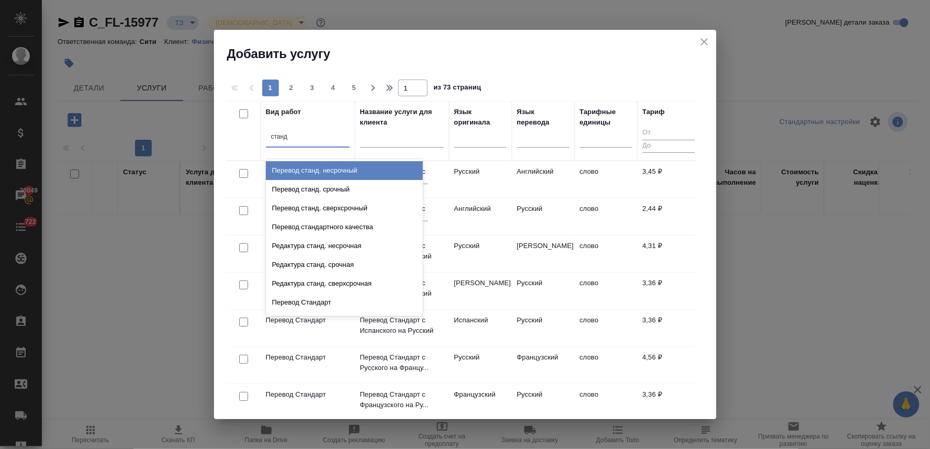
click at [304, 171] on div "Перевод станд. несрочный" at bounding box center [344, 170] width 157 height 19
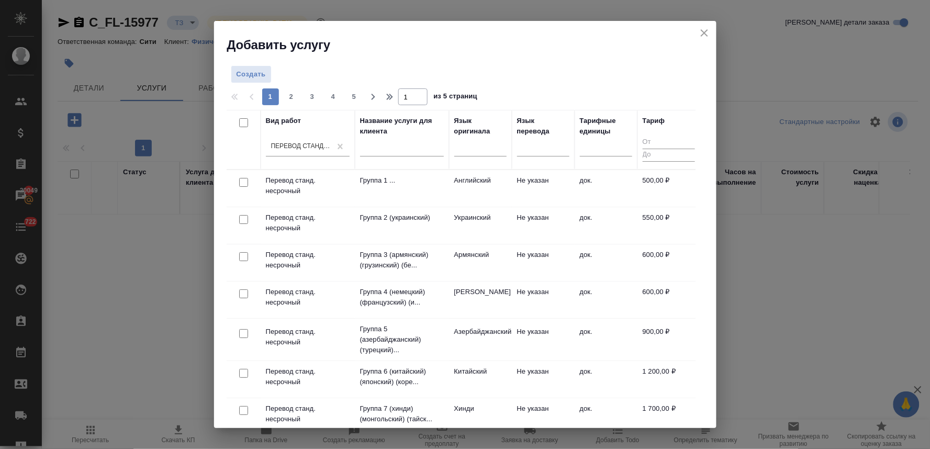
click at [242, 182] on input "checkbox" at bounding box center [243, 182] width 9 height 9
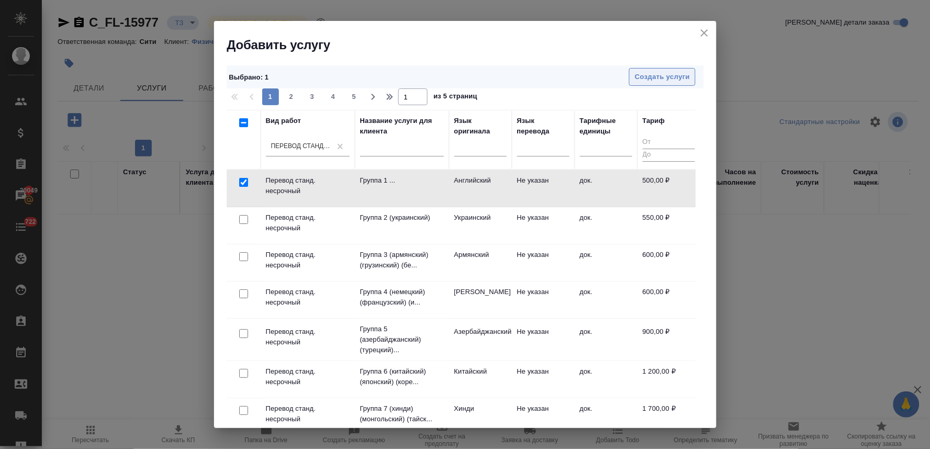
click at [638, 81] on span "Создать услуги" at bounding box center [662, 77] width 55 height 12
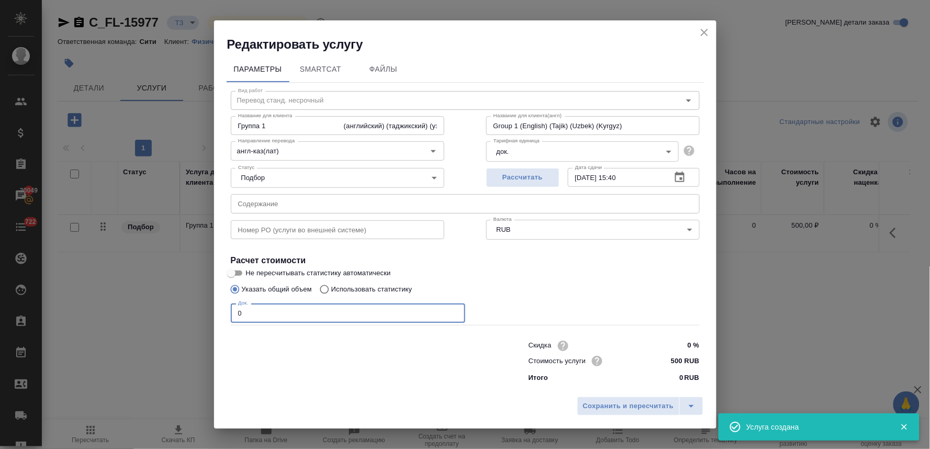
drag, startPoint x: 246, startPoint y: 310, endPoint x: 211, endPoint y: 309, distance: 34.6
click at [218, 310] on div "Параметры SmartCat Файлы Вид работ Перевод станд. несрочный Вид работ Название …" at bounding box center [465, 222] width 502 height 339
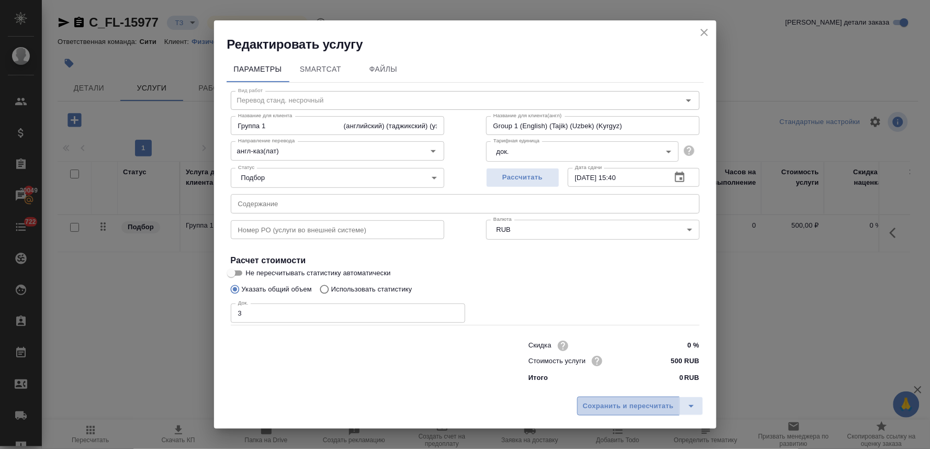
click at [614, 399] on button "Сохранить и пересчитать" at bounding box center [628, 406] width 103 height 19
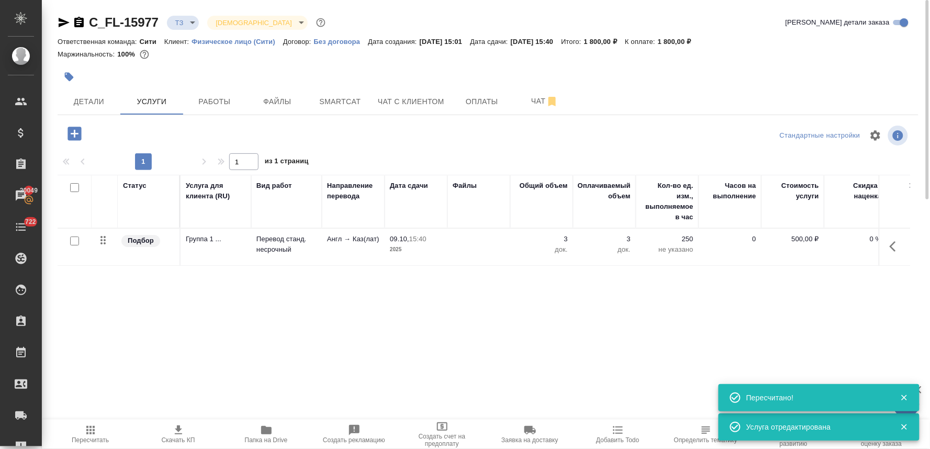
click at [898, 246] on icon "button" at bounding box center [895, 246] width 13 height 13
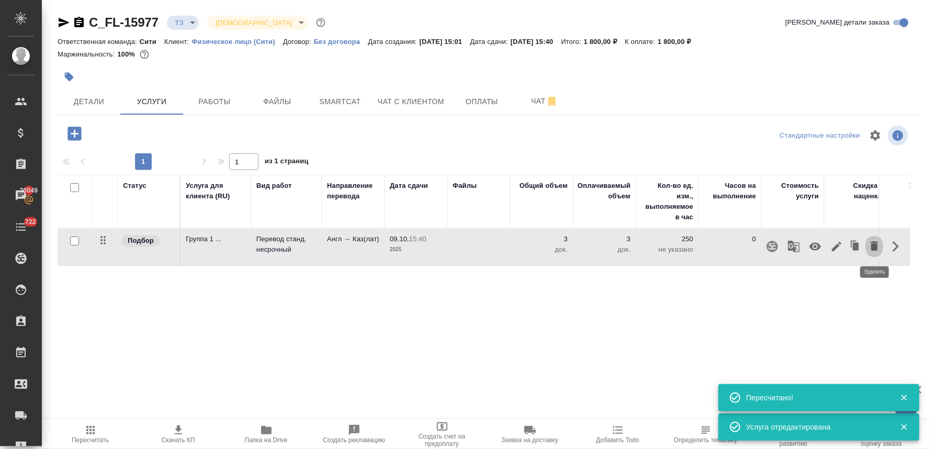
click at [877, 243] on icon "button" at bounding box center [874, 246] width 13 height 13
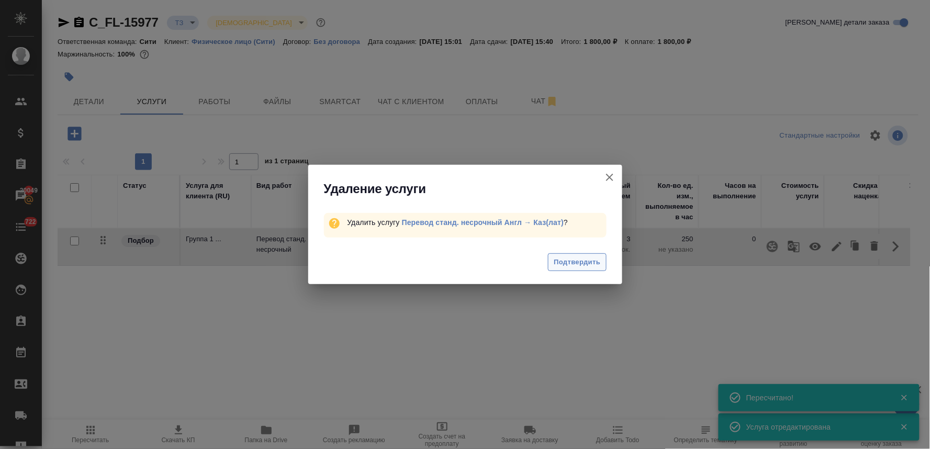
click at [584, 258] on span "Подтвердить" at bounding box center [577, 262] width 47 height 12
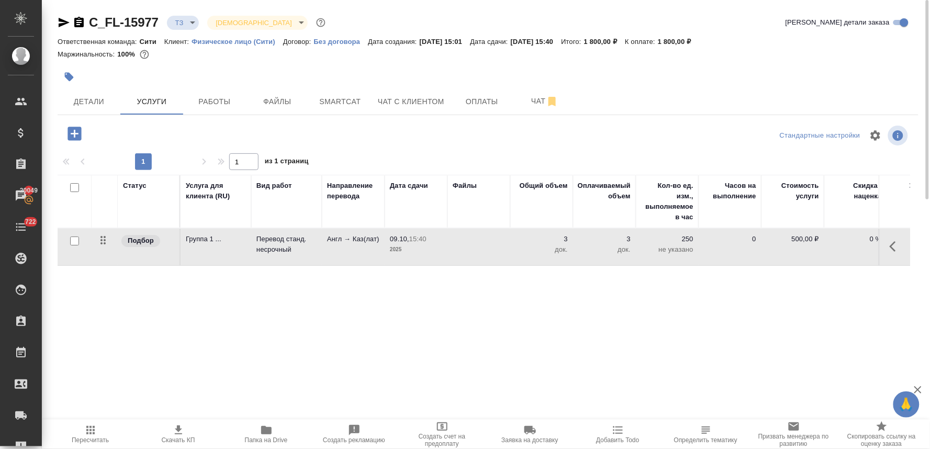
click at [70, 133] on icon "button" at bounding box center [74, 134] width 14 height 14
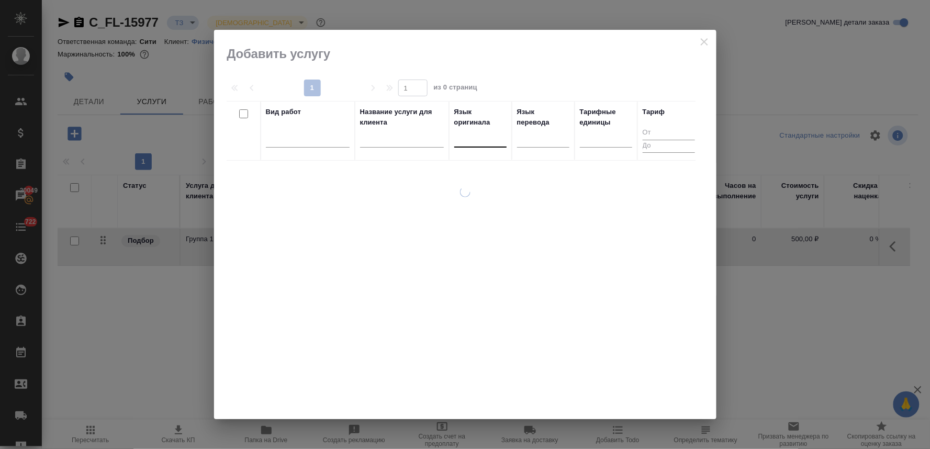
click at [468, 142] on div at bounding box center [480, 136] width 52 height 15
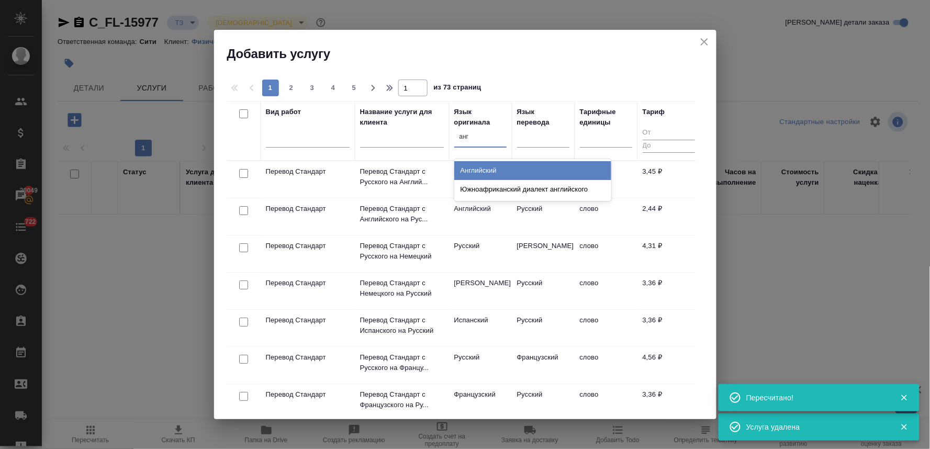
click at [466, 168] on div "Английский" at bounding box center [532, 170] width 157 height 19
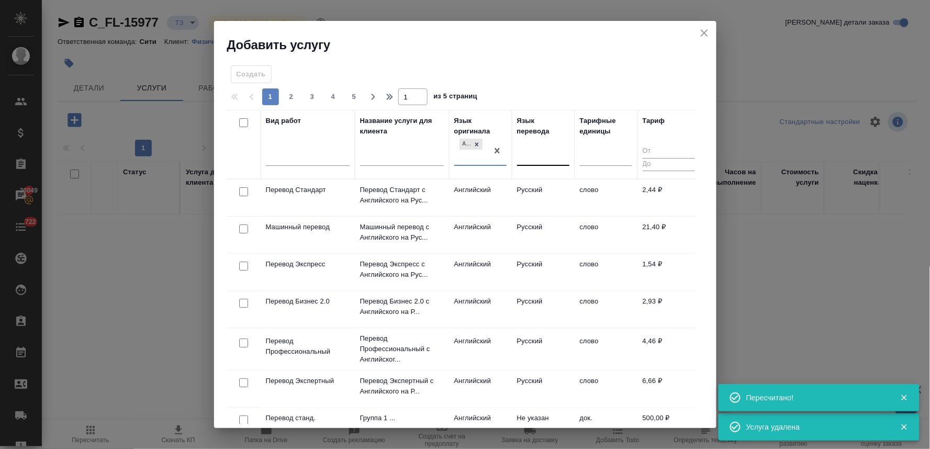
click at [525, 151] on div at bounding box center [543, 155] width 52 height 15
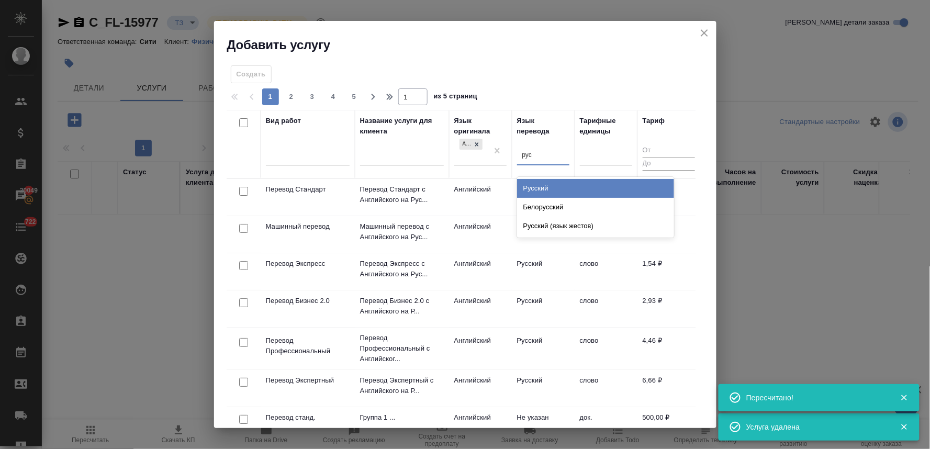
click at [525, 192] on div "Русский" at bounding box center [595, 188] width 157 height 19
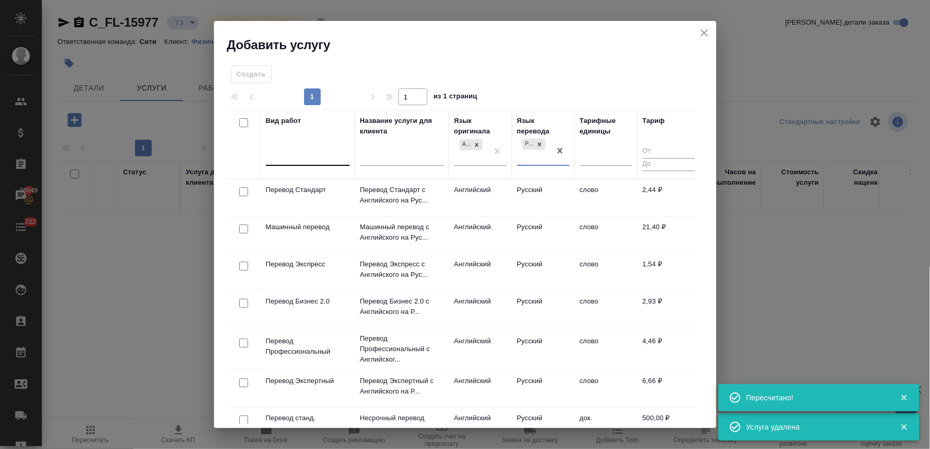
click at [321, 159] on div at bounding box center [308, 155] width 84 height 15
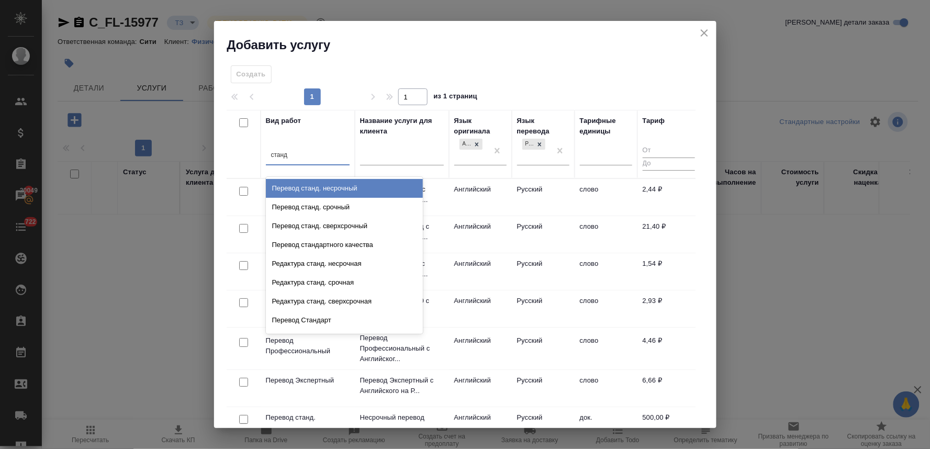
click at [318, 188] on div "Перевод станд. несрочный" at bounding box center [344, 188] width 157 height 19
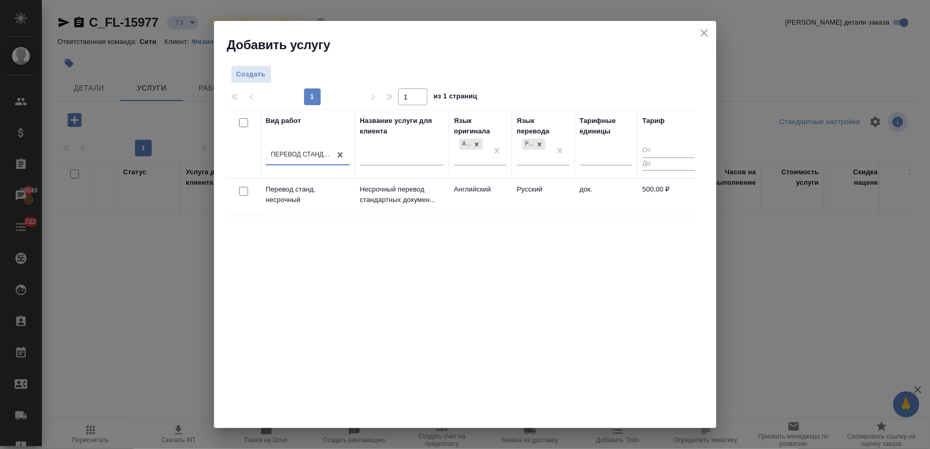
click at [239, 193] on input "checkbox" at bounding box center [243, 191] width 9 height 9
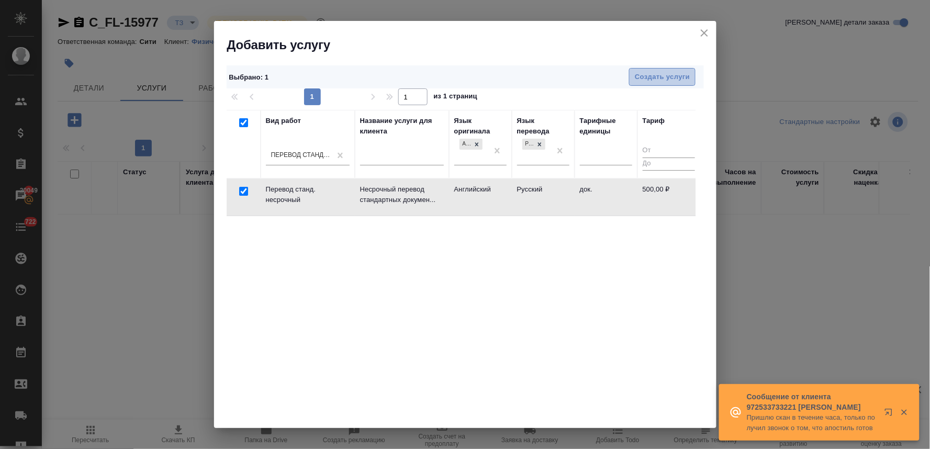
click at [651, 80] on span "Создать услуги" at bounding box center [662, 77] width 55 height 12
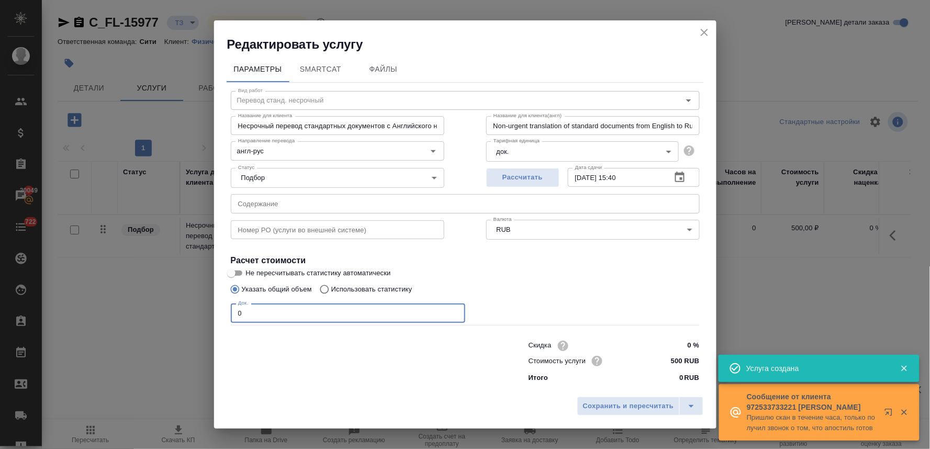
drag, startPoint x: 257, startPoint y: 314, endPoint x: 205, endPoint y: 315, distance: 52.8
click at [205, 315] on div "Редактировать услугу Параметры SmartCat Файлы Вид работ Перевод станд. несрочны…" at bounding box center [465, 224] width 930 height 449
click at [624, 409] on span "Сохранить и пересчитать" at bounding box center [628, 406] width 91 height 12
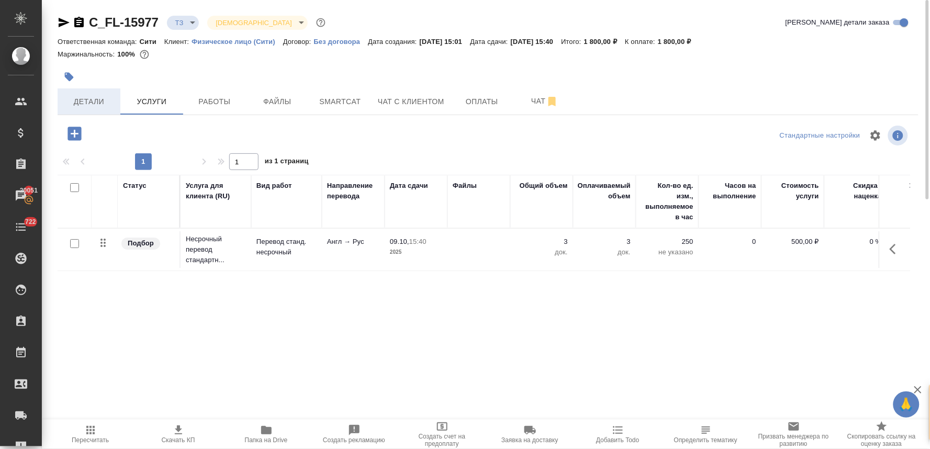
click at [93, 98] on span "Детали" at bounding box center [89, 101] width 50 height 13
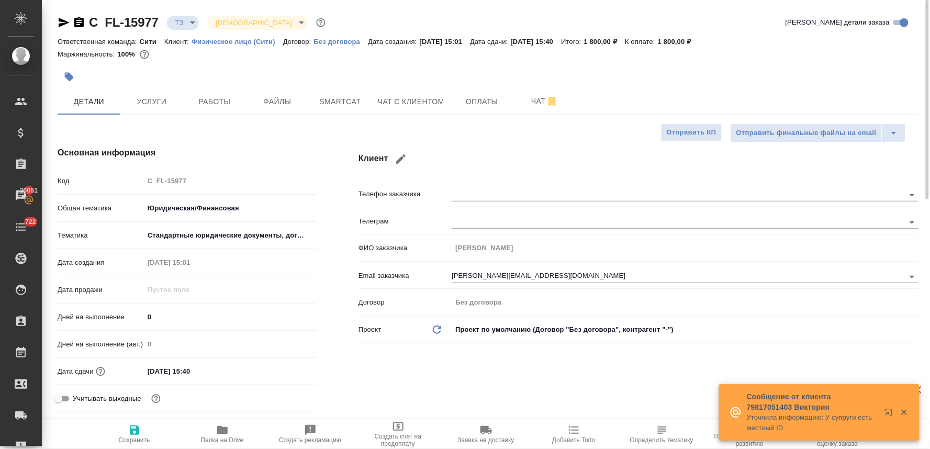
click at [142, 177] on div "Код C_FL-15977" at bounding box center [187, 181] width 259 height 18
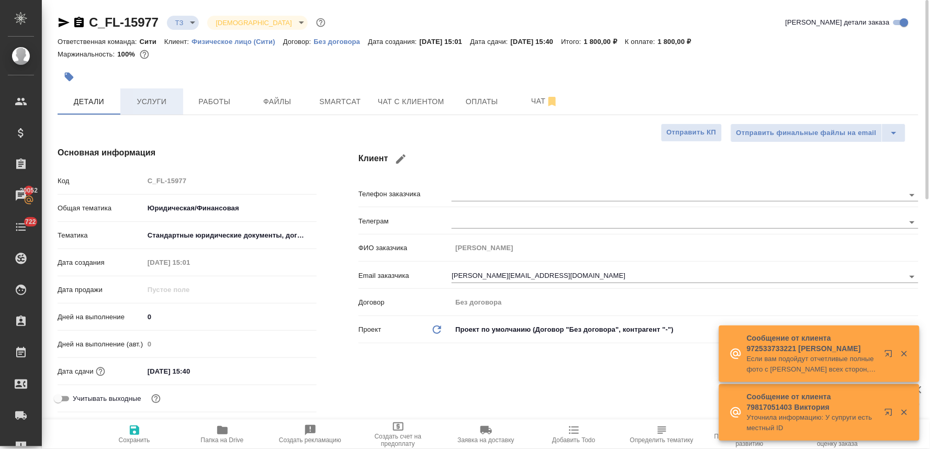
click at [158, 99] on span "Услуги" at bounding box center [152, 101] width 50 height 13
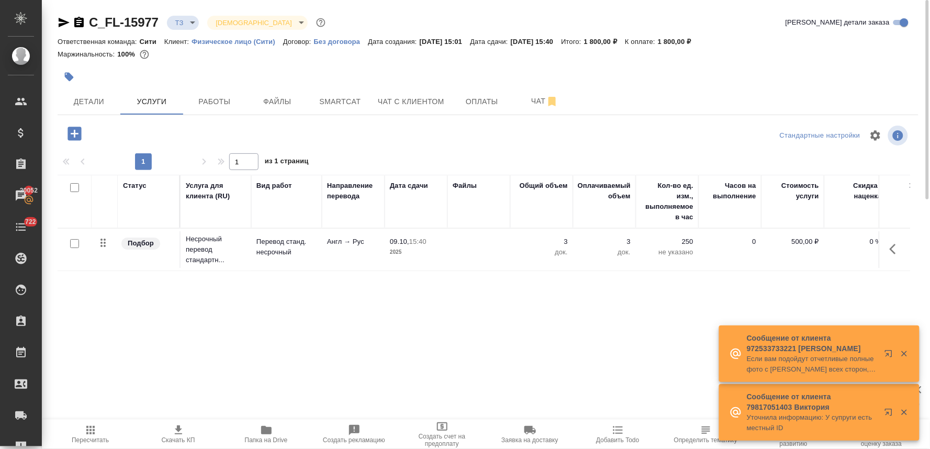
click at [77, 131] on icon "button" at bounding box center [74, 134] width 14 height 14
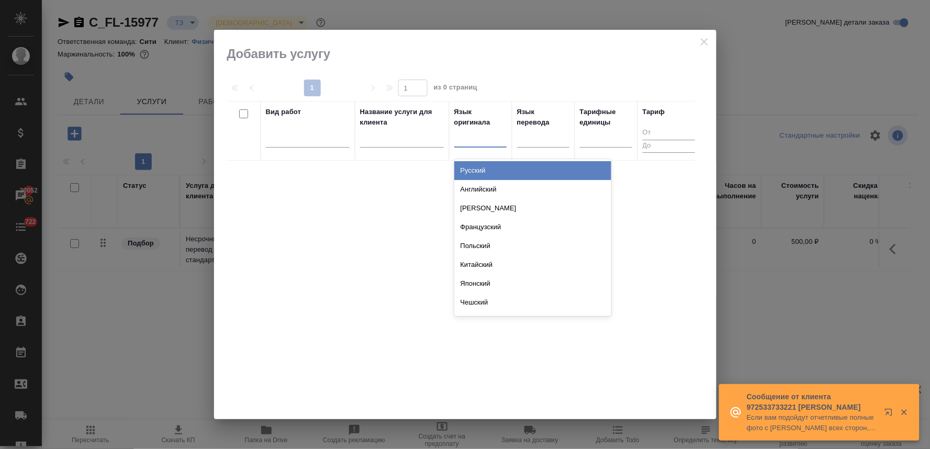
click at [474, 137] on div at bounding box center [480, 136] width 52 height 15
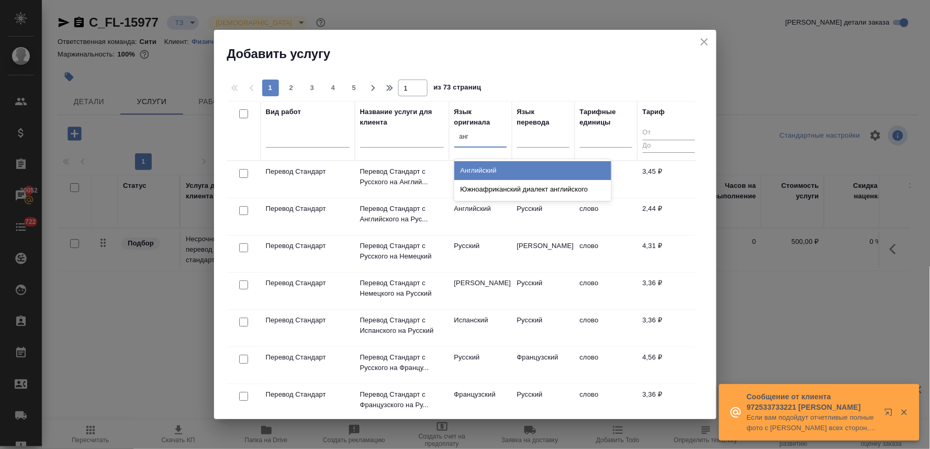
click at [477, 169] on div "Английский" at bounding box center [532, 170] width 157 height 19
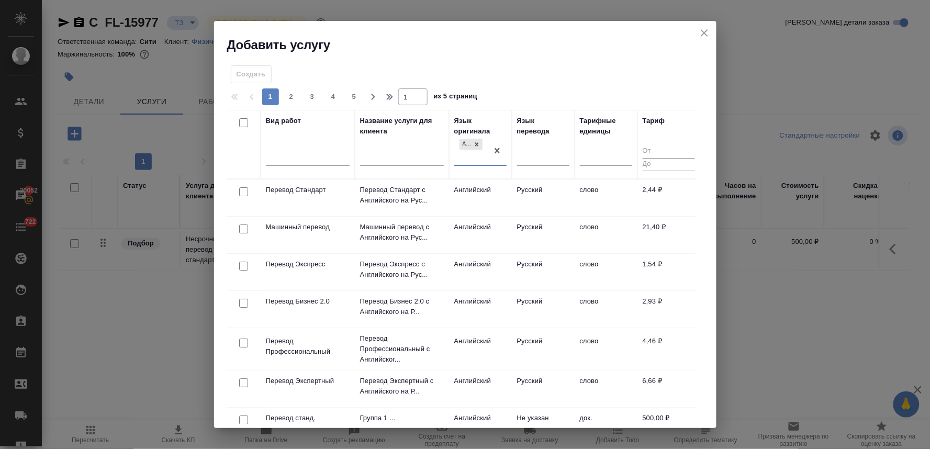
click at [239, 191] on input "checkbox" at bounding box center [243, 191] width 9 height 9
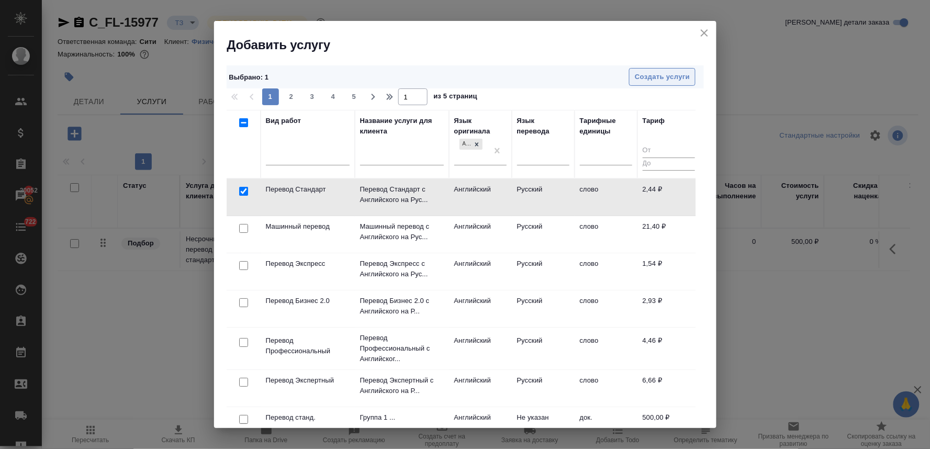
click at [676, 68] on button "Создать услуги" at bounding box center [662, 77] width 66 height 18
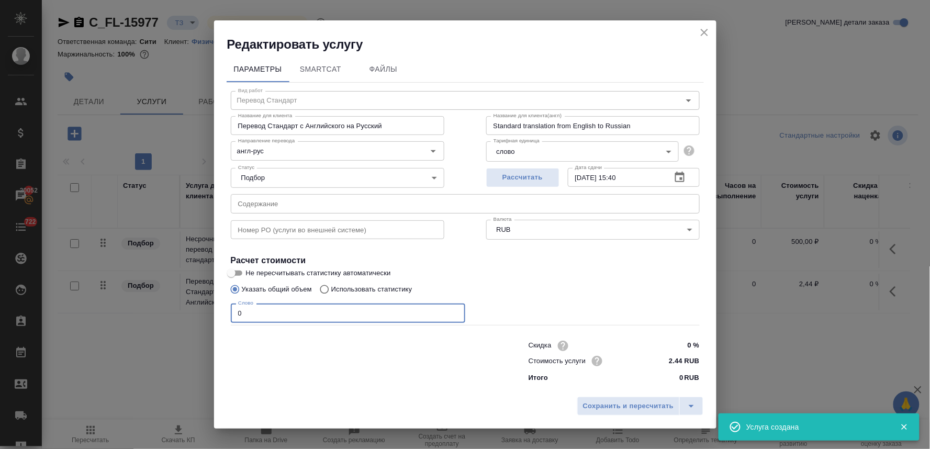
drag, startPoint x: 211, startPoint y: 311, endPoint x: 193, endPoint y: 309, distance: 18.9
click at [198, 311] on div "Редактировать услугу Параметры SmartCat Файлы Вид работ Перевод Стандарт Вид ра…" at bounding box center [465, 224] width 930 height 449
click at [622, 404] on span "Сохранить и пересчитать" at bounding box center [628, 406] width 91 height 12
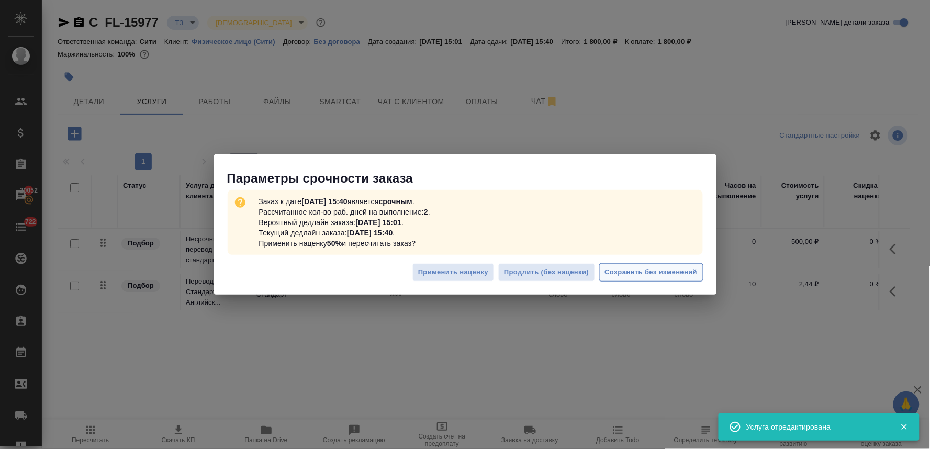
click at [668, 270] on span "Сохранить без изменений" at bounding box center [651, 272] width 93 height 12
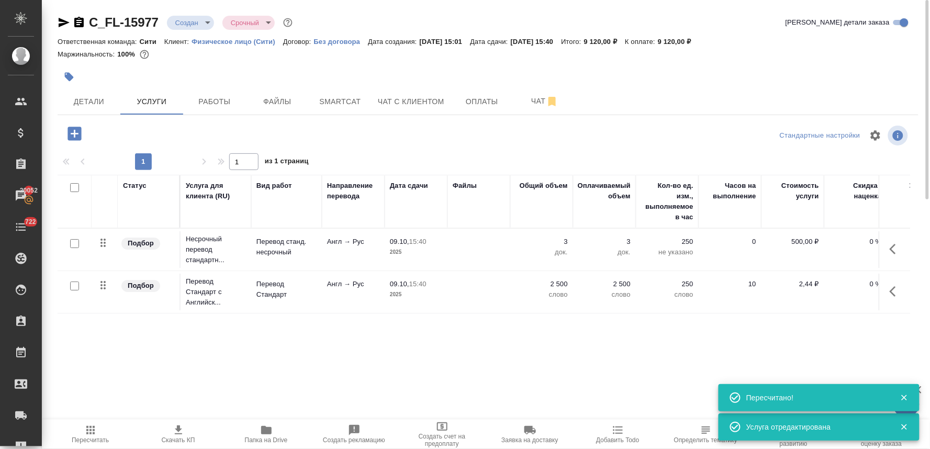
click at [74, 138] on icon "button" at bounding box center [74, 134] width 14 height 14
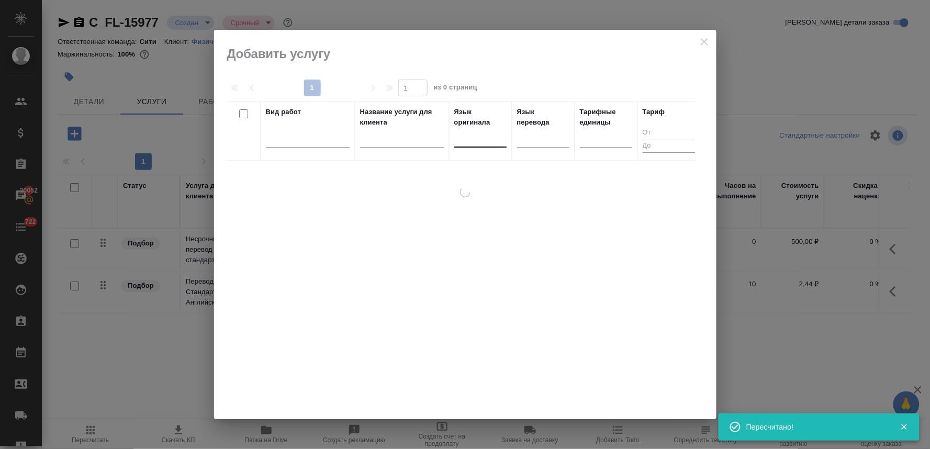
click at [482, 136] on div at bounding box center [480, 136] width 52 height 15
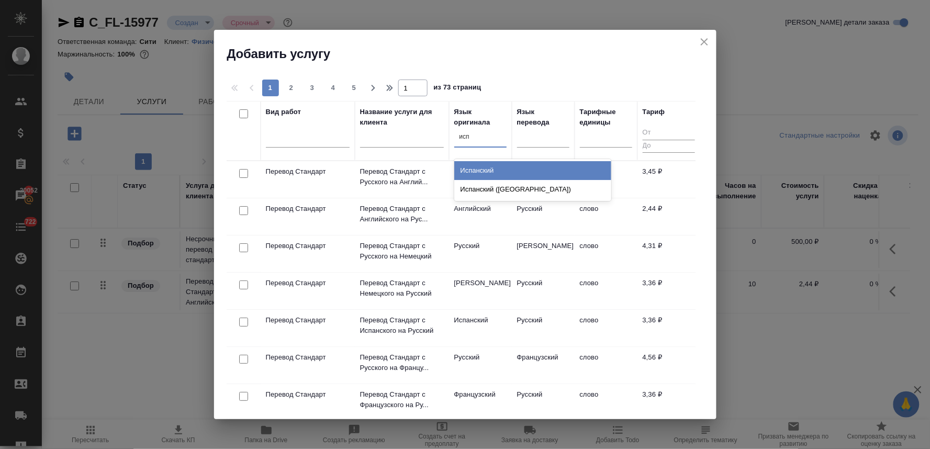
click at [482, 171] on div "Испанский" at bounding box center [532, 170] width 157 height 19
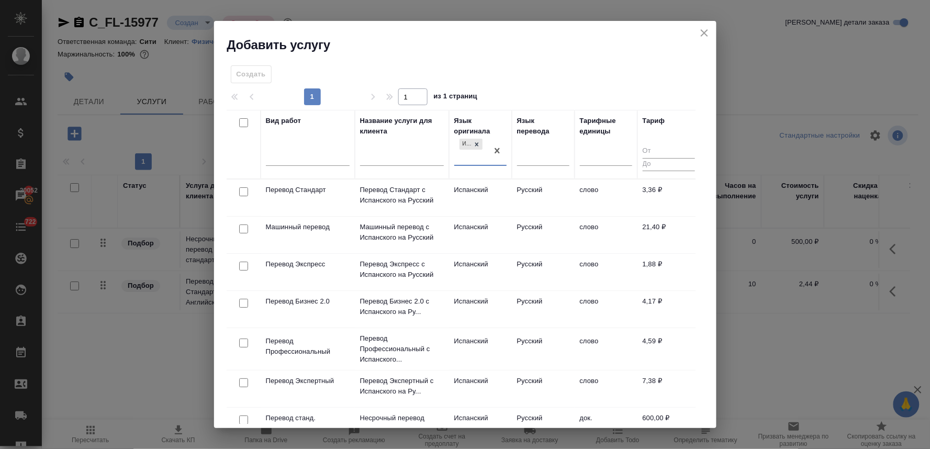
click at [243, 191] on input "checkbox" at bounding box center [243, 191] width 9 height 9
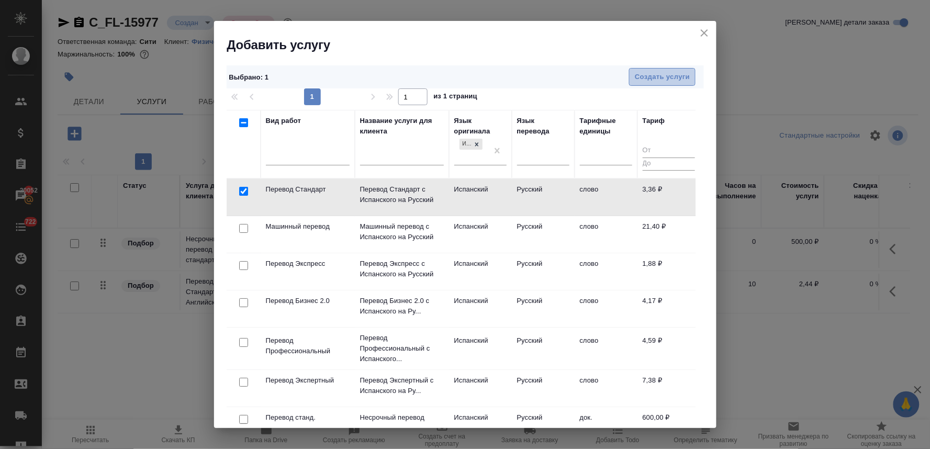
click at [675, 82] on span "Создать услуги" at bounding box center [662, 77] width 55 height 12
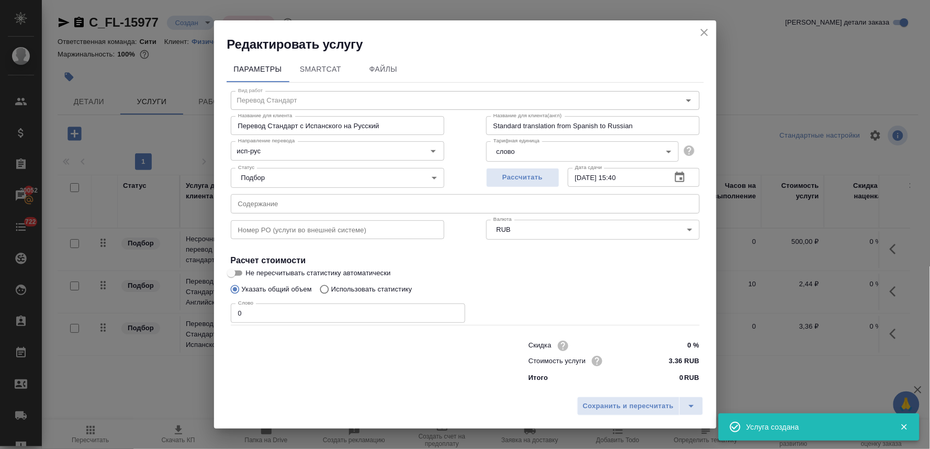
drag, startPoint x: 258, startPoint y: 313, endPoint x: 221, endPoint y: 310, distance: 37.2
click at [221, 310] on div "Параметры SmartCat Файлы Вид работ Перевод Стандарт Вид работ Название для клие…" at bounding box center [465, 222] width 502 height 339
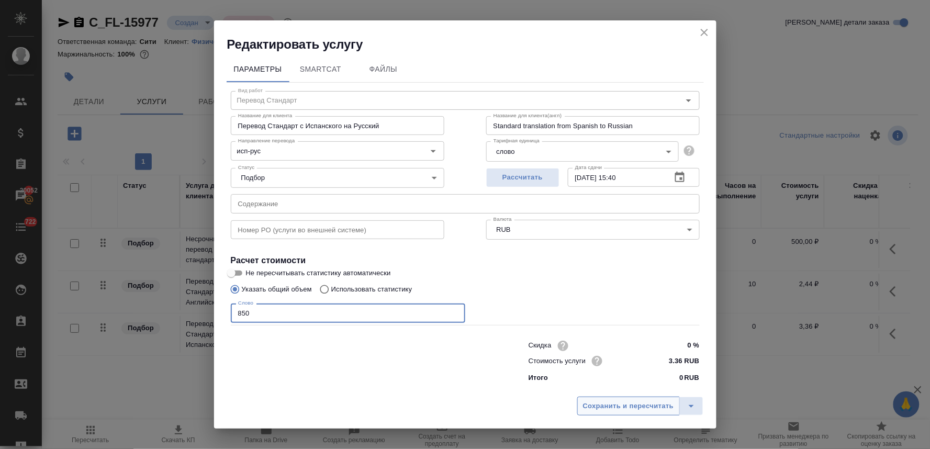
click at [625, 401] on span "Сохранить и пересчитать" at bounding box center [628, 406] width 91 height 12
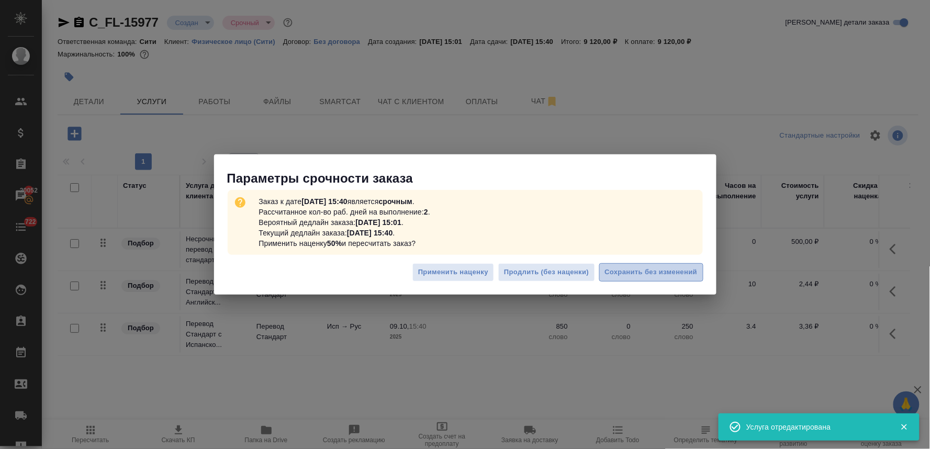
click at [662, 272] on span "Сохранить без изменений" at bounding box center [651, 272] width 93 height 12
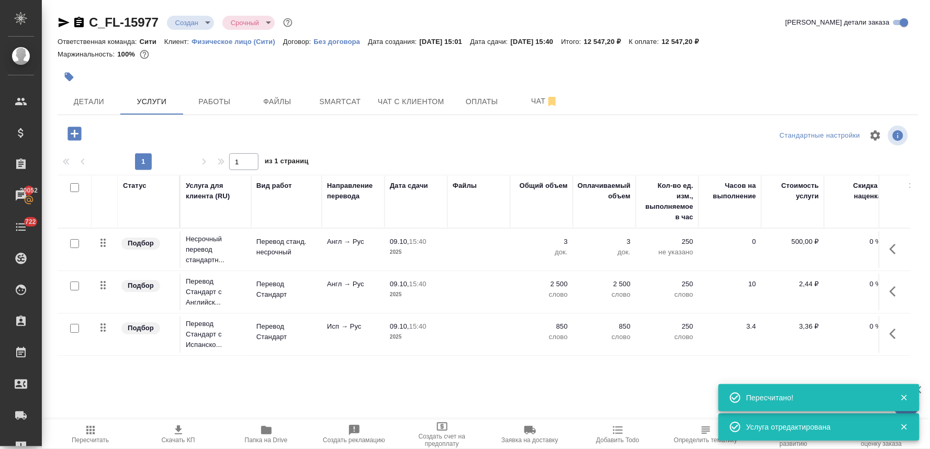
click at [71, 131] on icon "button" at bounding box center [74, 134] width 14 height 14
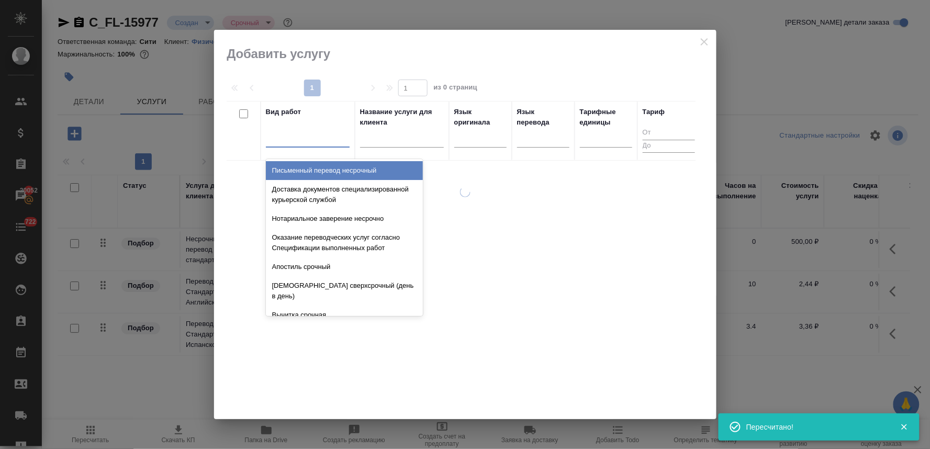
click at [278, 138] on div at bounding box center [308, 136] width 84 height 15
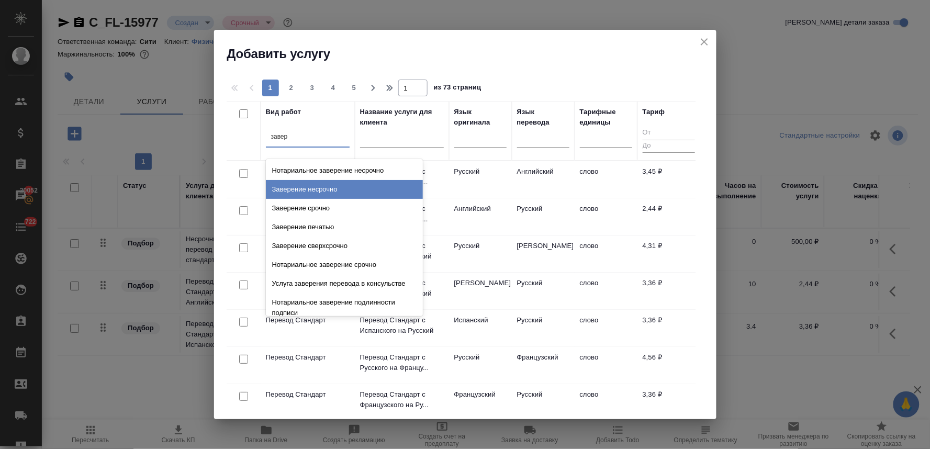
click at [285, 194] on div "Заверение несрочно" at bounding box center [344, 189] width 157 height 19
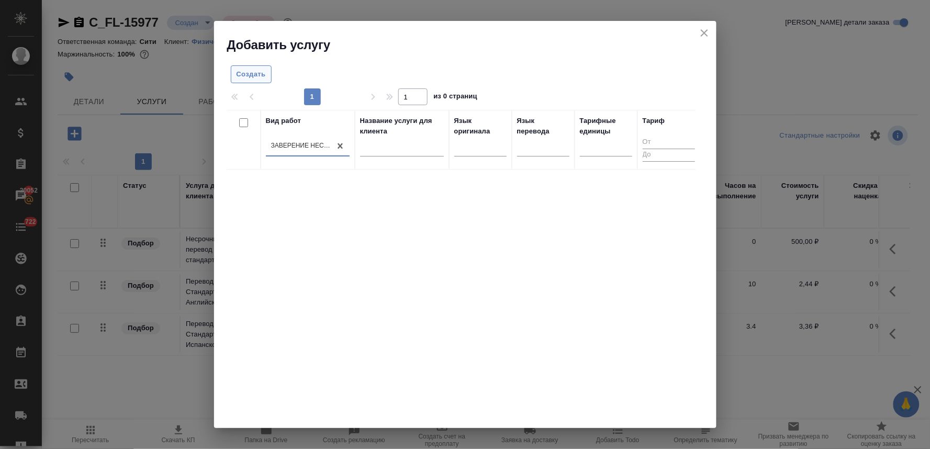
click at [247, 71] on span "Создать" at bounding box center [250, 75] width 29 height 12
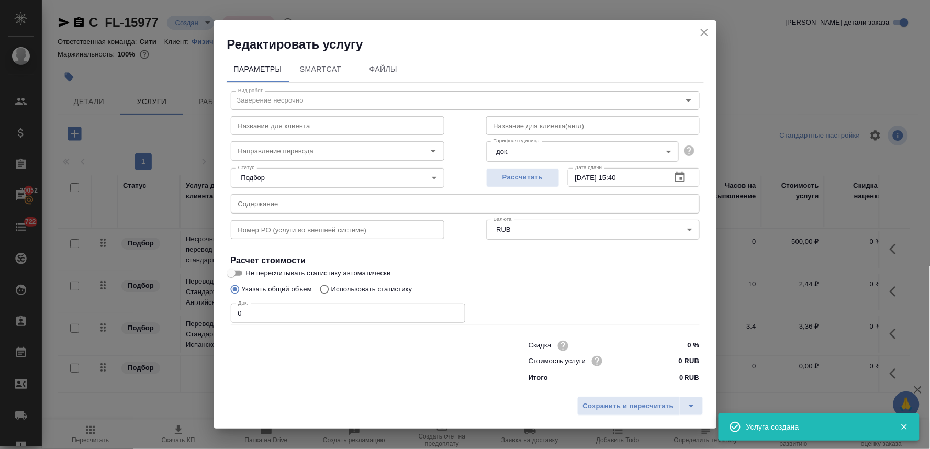
drag, startPoint x: 436, startPoint y: 378, endPoint x: 425, endPoint y: 370, distance: 13.8
click at [435, 378] on div at bounding box center [359, 361] width 298 height 42
drag, startPoint x: 242, startPoint y: 312, endPoint x: 191, endPoint y: 306, distance: 51.1
click at [191, 306] on div "Редактировать услугу Параметры SmartCat Файлы Вид работ Заверение несрочно Вид …" at bounding box center [465, 224] width 930 height 449
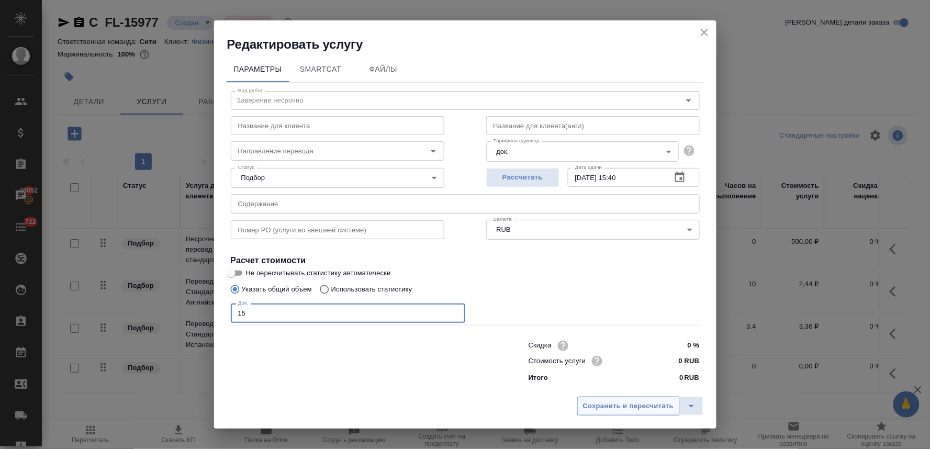
click at [662, 412] on button "Сохранить и пересчитать" at bounding box center [628, 406] width 103 height 19
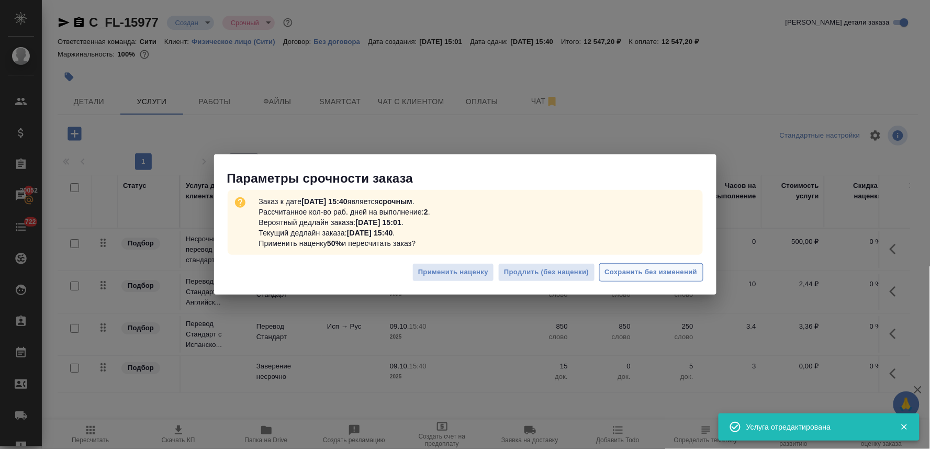
click at [658, 268] on span "Сохранить без изменений" at bounding box center [651, 272] width 93 height 12
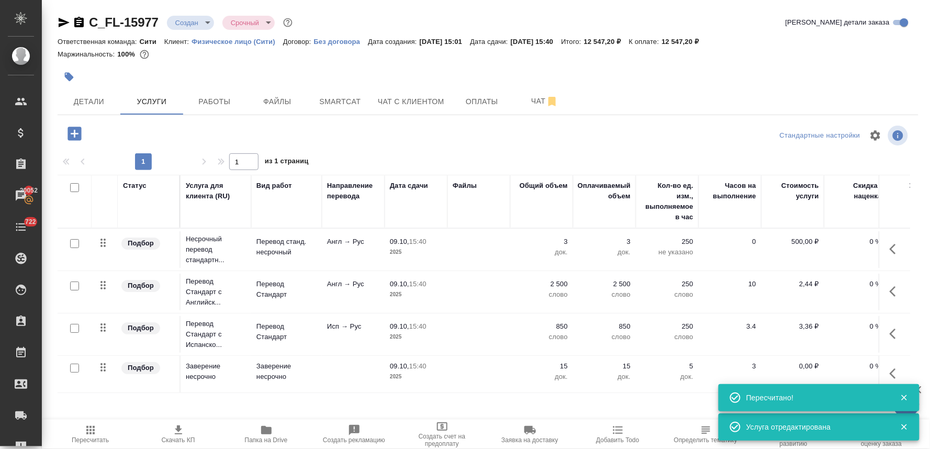
scroll to position [2, 0]
click at [798, 362] on p "0,00 ₽" at bounding box center [792, 366] width 52 height 10
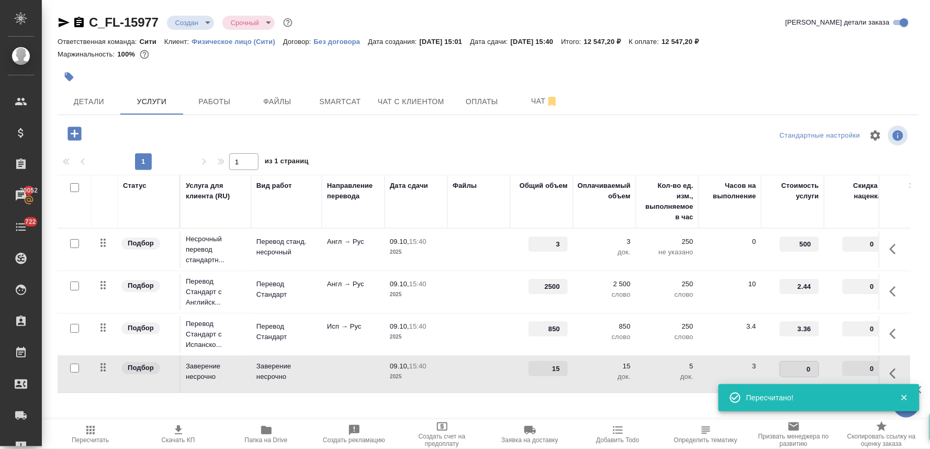
drag, startPoint x: 798, startPoint y: 362, endPoint x: 828, endPoint y: 365, distance: 29.9
click at [828, 365] on tr "Подбор Заверение несрочно Заверение несрочно 09.10, 15:40 2025 15 15 док. 5 док…" at bounding box center [551, 374] width 986 height 37
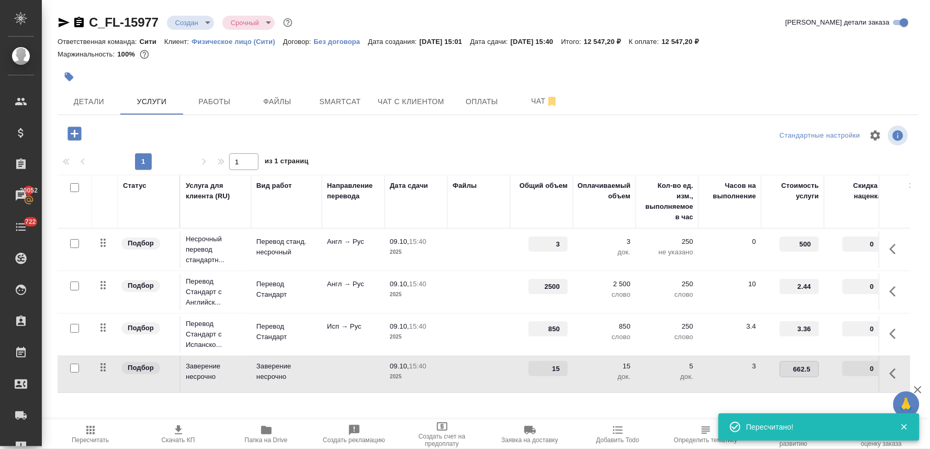
drag, startPoint x: 738, startPoint y: 107, endPoint x: 603, endPoint y: 97, distance: 134.9
click at [733, 107] on div "Детали Услуги Работы Файлы Smartcat Чат с клиентом Оплаты Чат" at bounding box center [488, 101] width 861 height 26
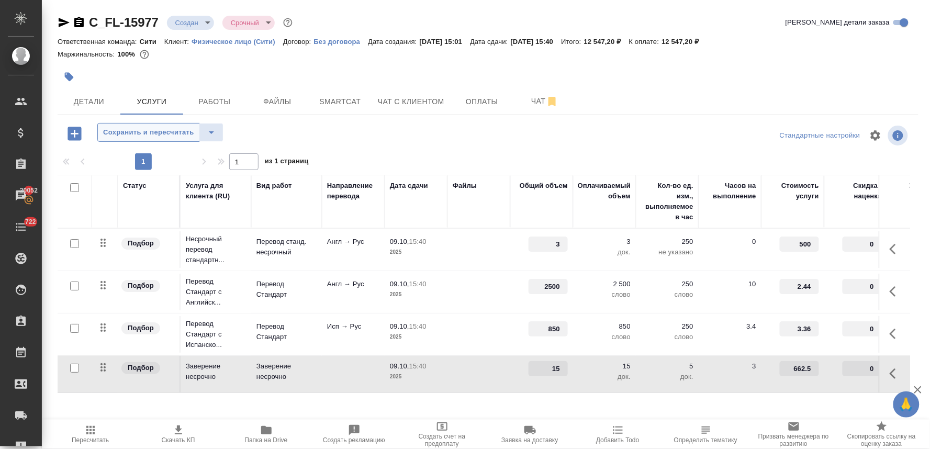
click at [126, 133] on span "Сохранить и пересчитать" at bounding box center [148, 133] width 91 height 12
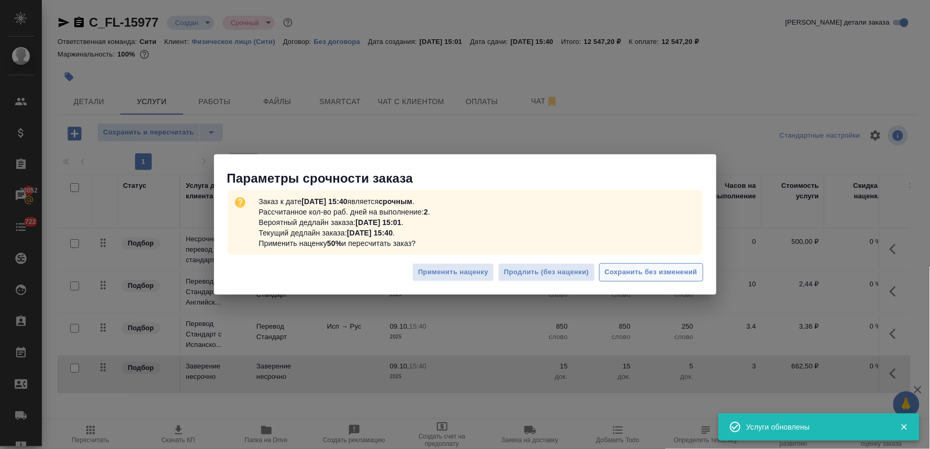
click at [637, 279] on button "Сохранить без изменений" at bounding box center [651, 272] width 104 height 18
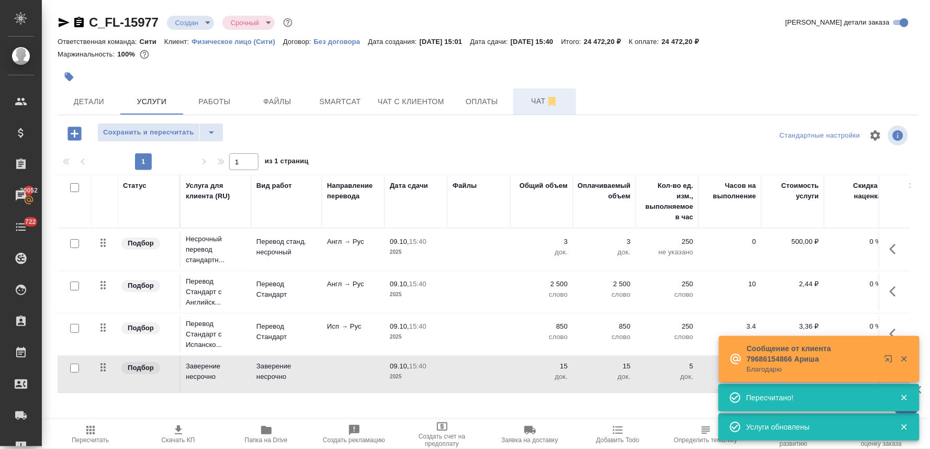
click at [532, 100] on span "Чат" at bounding box center [545, 101] width 50 height 13
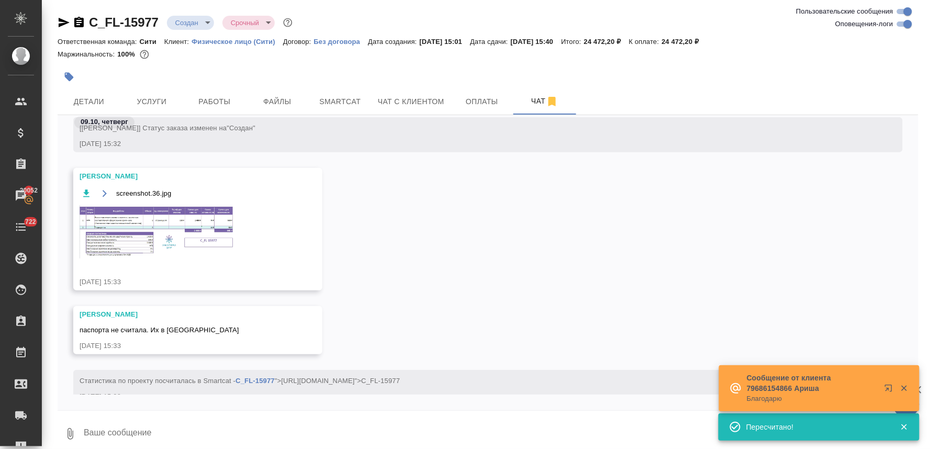
scroll to position [760, 0]
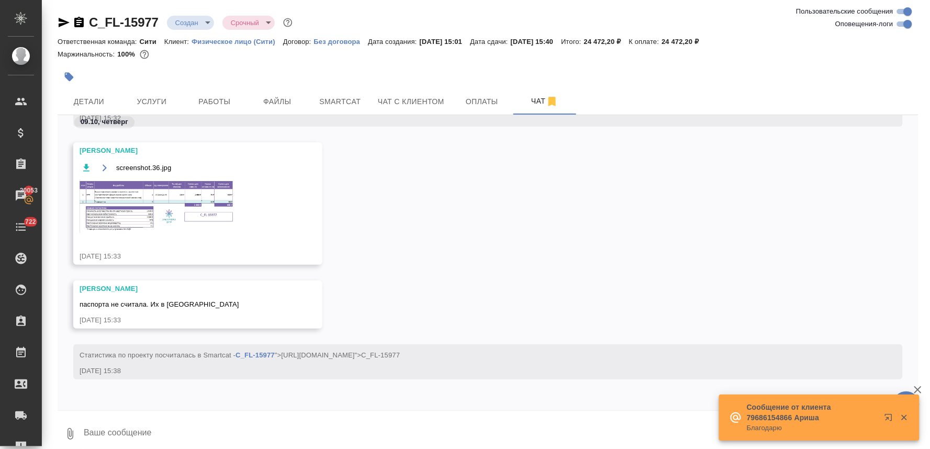
click at [145, 202] on img at bounding box center [158, 205] width 157 height 53
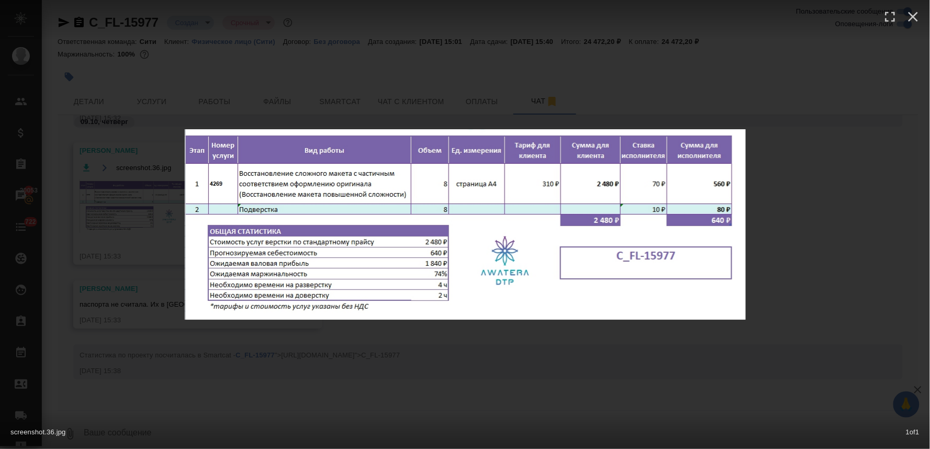
click at [426, 365] on div "screenshot.36.jpg 1 of 1" at bounding box center [465, 224] width 930 height 449
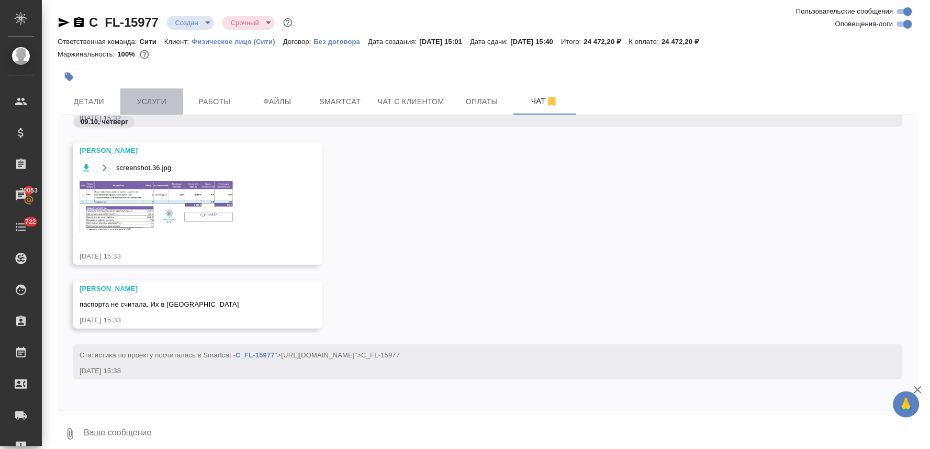
click at [153, 96] on span "Услуги" at bounding box center [152, 101] width 50 height 13
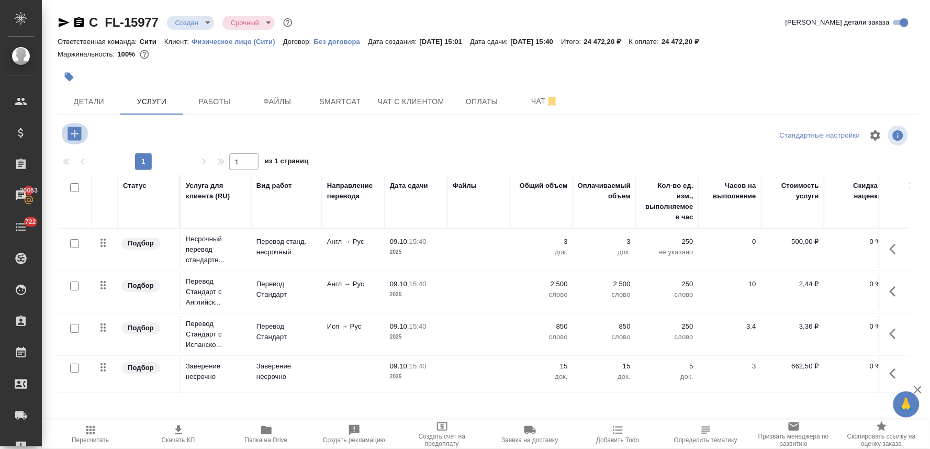
click at [72, 129] on icon "button" at bounding box center [74, 134] width 14 height 14
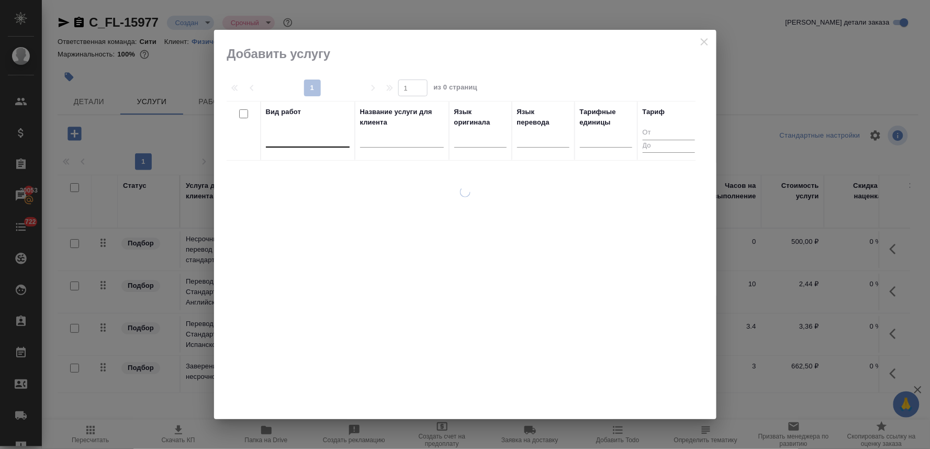
click at [333, 140] on div at bounding box center [308, 136] width 84 height 15
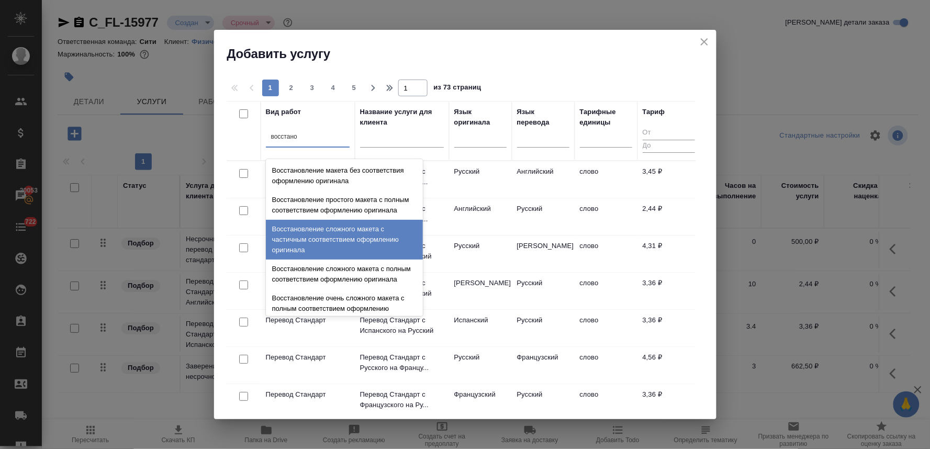
click at [338, 244] on div "Восстановление сложного макета с частичным соответствием оформлению оригинала" at bounding box center [344, 240] width 157 height 40
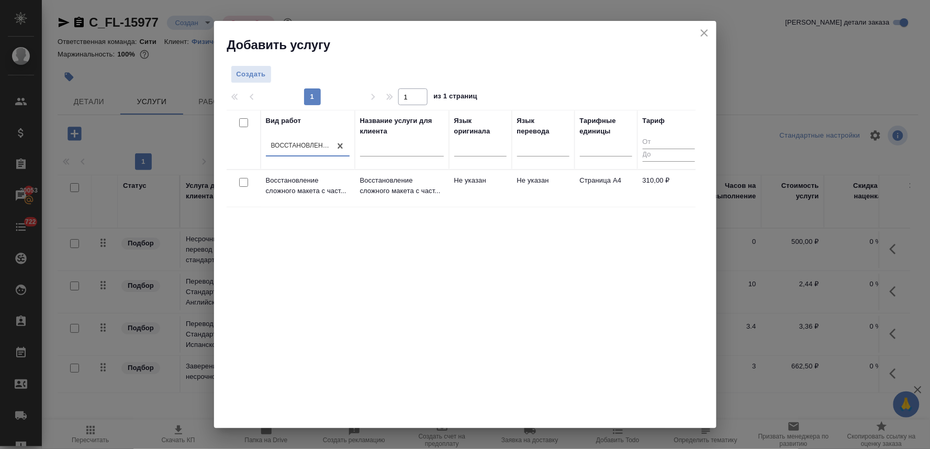
click at [243, 180] on input "checkbox" at bounding box center [243, 182] width 9 height 9
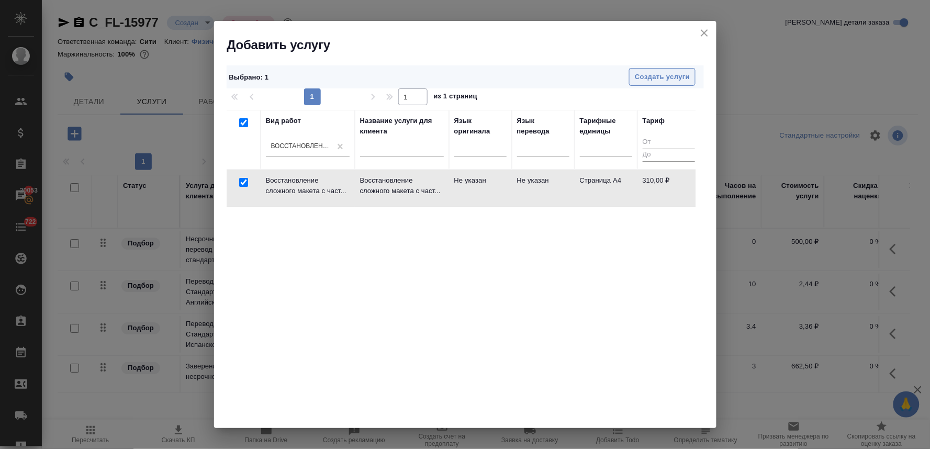
click at [663, 83] on button "Создать услуги" at bounding box center [662, 77] width 66 height 18
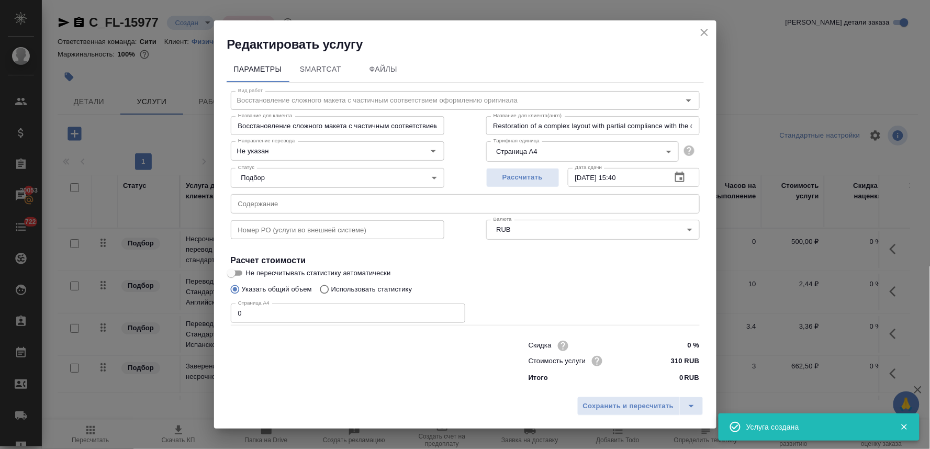
drag, startPoint x: 237, startPoint y: 315, endPoint x: 176, endPoint y: 301, distance: 62.7
click at [179, 305] on div "Редактировать услугу Параметры SmartCat Файлы Вид работ Восстановление сложного…" at bounding box center [465, 224] width 930 height 449
click at [619, 406] on span "Сохранить и пересчитать" at bounding box center [628, 406] width 91 height 12
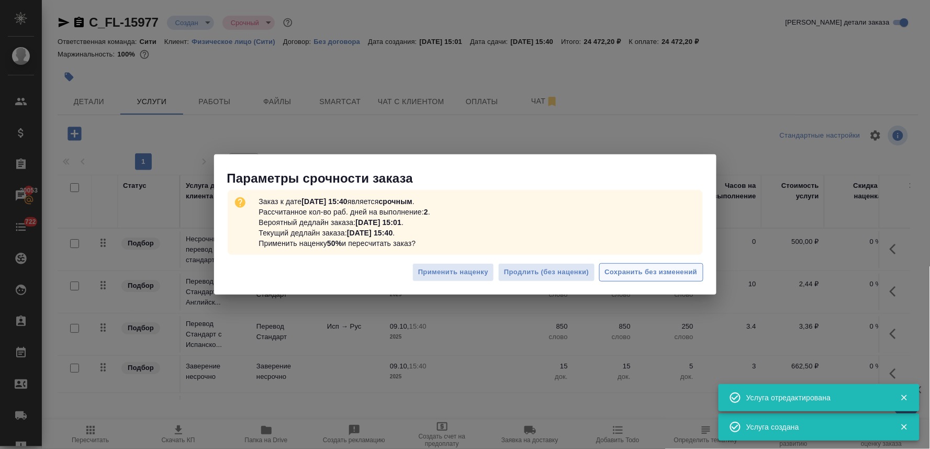
click at [643, 272] on span "Сохранить без изменений" at bounding box center [651, 272] width 93 height 12
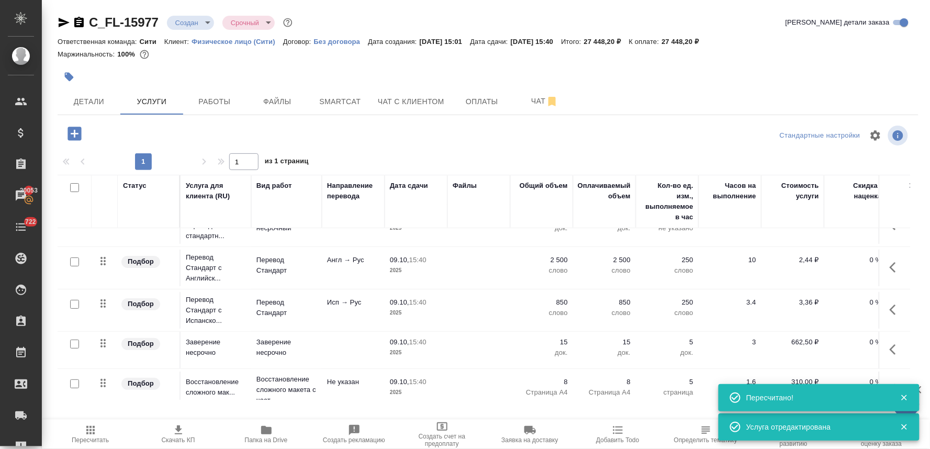
scroll to position [44, 0]
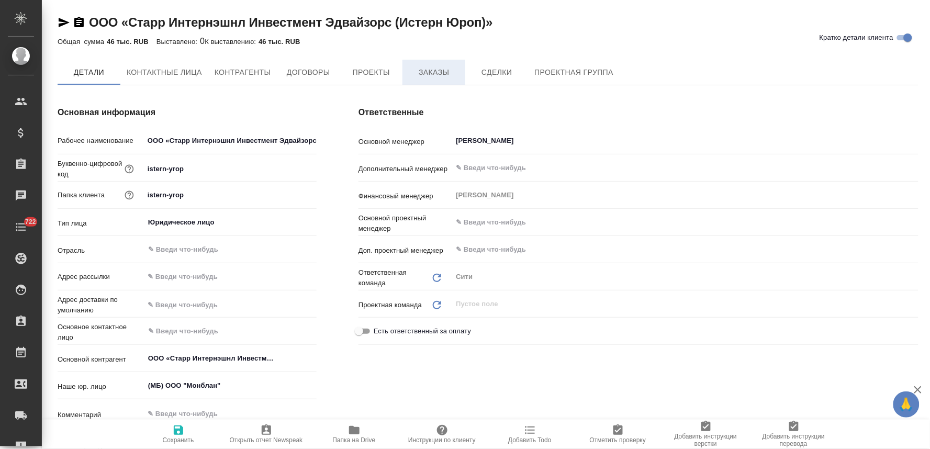
click at [430, 70] on span "Заказы" at bounding box center [434, 72] width 50 height 13
type textarea "x"
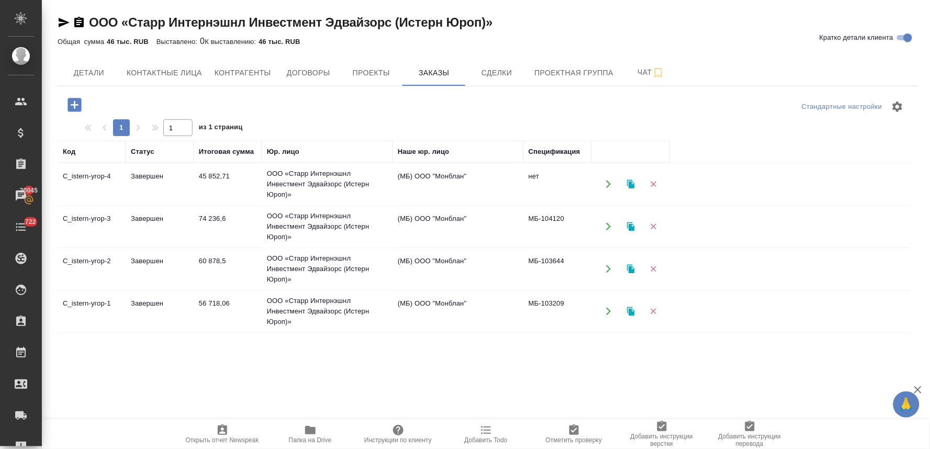
click at [332, 227] on td "ООО «Старр Интернэшнл Инвестмент Эдвайзорс (Истерн Юроп)»" at bounding box center [327, 227] width 131 height 42
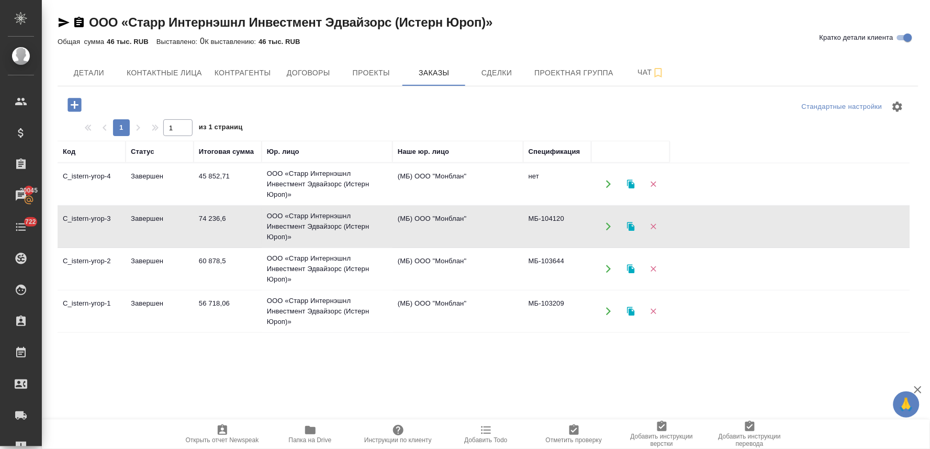
click at [332, 227] on td "ООО «Старр Интернэшнл Инвестмент Эдвайзорс (Истерн Юроп)»" at bounding box center [327, 227] width 131 height 42
click at [293, 170] on td "ООО «Старр Интернэшнл Инвестмент Эдвайзорс (Истерн Юроп)»" at bounding box center [327, 184] width 131 height 42
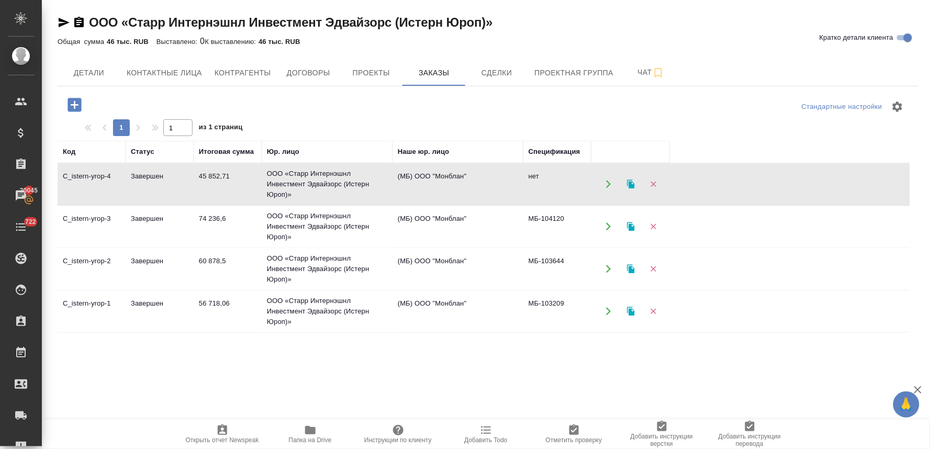
click at [293, 170] on td "ООО «Старр Интернэшнл Инвестмент Эдвайзорс (Истерн Юроп)»" at bounding box center [327, 184] width 131 height 42
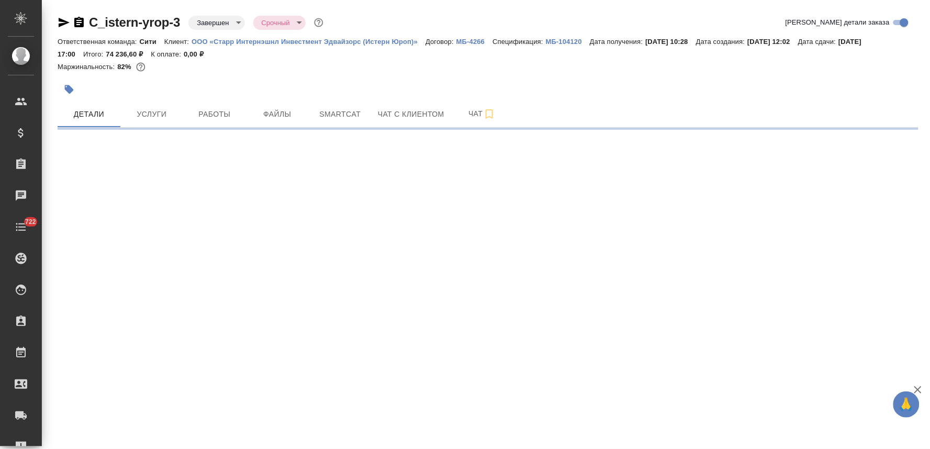
select select "RU"
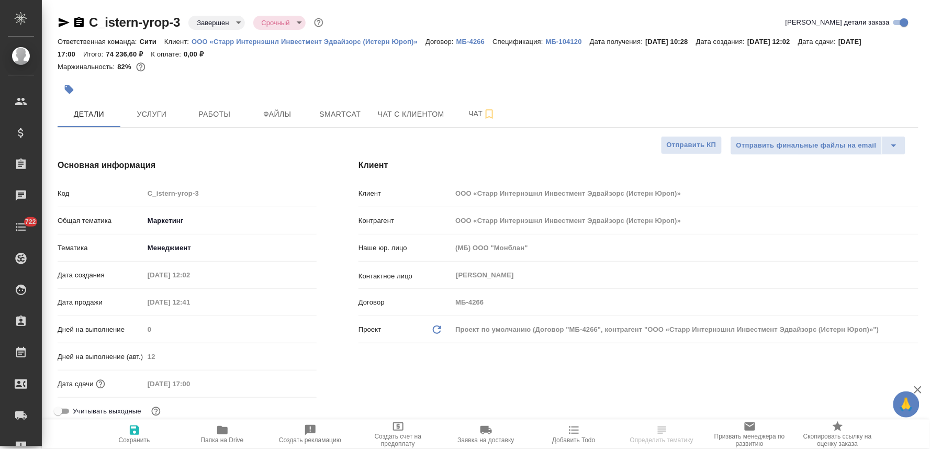
type textarea "x"
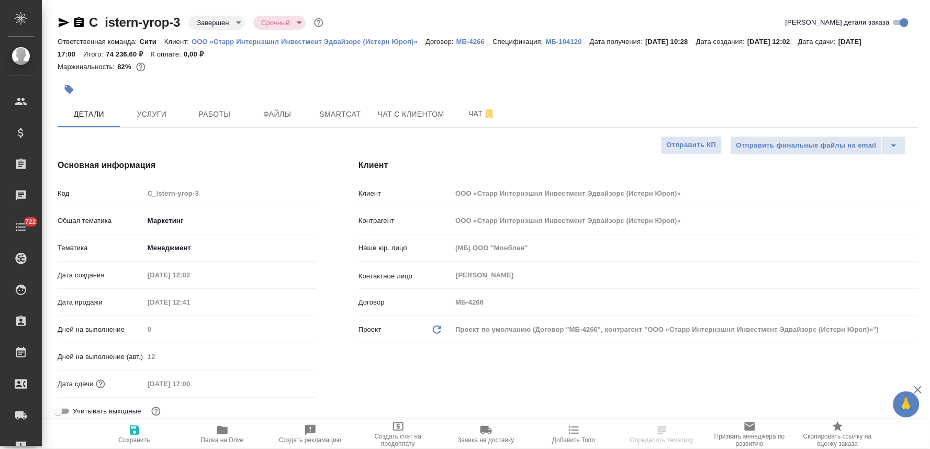
type textarea "x"
click at [561, 42] on p "МБ-104120" at bounding box center [568, 42] width 44 height 8
type textarea "x"
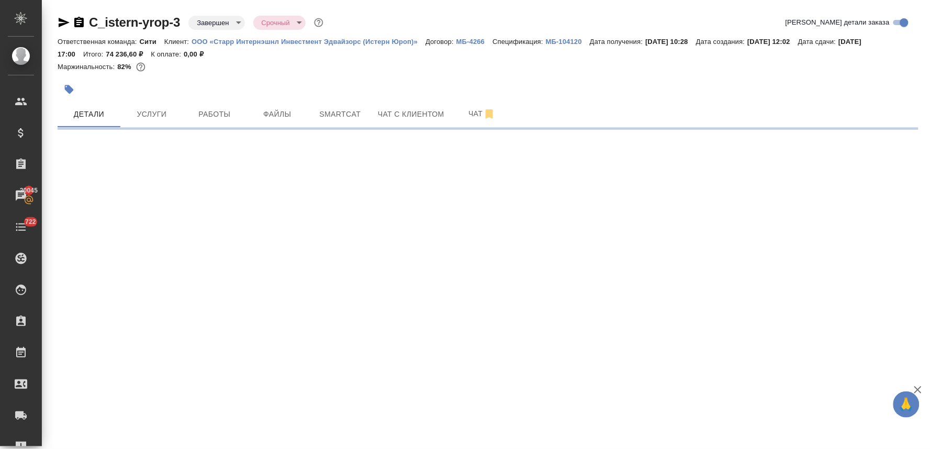
select select "RU"
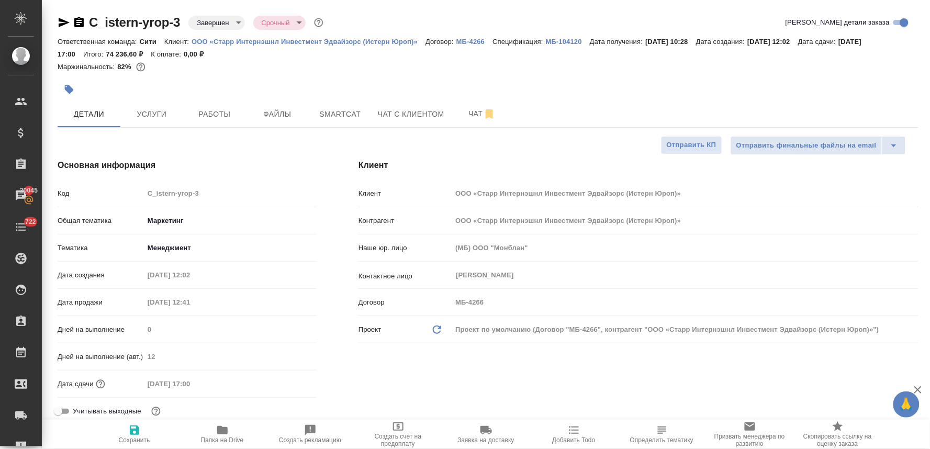
type textarea "x"
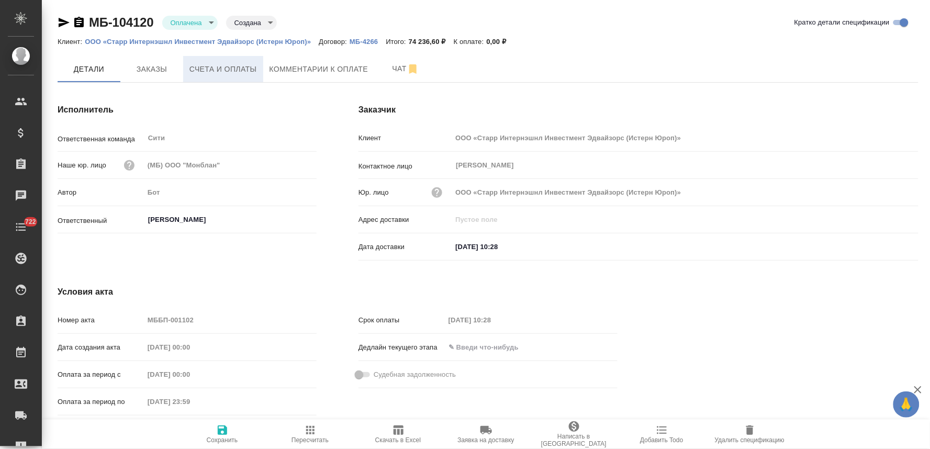
click at [244, 70] on span "Счета и оплаты" at bounding box center [222, 69] width 67 height 13
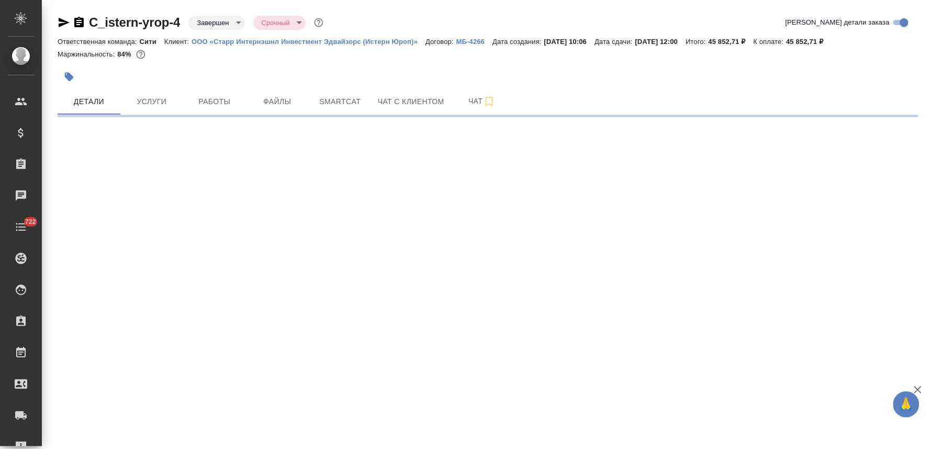
select select "RU"
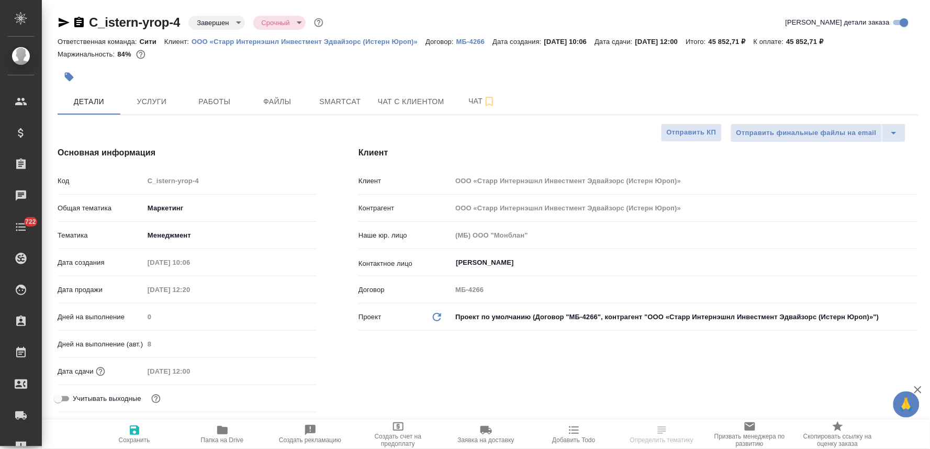
type textarea "x"
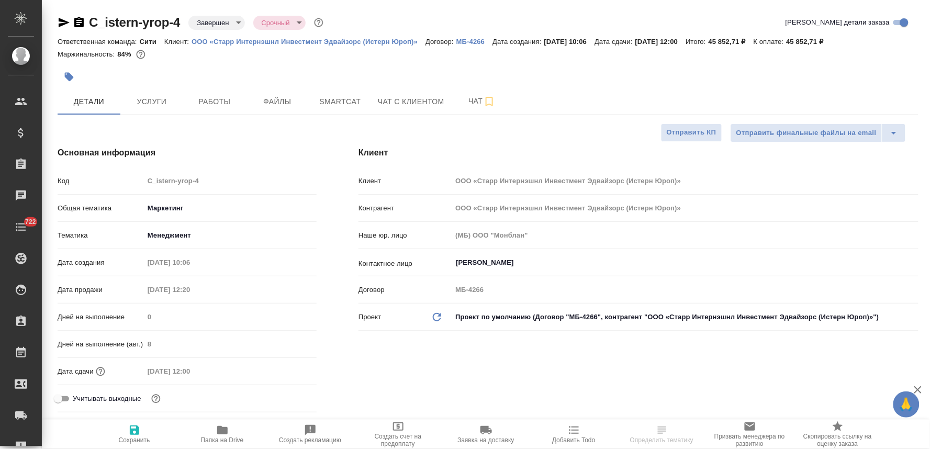
type textarea "x"
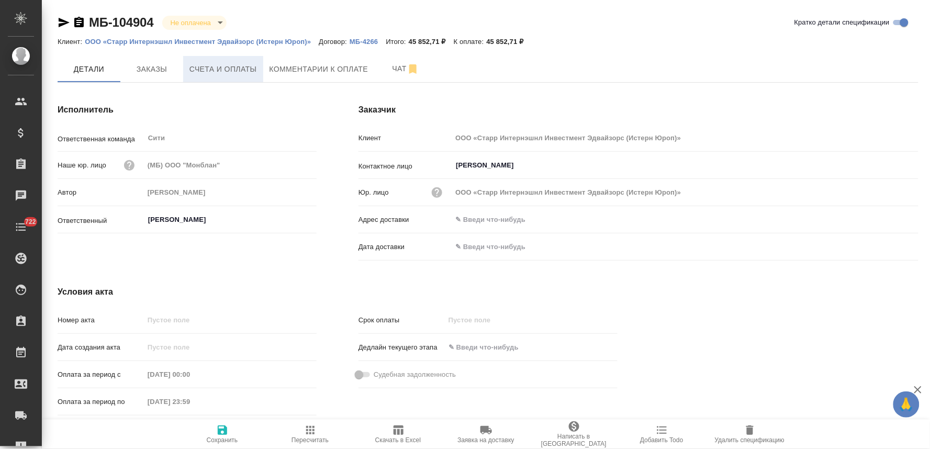
click at [209, 65] on span "Счета и оплаты" at bounding box center [222, 69] width 67 height 13
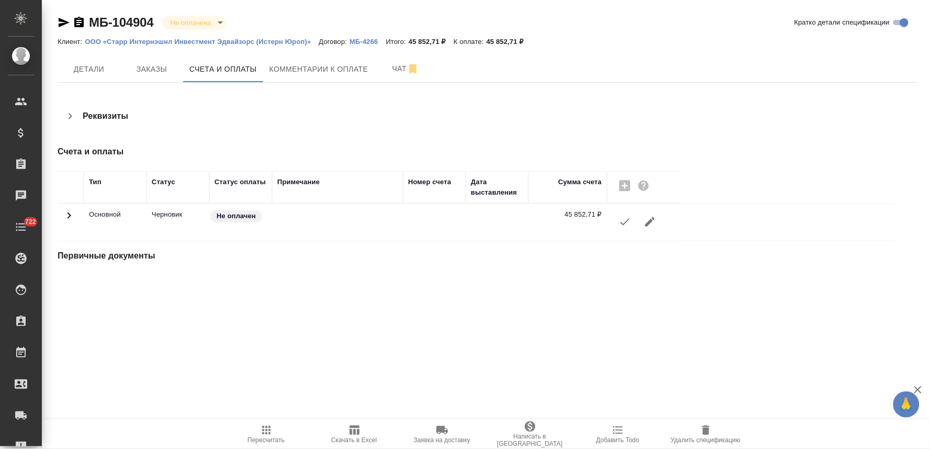
click at [623, 222] on icon "button" at bounding box center [624, 222] width 13 height 13
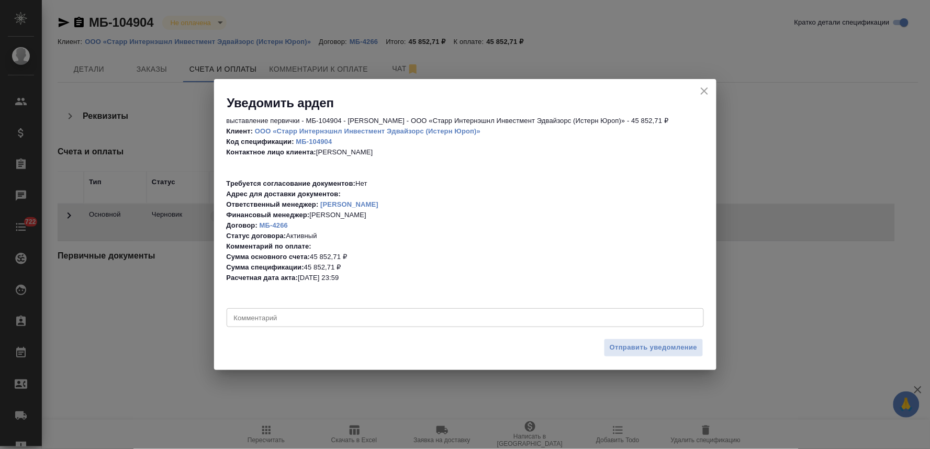
click at [446, 314] on textarea at bounding box center [465, 318] width 462 height 8
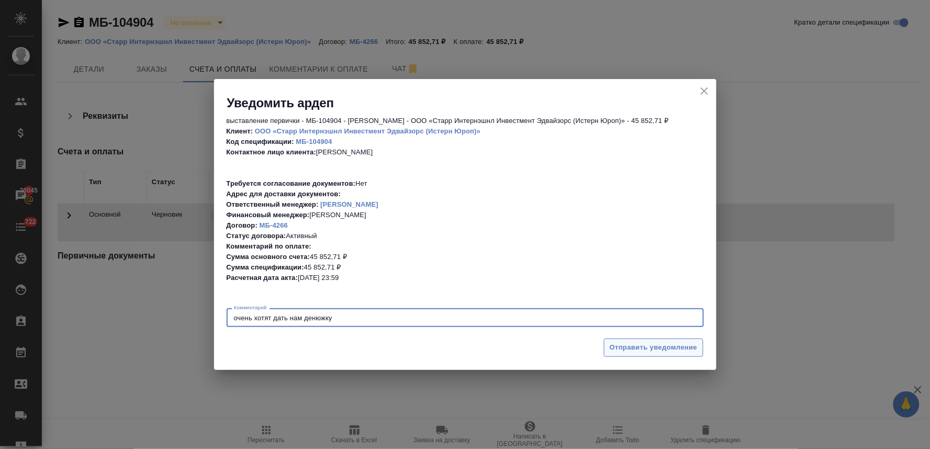
type textarea "очень хотят дать нам денюжку"
click at [670, 345] on span "Отправить уведомление" at bounding box center [653, 348] width 88 height 12
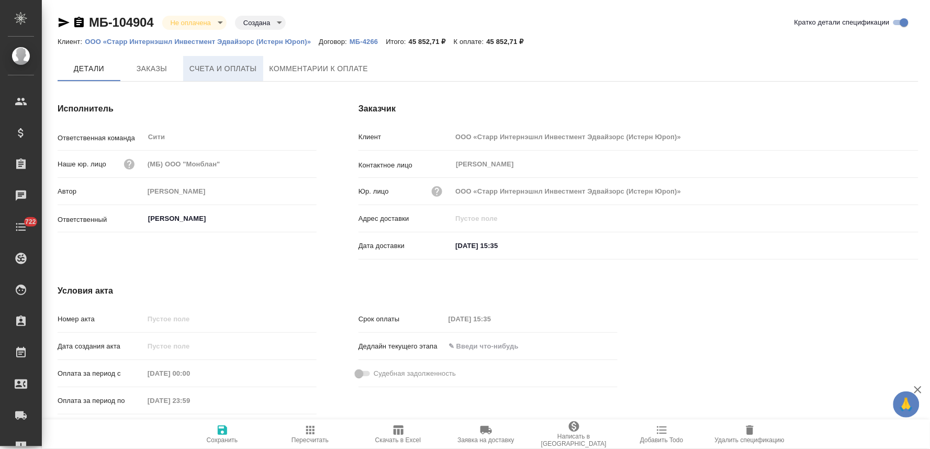
click at [213, 71] on span "Счета и оплаты" at bounding box center [222, 68] width 67 height 13
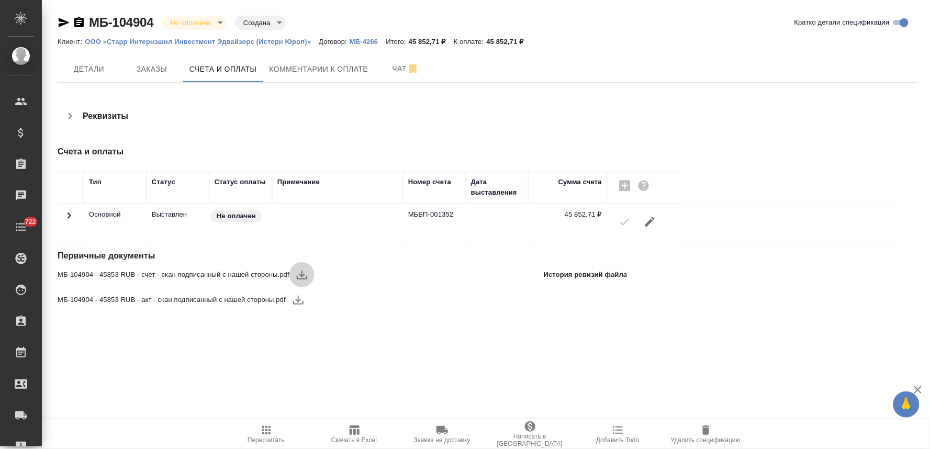
click at [301, 275] on icon "button" at bounding box center [302, 274] width 10 height 9
click at [299, 301] on icon "button" at bounding box center [298, 300] width 10 height 9
